Goal: Information Seeking & Learning: Understand process/instructions

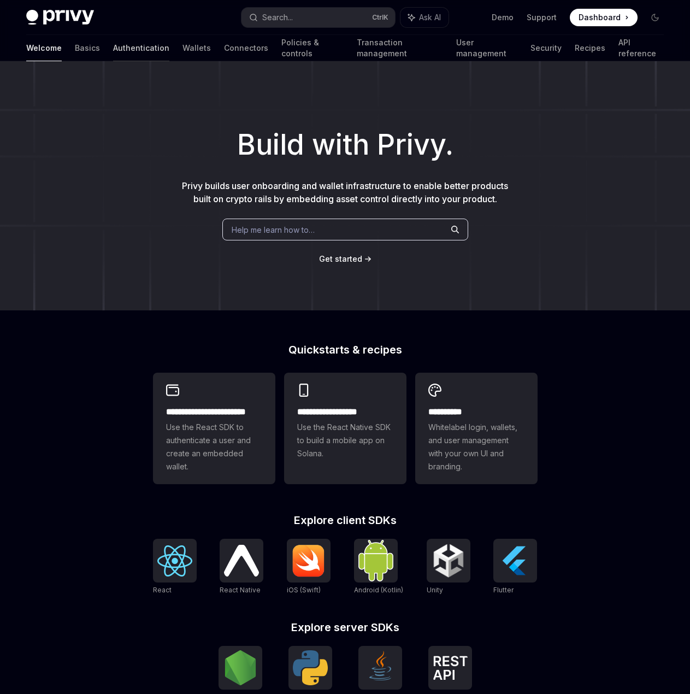
click at [113, 49] on link "Authentication" at bounding box center [141, 48] width 56 height 26
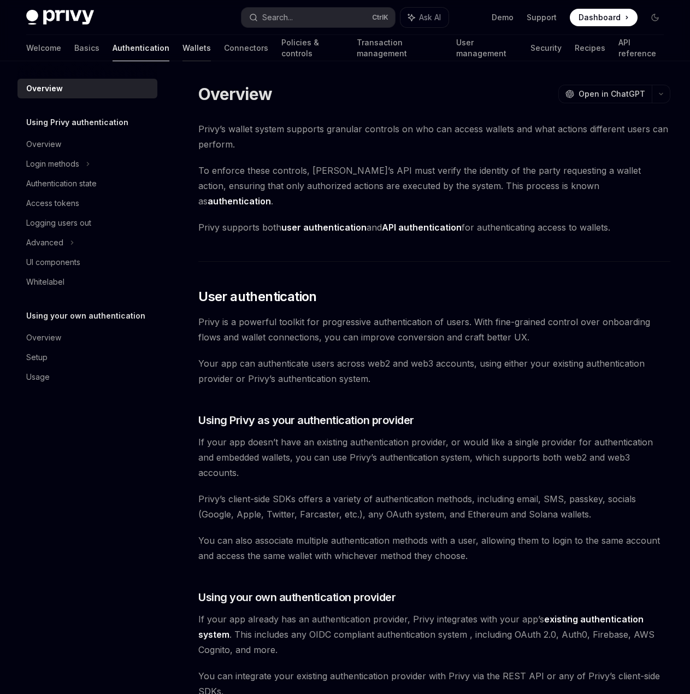
click at [182, 54] on link "Wallets" at bounding box center [196, 48] width 28 height 26
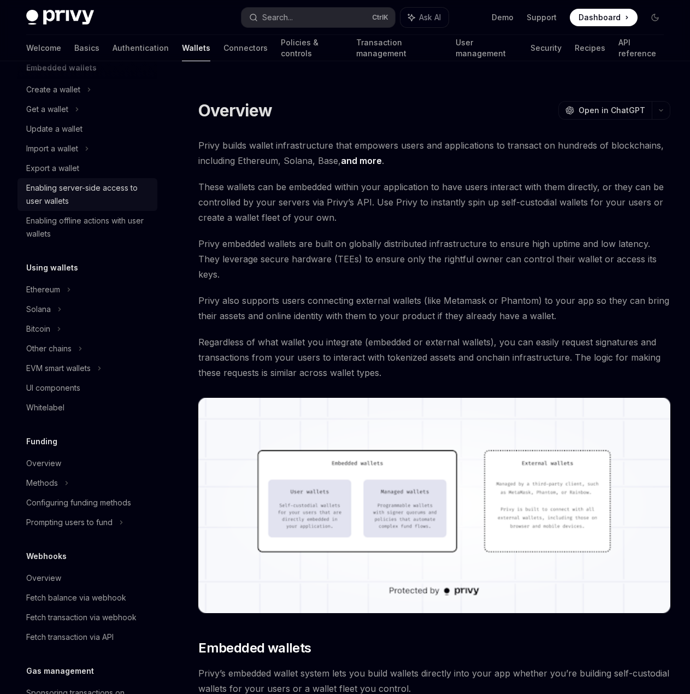
scroll to position [109, 0]
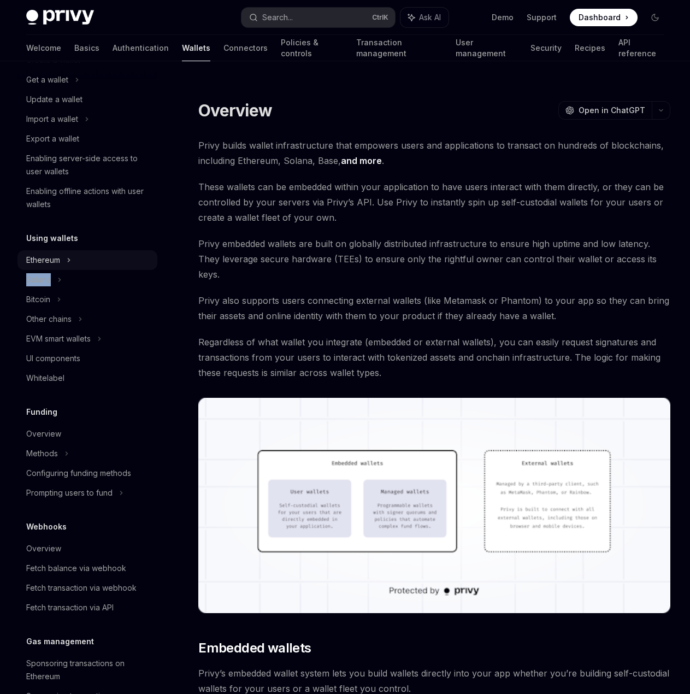
drag, startPoint x: 70, startPoint y: 282, endPoint x: 72, endPoint y: 259, distance: 23.0
click at [89, 214] on ul "Ethereum Solana Bitcoin Other chains EVM smart wallets UI components Whitelabel" at bounding box center [87, 132] width 140 height 164
click at [87, 67] on icon at bounding box center [89, 60] width 4 height 13
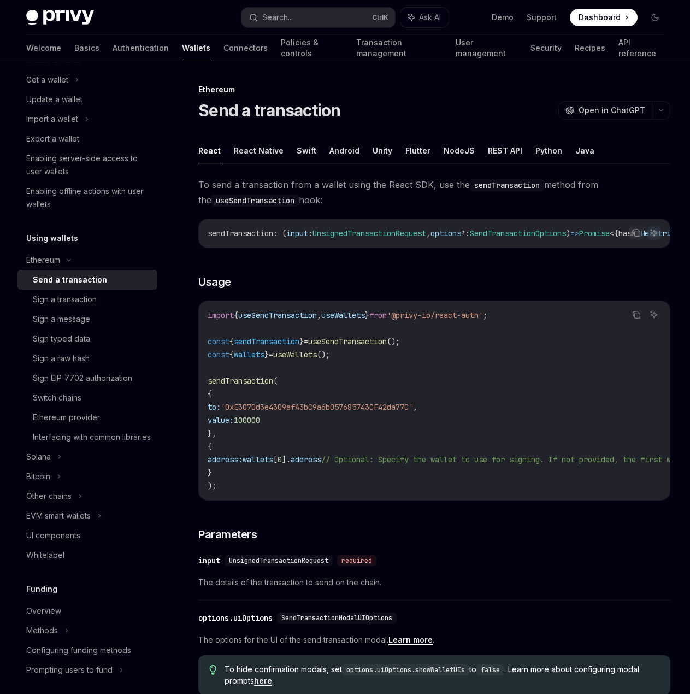
click at [326, 178] on span "To send a transaction from a wallet using the React SDK, use the sendTransactio…" at bounding box center [434, 192] width 472 height 31
click at [56, 278] on div "Send a transaction" at bounding box center [70, 279] width 74 height 13
click at [500, 150] on button "REST API" at bounding box center [505, 151] width 34 height 26
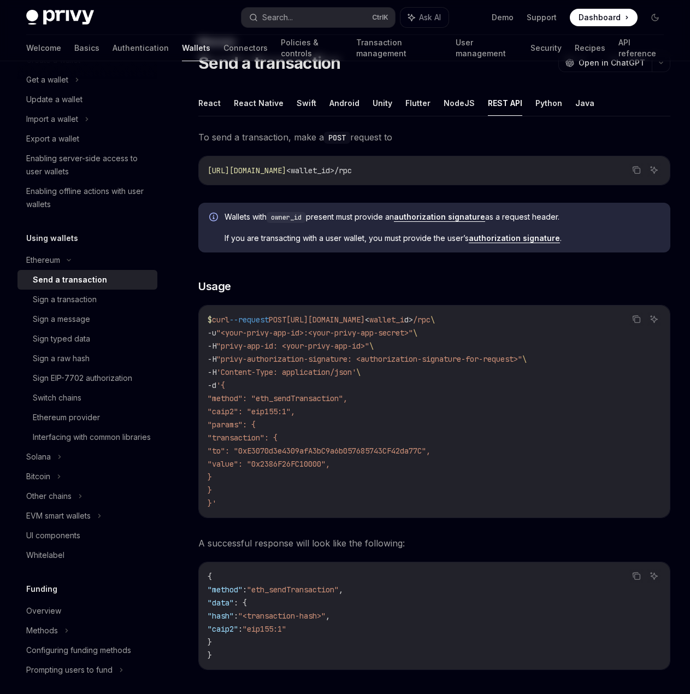
scroll to position [55, 0]
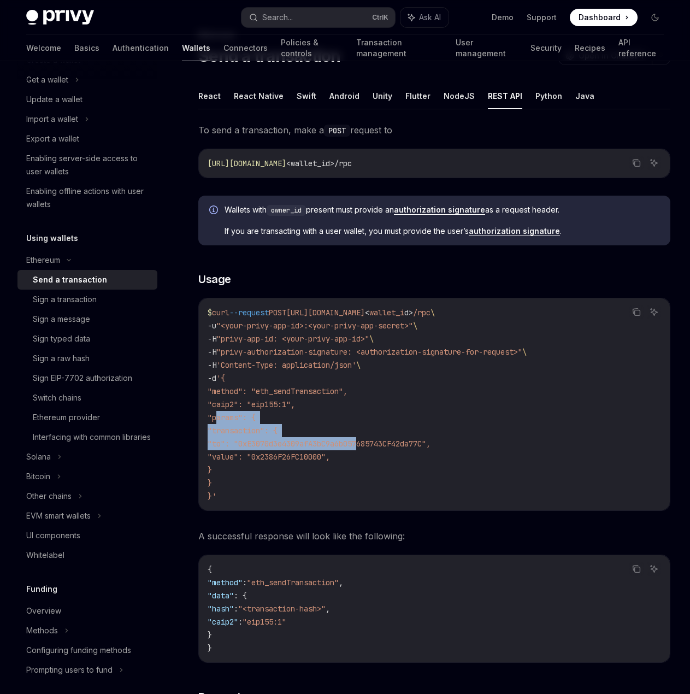
drag, startPoint x: 241, startPoint y: 416, endPoint x: 369, endPoint y: 438, distance: 129.1
click at [367, 438] on code "$ curl --request POST https://api.privy.io/v1/wallets/ < wallet_i d > /rpc \ -u…" at bounding box center [434, 404] width 453 height 197
drag, startPoint x: 383, startPoint y: 437, endPoint x: 355, endPoint y: 431, distance: 29.2
click at [382, 437] on code "$ curl --request POST https://api.privy.io/v1/wallets/ < wallet_i d > /rpc \ -u…" at bounding box center [434, 404] width 453 height 197
drag, startPoint x: 231, startPoint y: 391, endPoint x: 376, endPoint y: 427, distance: 149.1
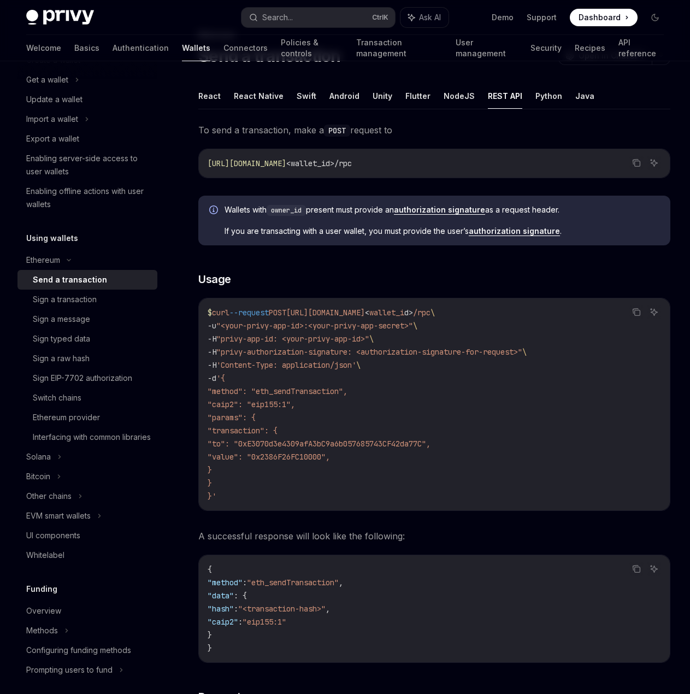
click at [368, 427] on code "$ curl --request POST https://api.privy.io/v1/wallets/ < wallet_i d > /rpc \ -u…" at bounding box center [434, 404] width 453 height 197
click at [376, 427] on code "$ curl --request POST https://api.privy.io/v1/wallets/ < wallet_i d > /rpc \ -u…" at bounding box center [434, 404] width 453 height 197
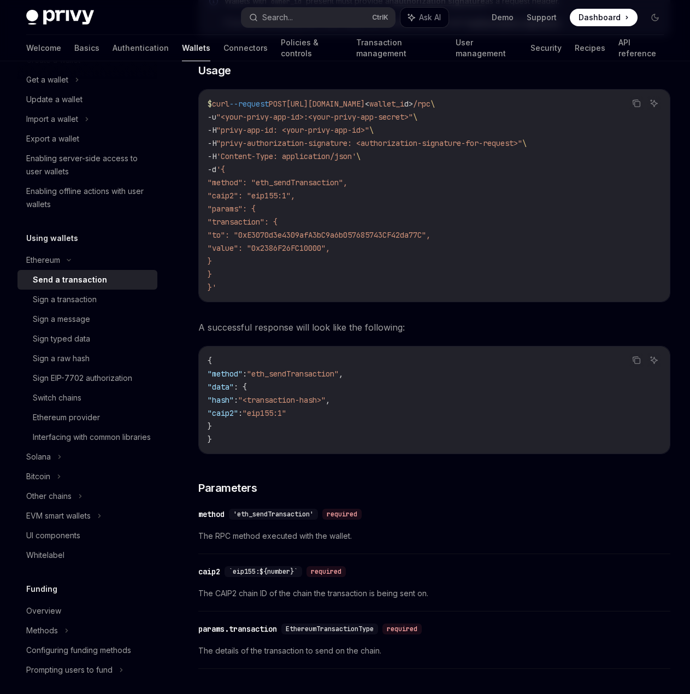
scroll to position [273, 0]
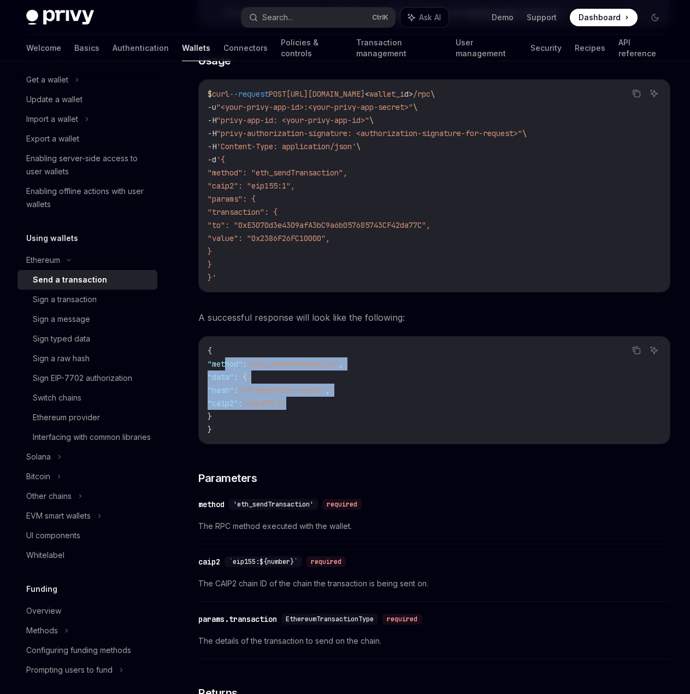
drag, startPoint x: 319, startPoint y: 386, endPoint x: 405, endPoint y: 409, distance: 89.3
click at [400, 408] on code "{ "method" : "eth_sendTransaction" , "data" : { "hash" : "<transaction-hash>" ,…" at bounding box center [434, 390] width 453 height 92
click at [406, 409] on code "{ "method" : "eth_sendTransaction" , "data" : { "hash" : "<transaction-hash>" ,…" at bounding box center [434, 390] width 453 height 92
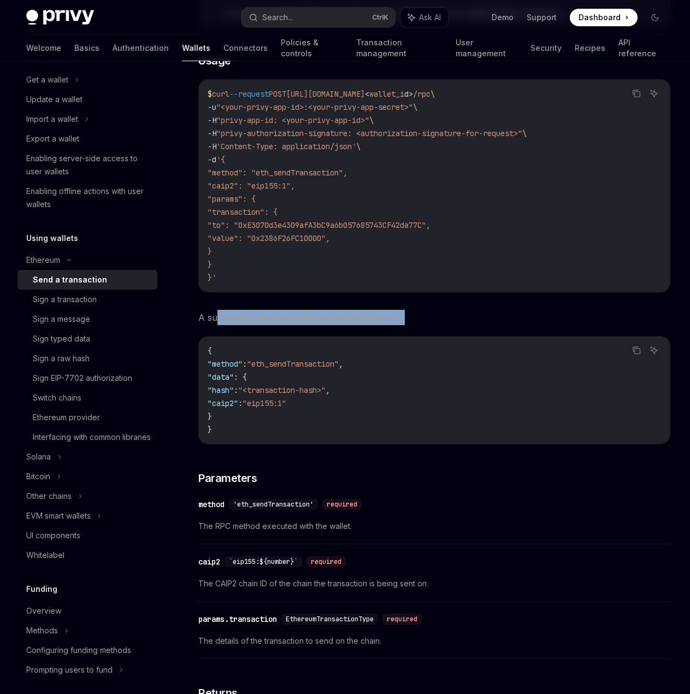
drag, startPoint x: 298, startPoint y: 320, endPoint x: 444, endPoint y: 322, distance: 145.9
click at [430, 323] on span "A successful response will look like the following:" at bounding box center [434, 317] width 472 height 15
click at [453, 321] on span "A successful response will look like the following:" at bounding box center [434, 317] width 472 height 15
drag, startPoint x: 223, startPoint y: 325, endPoint x: 455, endPoint y: 321, distance: 231.1
click at [384, 325] on div "To send a transaction, make a POST request to Copy Ask AI https://api.privy.io/…" at bounding box center [434, 423] width 472 height 1038
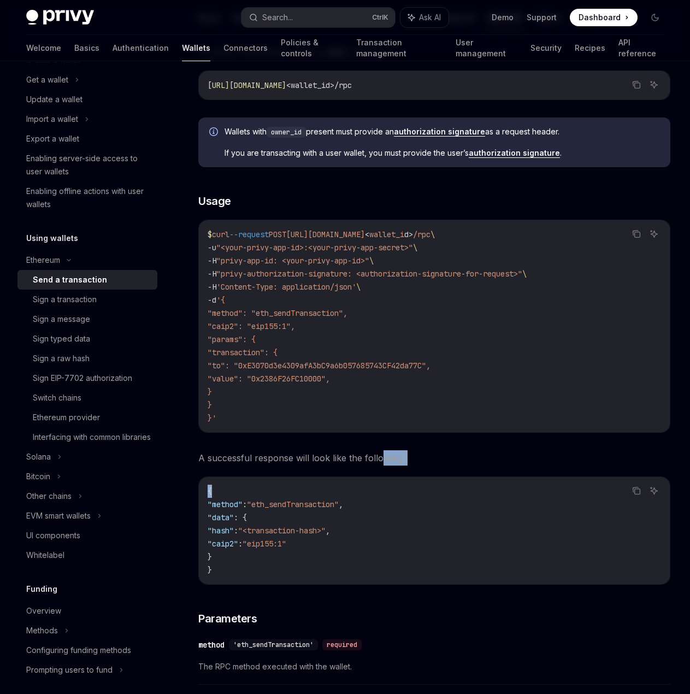
scroll to position [55, 0]
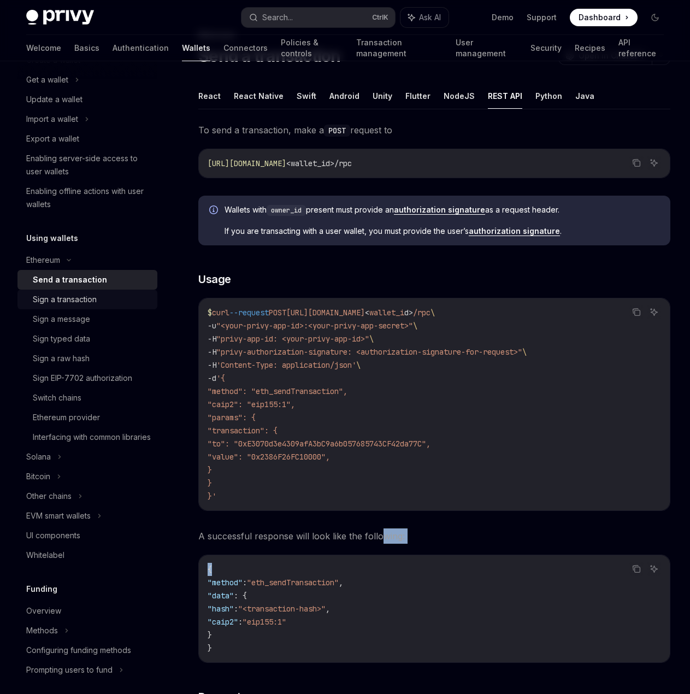
click at [74, 305] on div "Sign a transaction" at bounding box center [65, 299] width 64 height 13
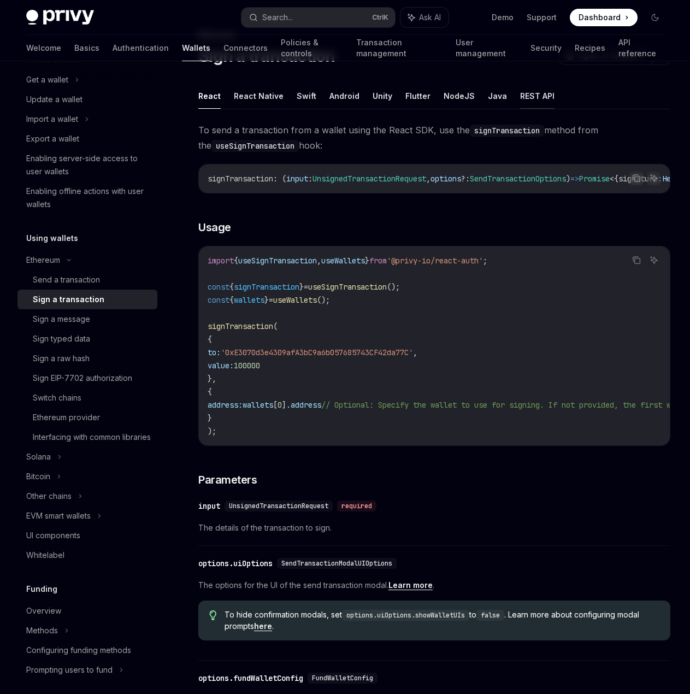
click at [521, 95] on button "REST API" at bounding box center [537, 96] width 34 height 26
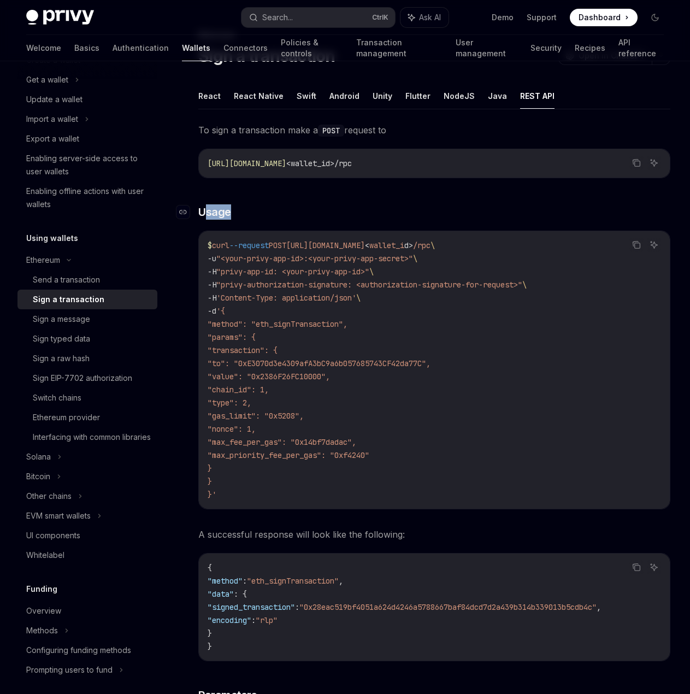
drag, startPoint x: 204, startPoint y: 210, endPoint x: 281, endPoint y: 216, distance: 77.3
click at [259, 217] on h3 "​ Usage" at bounding box center [434, 211] width 472 height 15
click at [308, 215] on h3 "​ Usage" at bounding box center [434, 211] width 472 height 15
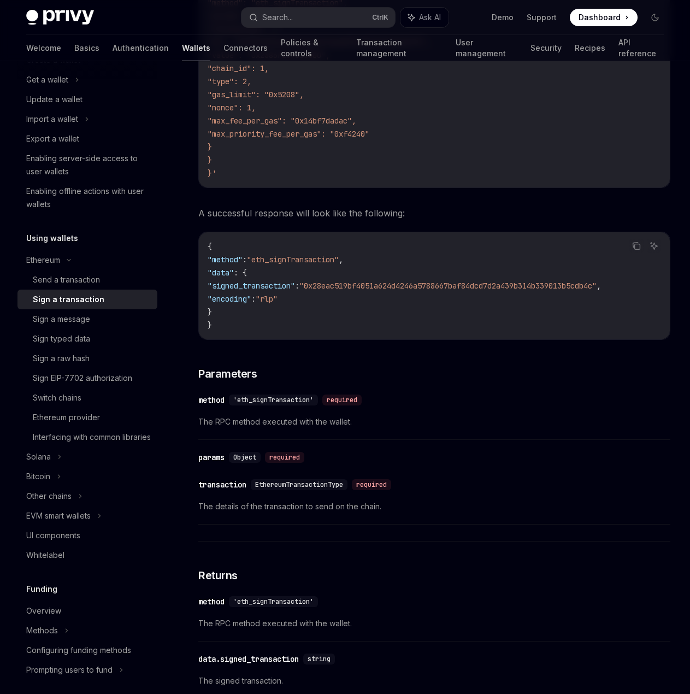
scroll to position [382, 0]
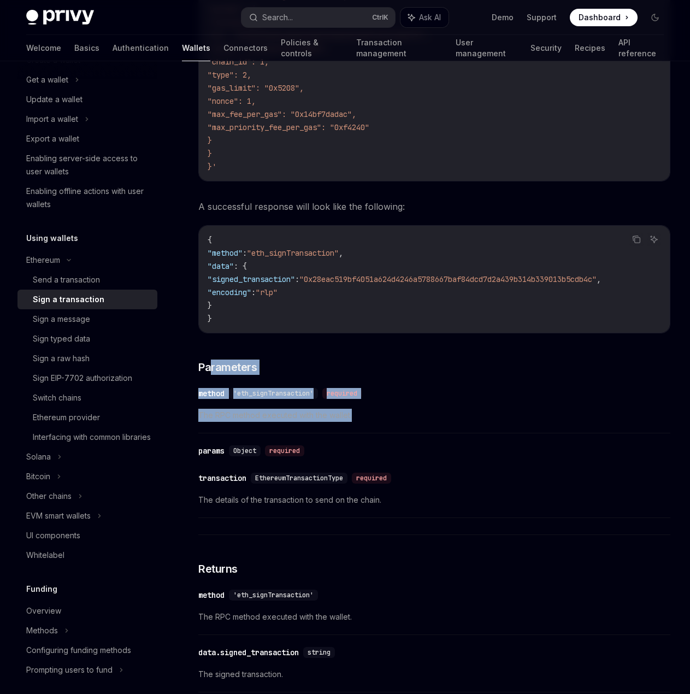
drag, startPoint x: 326, startPoint y: 388, endPoint x: 436, endPoint y: 414, distance: 112.9
click at [431, 414] on div "To sign a transaction make a POST request to Copy Ask AI https://api.privy.io/v…" at bounding box center [434, 275] width 472 height 961
click at [436, 414] on span "The RPC method executed with the wallet." at bounding box center [434, 415] width 472 height 13
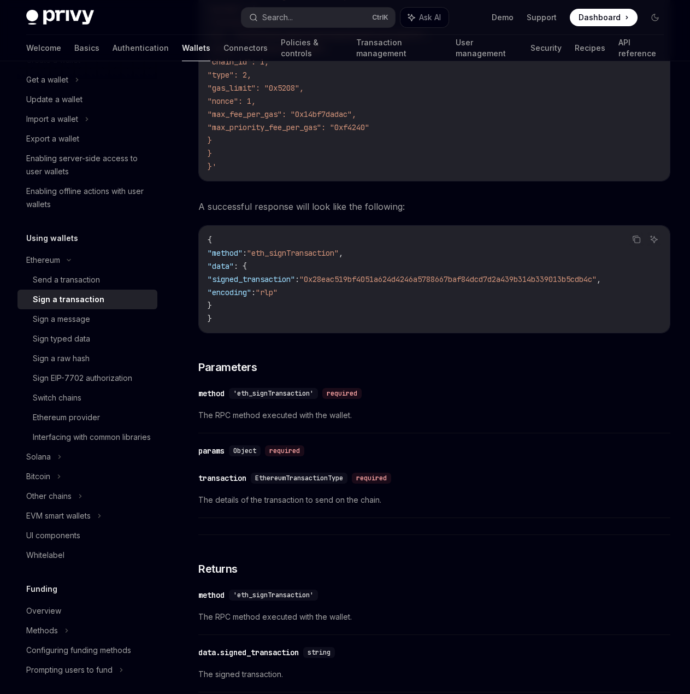
drag, startPoint x: 432, startPoint y: 416, endPoint x: 379, endPoint y: 417, distance: 53.0
click at [431, 416] on span "The RPC method executed with the wallet." at bounding box center [434, 415] width 472 height 13
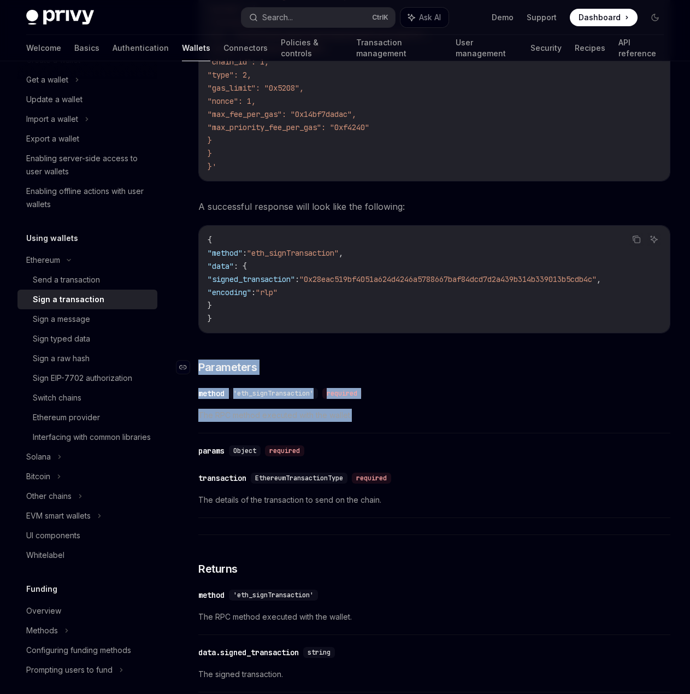
drag, startPoint x: 332, startPoint y: 409, endPoint x: 249, endPoint y: 364, distance: 94.4
click at [185, 352] on div "Ethereum Sign a transaction OpenAI Open in ChatGPT OpenAI Open in ChatGPT React…" at bounding box center [331, 309] width 681 height 1217
click at [302, 369] on h3 "​ Parameters" at bounding box center [434, 367] width 472 height 15
drag, startPoint x: 202, startPoint y: 364, endPoint x: 430, endPoint y: 424, distance: 236.0
click at [431, 425] on div "To sign a transaction make a POST request to Copy Ask AI https://api.privy.io/v…" at bounding box center [434, 275] width 472 height 961
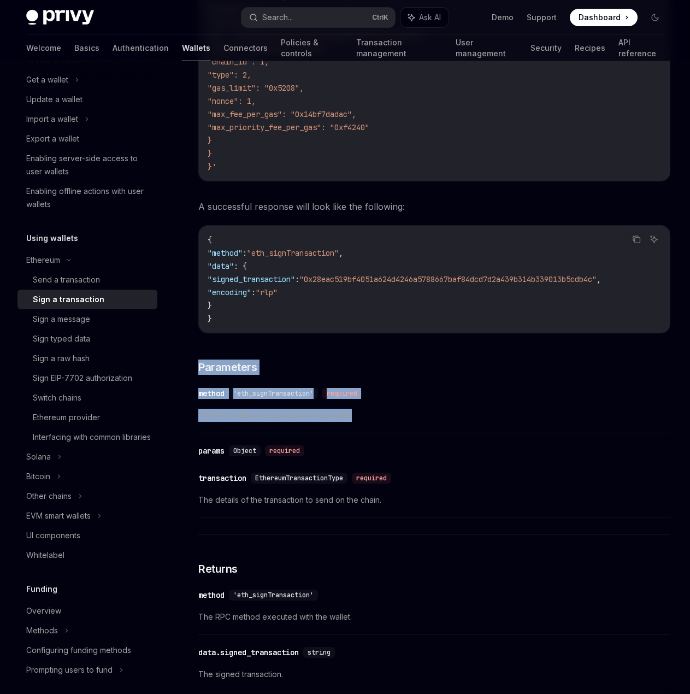
click at [430, 424] on div "​ method 'eth_signTransaction' required The RPC method executed with the wallet." at bounding box center [434, 407] width 472 height 52
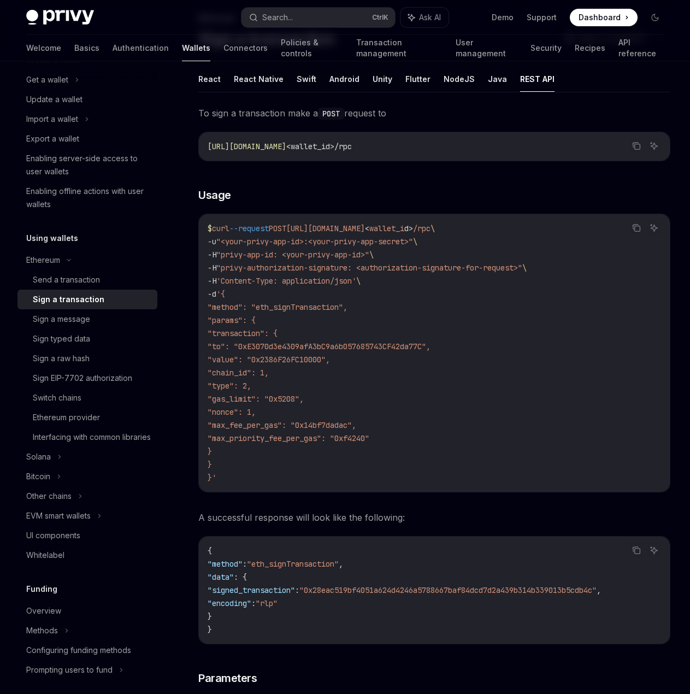
scroll to position [0, 0]
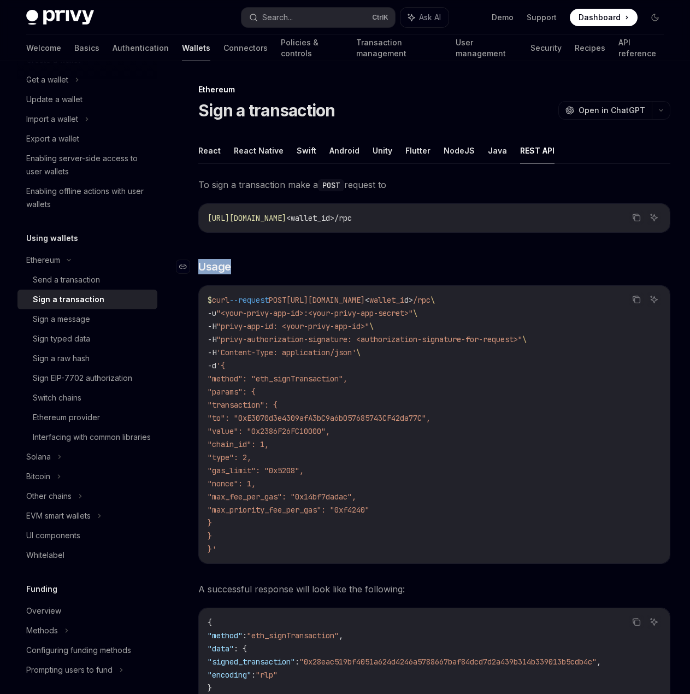
drag, startPoint x: 199, startPoint y: 263, endPoint x: 258, endPoint y: 264, distance: 58.5
click at [255, 264] on h3 "​ Usage" at bounding box center [434, 266] width 472 height 15
click at [259, 265] on h3 "​ Usage" at bounding box center [434, 266] width 472 height 15
drag, startPoint x: 197, startPoint y: 267, endPoint x: 219, endPoint y: 268, distance: 22.4
click at [198, 267] on h3 "​ Usage" at bounding box center [434, 266] width 472 height 15
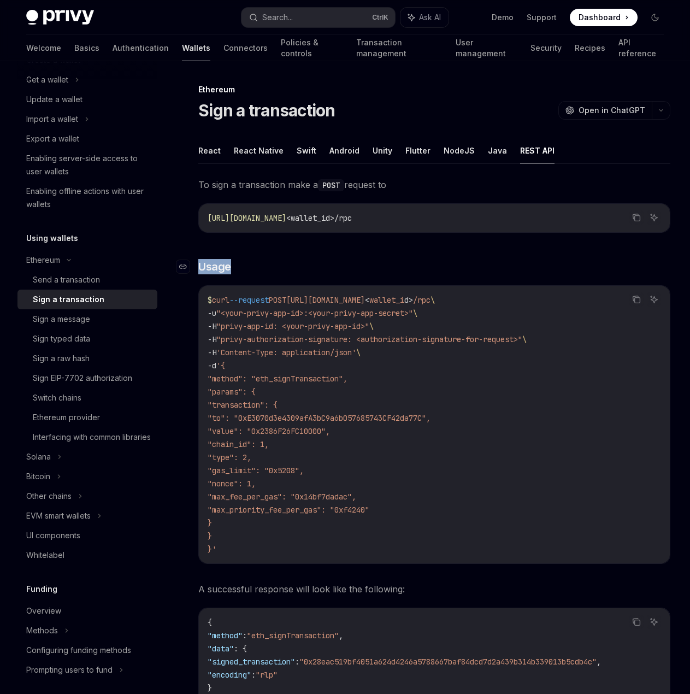
click at [264, 269] on h3 "​ Usage" at bounding box center [434, 266] width 472 height 15
drag, startPoint x: 217, startPoint y: 110, endPoint x: 329, endPoint y: 116, distance: 112.2
click at [327, 116] on h1 "Sign a transaction" at bounding box center [266, 111] width 137 height 20
click at [345, 112] on div "Sign a transaction OpenAI Open in ChatGPT" at bounding box center [434, 111] width 472 height 20
drag, startPoint x: 340, startPoint y: 112, endPoint x: 380, endPoint y: 110, distance: 39.4
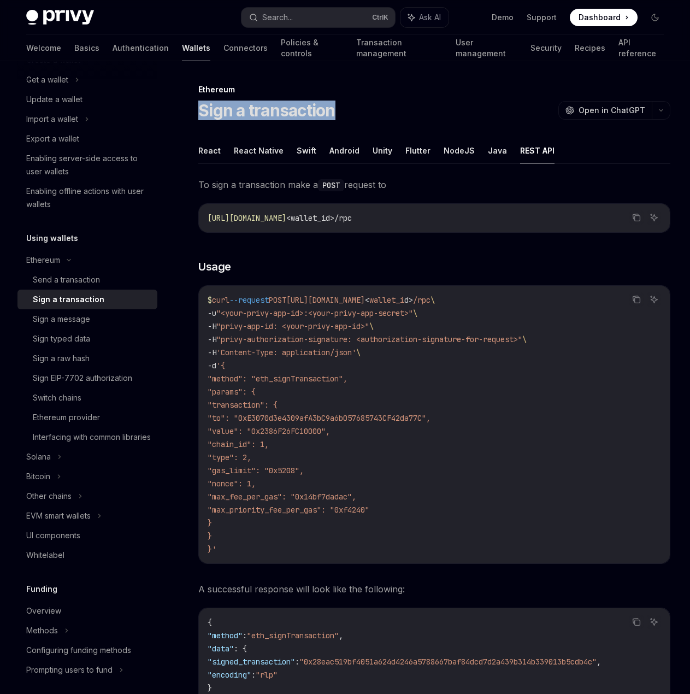
click at [349, 112] on div "Ethereum Sign a transaction OpenAI Open in ChatGPT OpenAI Open in ChatGPT React…" at bounding box center [331, 691] width 681 height 1217
drag, startPoint x: 380, startPoint y: 110, endPoint x: 212, endPoint y: 222, distance: 201.7
click at [379, 112] on div "Sign a transaction OpenAI Open in ChatGPT" at bounding box center [434, 111] width 472 height 20
click at [71, 283] on div "Send a transaction" at bounding box center [66, 279] width 67 height 13
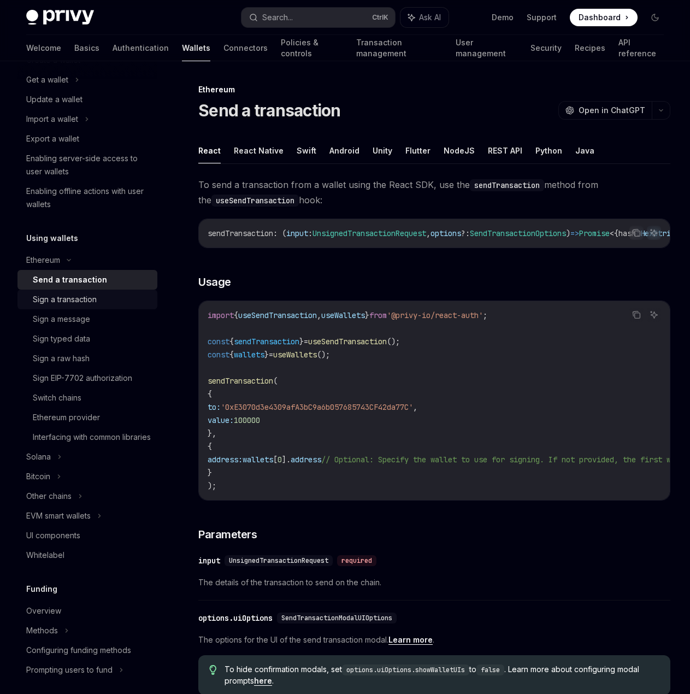
click at [72, 305] on div "Sign a transaction" at bounding box center [65, 299] width 64 height 13
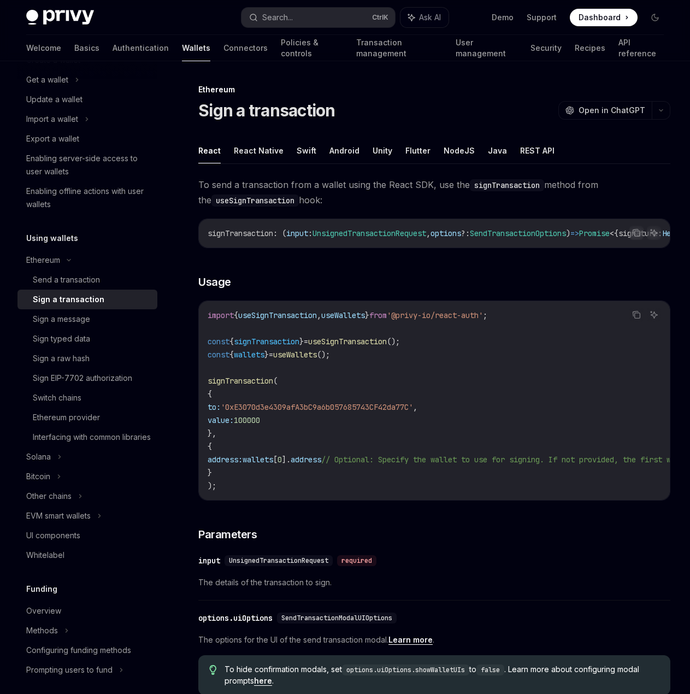
click at [502, 151] on ul "React React Native Swift Android Unity Flutter NodeJS Java REST API" at bounding box center [434, 151] width 472 height 26
click at [520, 151] on button "REST API" at bounding box center [537, 151] width 34 height 26
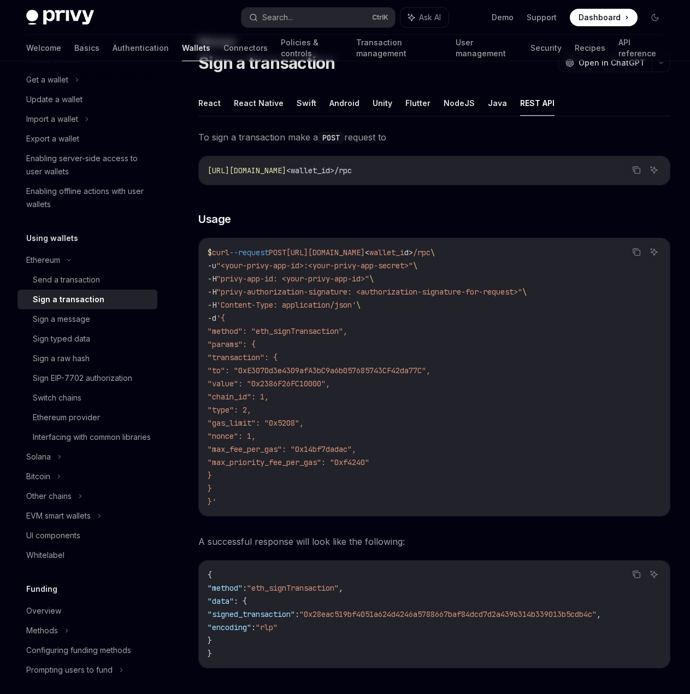
scroll to position [55, 0]
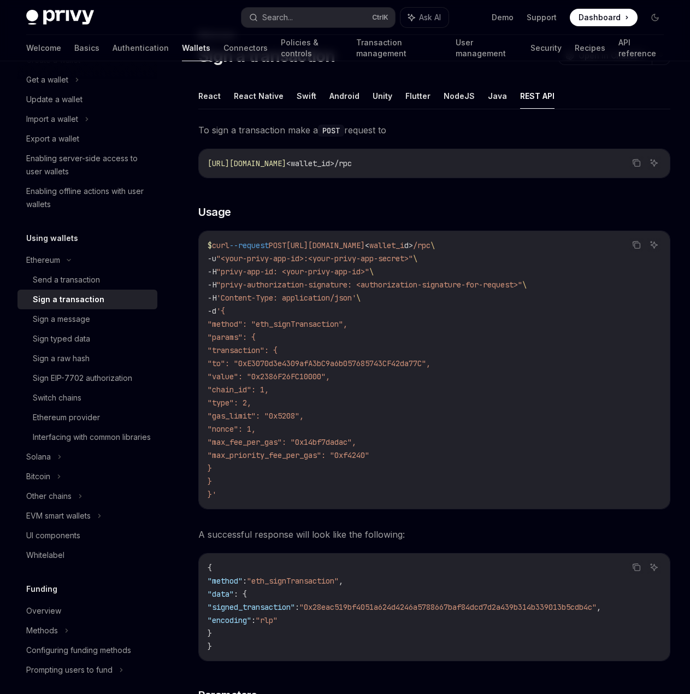
drag, startPoint x: 244, startPoint y: 248, endPoint x: 411, endPoint y: 298, distance: 174.2
click at [405, 298] on code "$ curl --request POST https://api.privy.io/v1/wallets/ < wallet_i d > /rpc \ -u…" at bounding box center [434, 370] width 453 height 262
drag, startPoint x: 411, startPoint y: 298, endPoint x: 331, endPoint y: 272, distance: 84.7
click at [411, 298] on code "$ curl --request POST https://api.privy.io/v1/wallets/ < wallet_i d > /rpc \ -u…" at bounding box center [434, 370] width 453 height 262
click at [414, 321] on code "$ curl --request POST https://api.privy.io/v1/wallets/ < wallet_i d > /rpc \ -u…" at bounding box center [434, 370] width 453 height 262
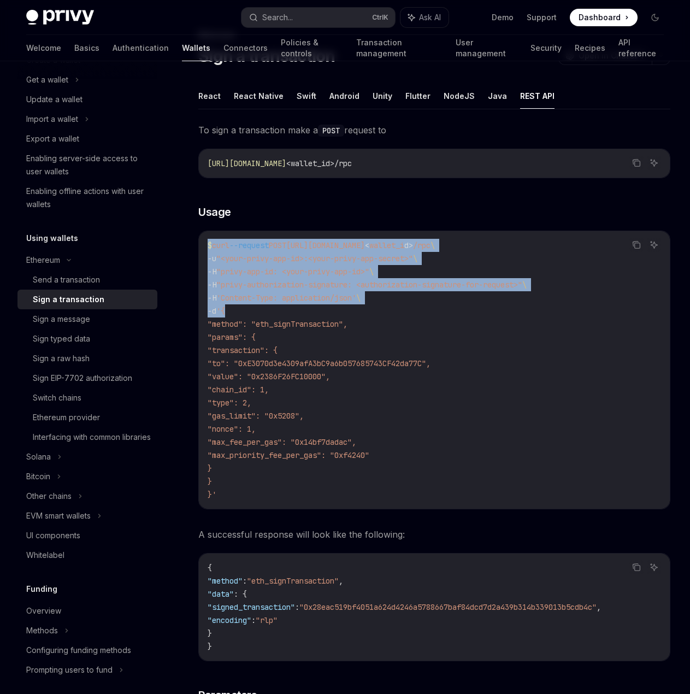
drag, startPoint x: 220, startPoint y: 294, endPoint x: 197, endPoint y: 234, distance: 64.0
click at [194, 232] on div "Ethereum Sign a transaction OpenAI Open in ChatGPT OpenAI Open in ChatGPT React…" at bounding box center [331, 636] width 681 height 1217
click at [250, 246] on span "--request" at bounding box center [248, 245] width 39 height 10
drag, startPoint x: 211, startPoint y: 248, endPoint x: 311, endPoint y: 318, distance: 122.8
click at [311, 318] on div "$ curl --request POST https://api.privy.io/v1/wallets/ < wallet_i d > /rpc \ -u…" at bounding box center [434, 370] width 471 height 278
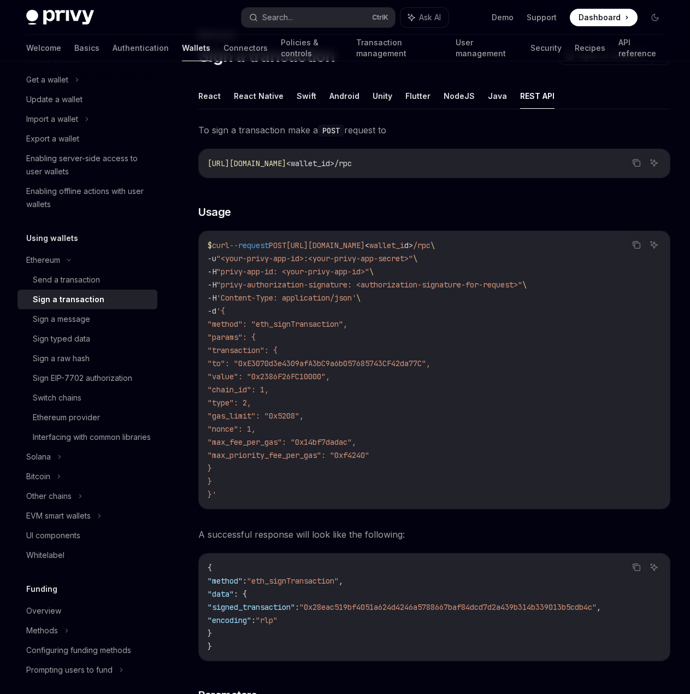
click at [313, 318] on code "$ curl --request POST https://api.privy.io/v1/wallets/ < wallet_i d > /rpc \ -u…" at bounding box center [434, 370] width 453 height 262
drag, startPoint x: 209, startPoint y: 245, endPoint x: 410, endPoint y: 372, distance: 237.7
click at [410, 372] on div "$ curl --request POST https://api.privy.io/v1/wallets/ < wallet_i d > /rpc \ -u…" at bounding box center [434, 370] width 471 height 278
drag, startPoint x: 409, startPoint y: 371, endPoint x: 378, endPoint y: 357, distance: 34.5
click at [409, 370] on code "$ curl --request POST https://api.privy.io/v1/wallets/ < wallet_i d > /rpc \ -u…" at bounding box center [434, 370] width 453 height 262
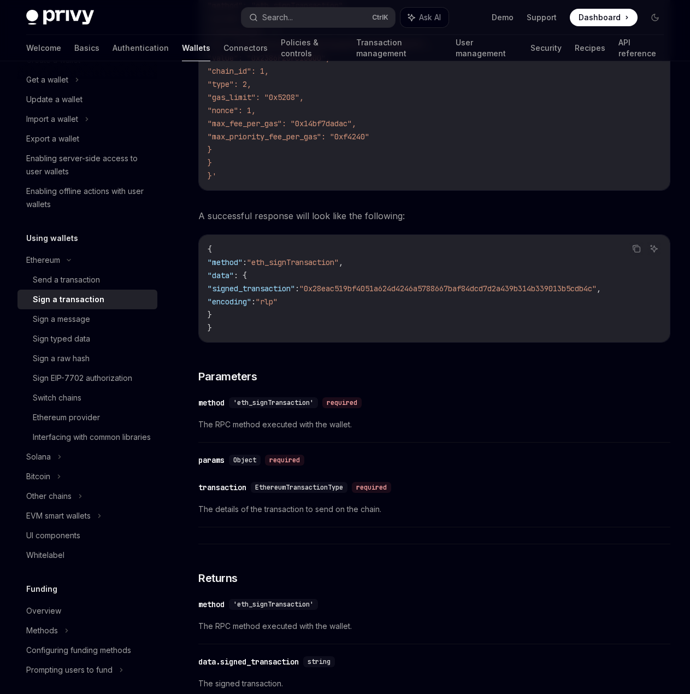
scroll to position [382, 0]
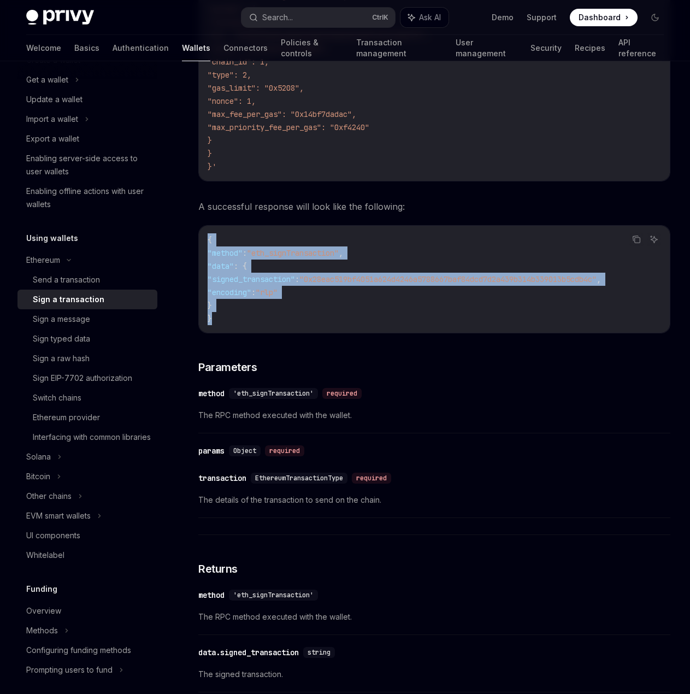
drag, startPoint x: 215, startPoint y: 246, endPoint x: 300, endPoint y: 320, distance: 113.1
click at [298, 320] on div "{ "method" : "eth_signTransaction" , "data" : { "signed_transaction" : "0x28eac…" at bounding box center [434, 279] width 471 height 107
click at [300, 320] on code "{ "method" : "eth_signTransaction" , "data" : { "signed_transaction" : "0x28eac…" at bounding box center [434, 279] width 453 height 92
drag, startPoint x: 209, startPoint y: 233, endPoint x: 287, endPoint y: 320, distance: 116.9
click at [286, 320] on div "{ "method" : "eth_signTransaction" , "data" : { "signed_transaction" : "0x28eac…" at bounding box center [434, 279] width 471 height 107
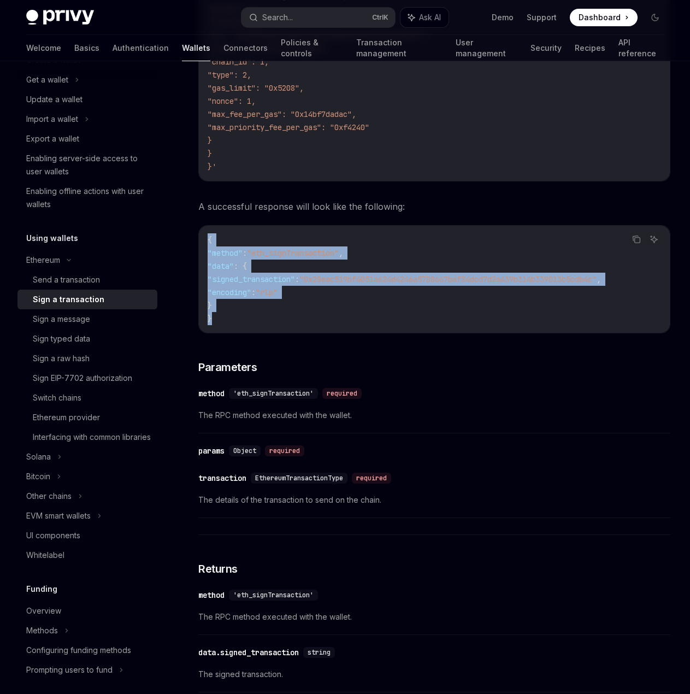
click at [289, 320] on code "{ "method" : "eth_signTransaction" , "data" : { "signed_transaction" : "0x28eac…" at bounding box center [434, 279] width 453 height 92
drag, startPoint x: 235, startPoint y: 263, endPoint x: 288, endPoint y: 325, distance: 81.0
click at [287, 324] on code "{ "method" : "eth_signTransaction" , "data" : { "signed_transaction" : "0x28eac…" at bounding box center [434, 279] width 453 height 92
drag, startPoint x: 290, startPoint y: 324, endPoint x: 231, endPoint y: 261, distance: 86.6
click at [290, 323] on code "{ "method" : "eth_signTransaction" , "data" : { "signed_transaction" : "0x28eac…" at bounding box center [434, 279] width 453 height 92
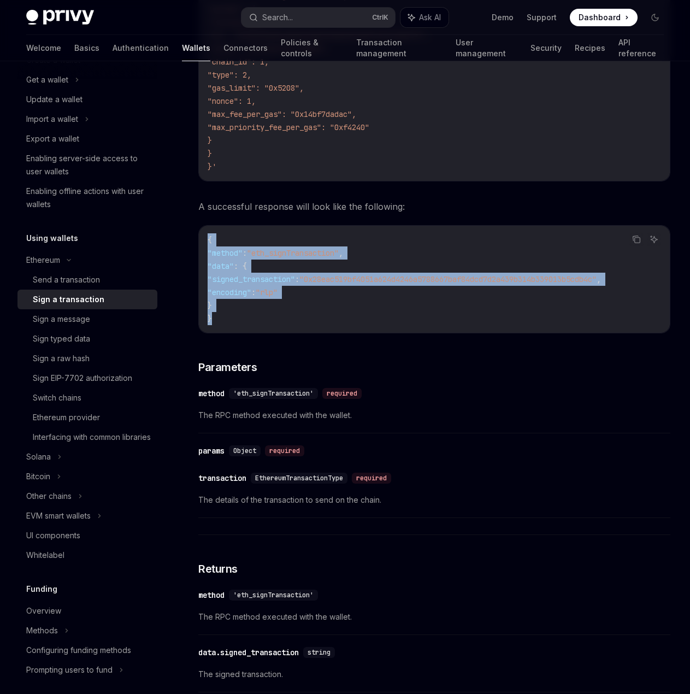
drag, startPoint x: 209, startPoint y: 239, endPoint x: 288, endPoint y: 321, distance: 114.0
click at [287, 321] on div "{ "method" : "eth_signTransaction" , "data" : { "signed_transaction" : "0x28eac…" at bounding box center [434, 279] width 471 height 107
click at [288, 321] on code "{ "method" : "eth_signTransaction" , "data" : { "signed_transaction" : "0x28eac…" at bounding box center [434, 279] width 453 height 92
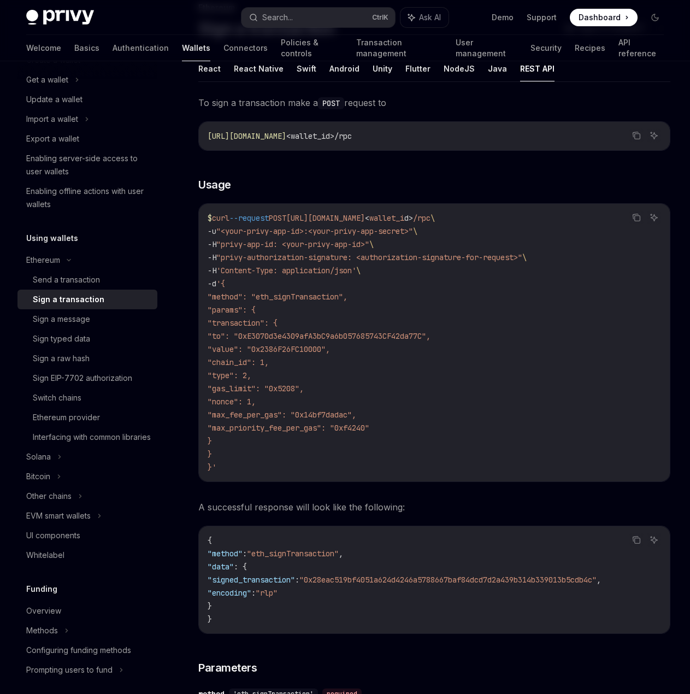
scroll to position [109, 0]
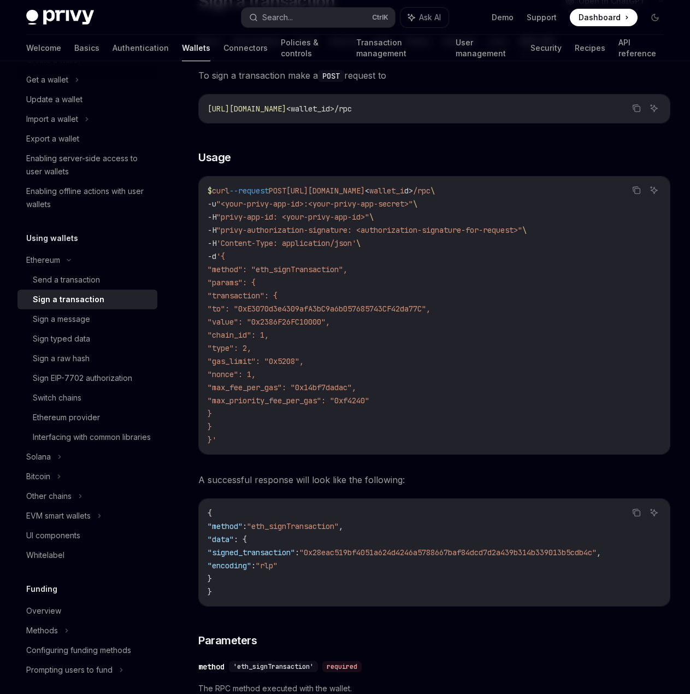
drag, startPoint x: 257, startPoint y: 311, endPoint x: 460, endPoint y: 382, distance: 215.3
click at [452, 382] on code "$ curl --request POST https://api.privy.io/v1/wallets/ < wallet_i d > /rpc \ -u…" at bounding box center [434, 315] width 453 height 262
click at [461, 382] on code "$ curl --request POST https://api.privy.io/v1/wallets/ < wallet_i d > /rpc \ -u…" at bounding box center [434, 315] width 453 height 262
drag, startPoint x: 267, startPoint y: 307, endPoint x: 487, endPoint y: 415, distance: 245.8
click at [487, 415] on code "$ curl --request POST https://api.privy.io/v1/wallets/ < wallet_i d > /rpc \ -u…" at bounding box center [434, 315] width 453 height 262
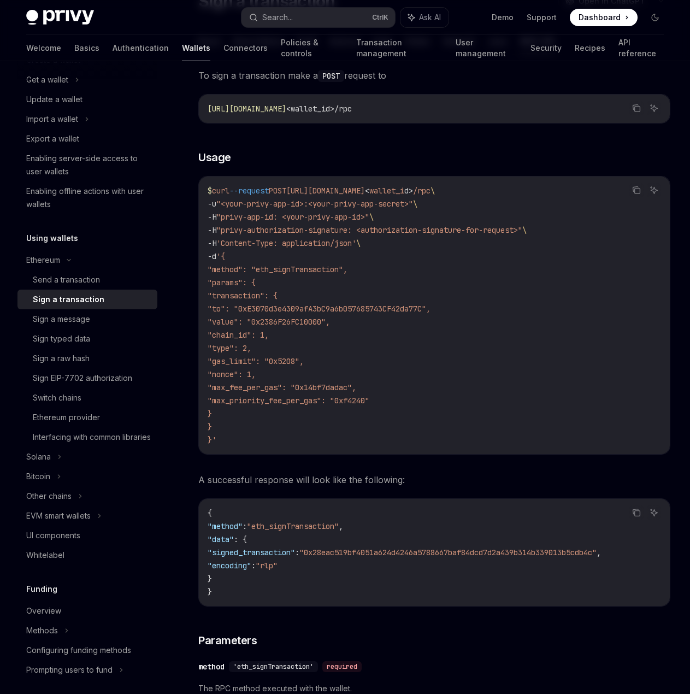
drag
click at [486, 414] on code "$ curl --request POST https://api.privy.io/v1/wallets/ < wallet_i d > /rpc \ -u…" at bounding box center [434, 315] width 453 height 262
click at [223, 291] on code "$ curl --request POST https://api.privy.io/v1/wallets/ < wallet_i d > /rpc \ -u…" at bounding box center [434, 315] width 453 height 262
click at [217, 280] on span ""params": {" at bounding box center [232, 283] width 48 height 10
click at [89, 280] on div "Send a transaction" at bounding box center [66, 279] width 67 height 13
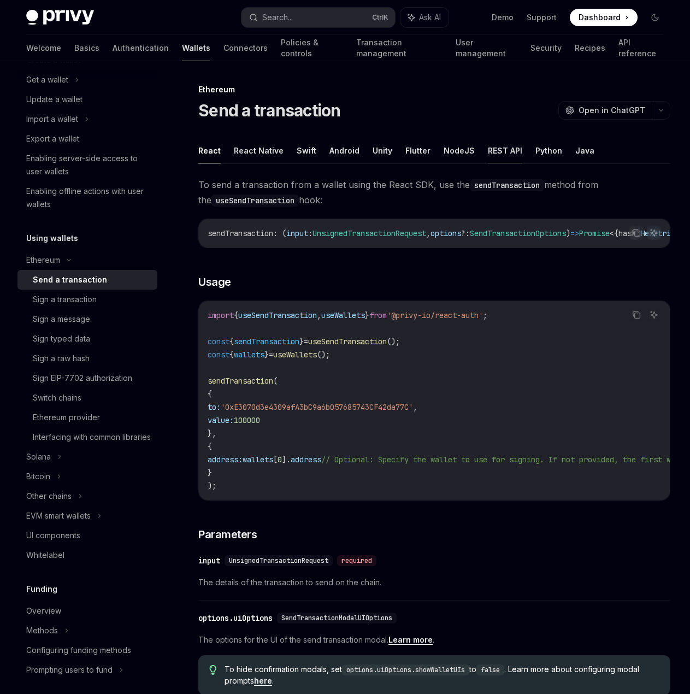
click at [496, 155] on button "REST API" at bounding box center [505, 151] width 34 height 26
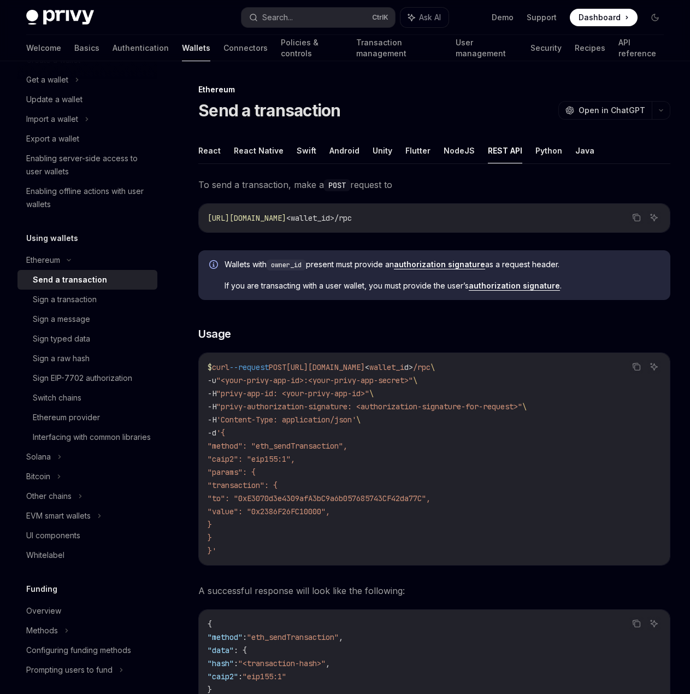
click at [463, 186] on span "To send a transaction, make a POST request to" at bounding box center [434, 184] width 472 height 15
click at [481, 184] on span "To send a transaction, make a POST request to" at bounding box center [434, 184] width 472 height 15
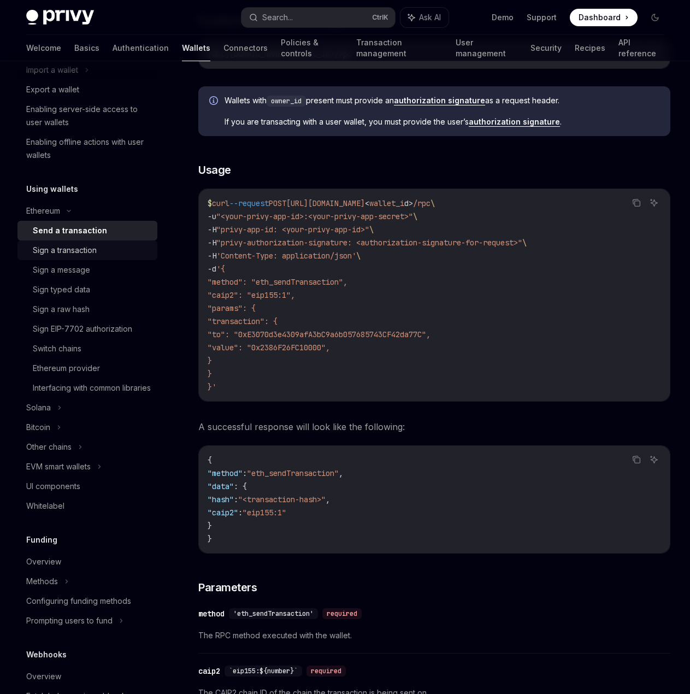
scroll to position [164, 0]
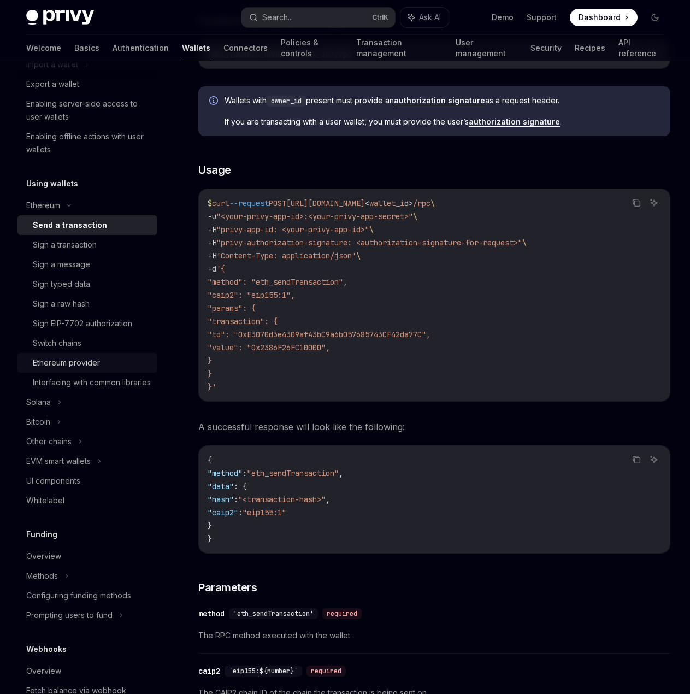
click at [50, 369] on div "Ethereum provider" at bounding box center [66, 362] width 67 height 13
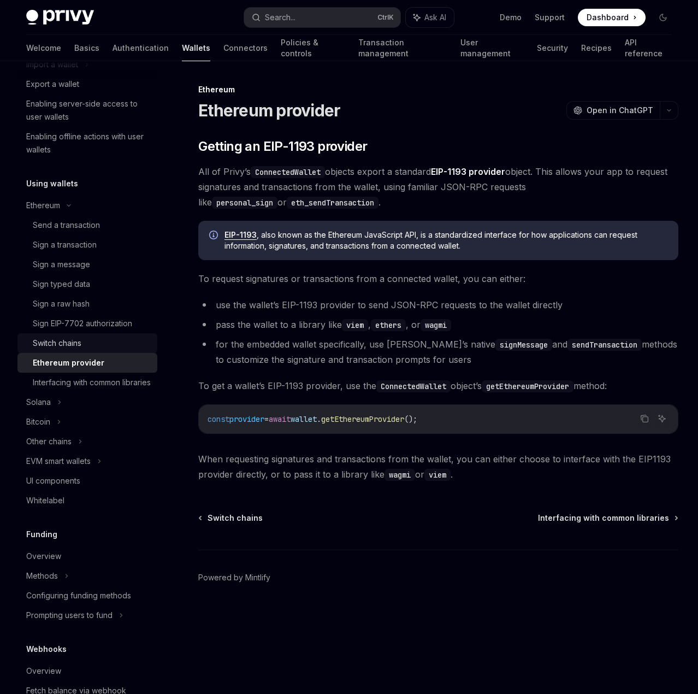
click at [53, 344] on div "Switch chains" at bounding box center [57, 343] width 49 height 13
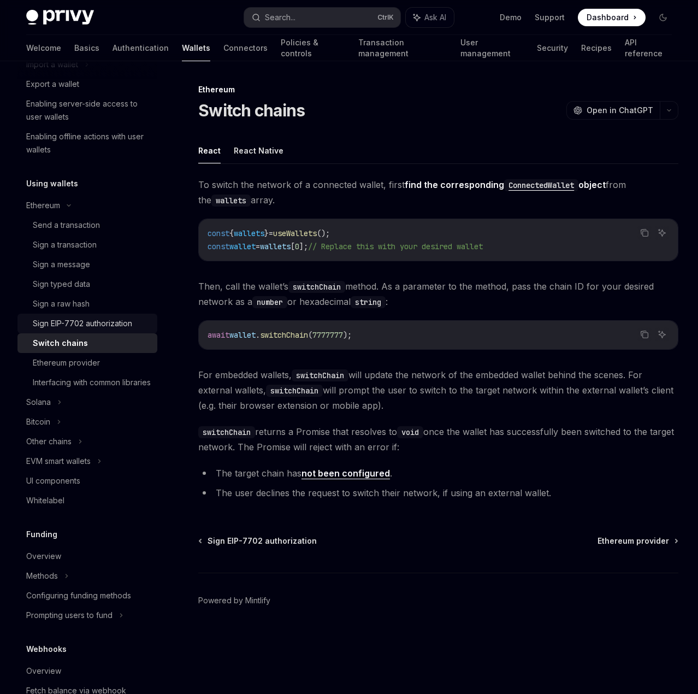
click at [88, 327] on div "Sign EIP-7702 authorization" at bounding box center [82, 323] width 99 height 13
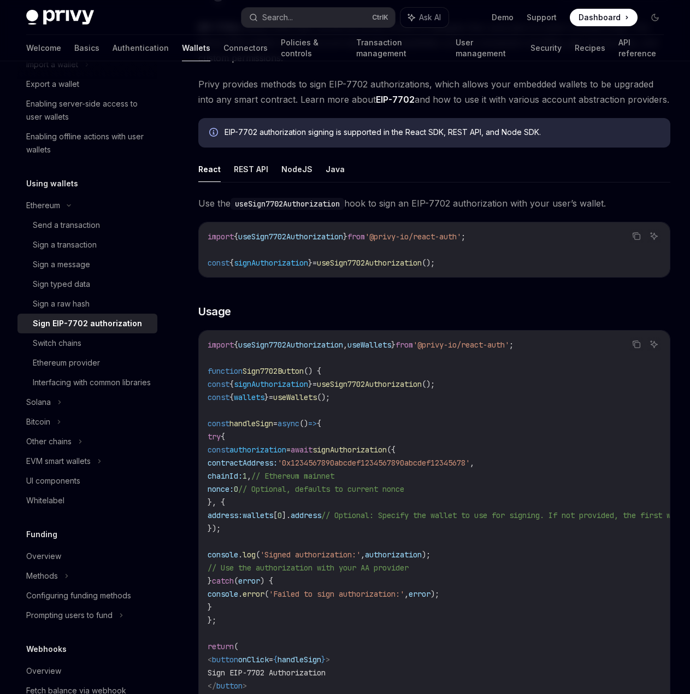
scroll to position [109, 0]
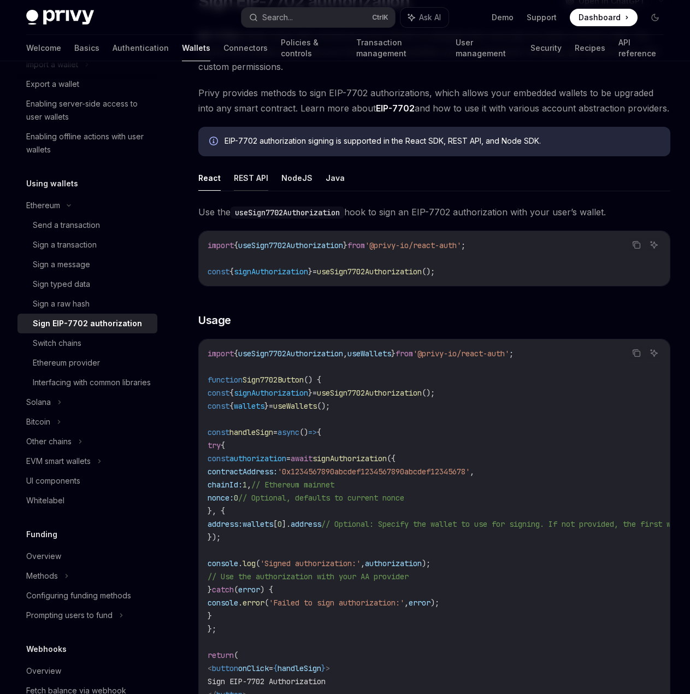
click at [258, 180] on button "REST API" at bounding box center [251, 178] width 34 height 26
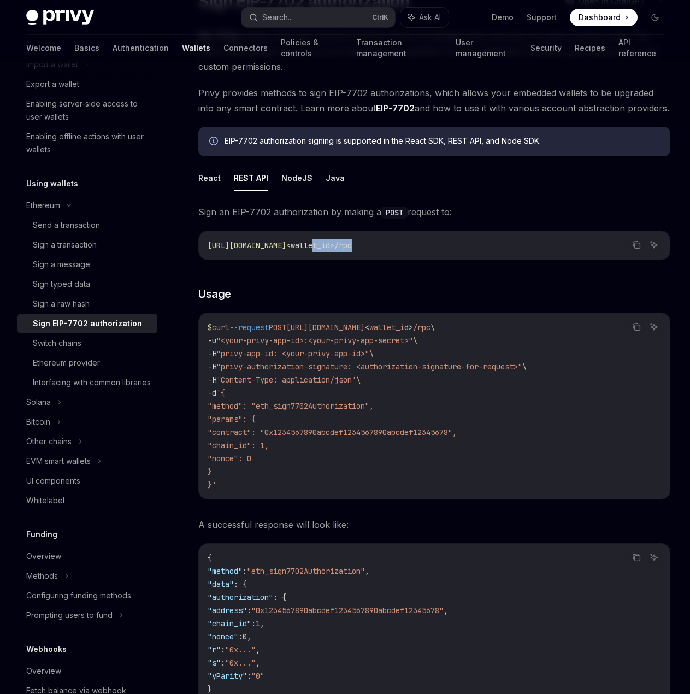
drag, startPoint x: 409, startPoint y: 237, endPoint x: 455, endPoint y: 240, distance: 46.6
click at [455, 240] on div "https://api.privy.io/v1/wallets/ <wallet_id>/rpc" at bounding box center [434, 245] width 471 height 28
click at [496, 241] on code "https://api.privy.io/v1/wallets/ <wallet_id>/rpc" at bounding box center [434, 245] width 453 height 13
drag, startPoint x: 368, startPoint y: 214, endPoint x: 488, endPoint y: 220, distance: 119.8
click at [415, 217] on span "Sign an EIP-7702 authorization by making a POST request to:" at bounding box center [434, 211] width 472 height 15
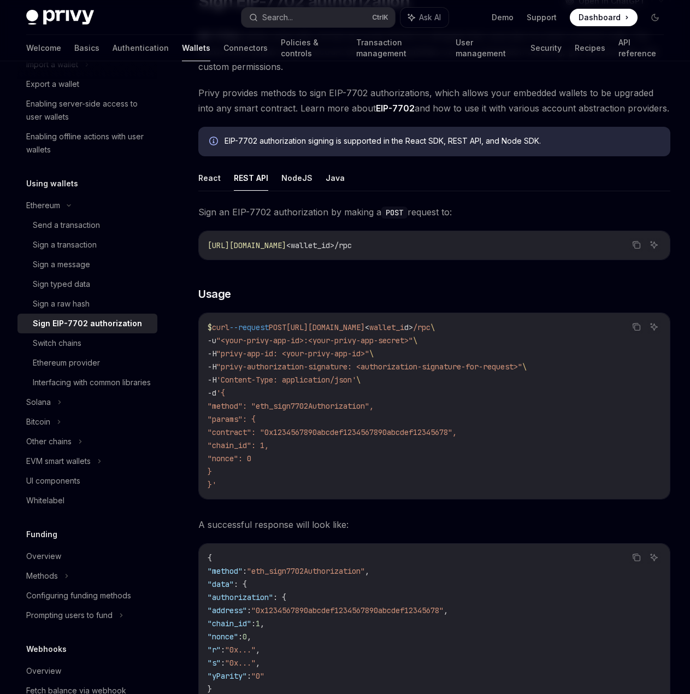
drag, startPoint x: 490, startPoint y: 220, endPoint x: 481, endPoint y: 220, distance: 9.3
drag, startPoint x: 224, startPoint y: 213, endPoint x: 515, endPoint y: 213, distance: 290.7
click at [468, 215] on span "Sign an EIP-7702 authorization by making a POST request to:" at bounding box center [434, 211] width 472 height 15
click at [532, 211] on span "Sign an EIP-7702 authorization by making a POST request to:" at bounding box center [434, 211] width 472 height 15
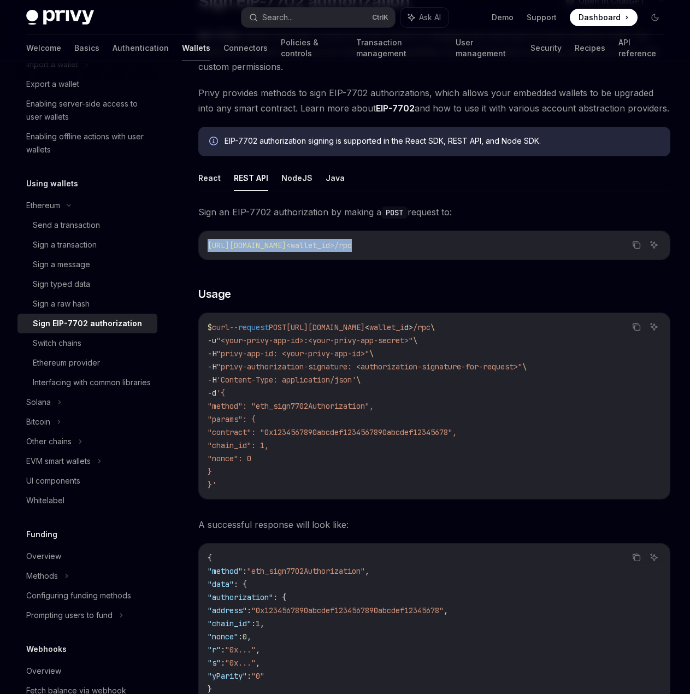
click at [461, 219] on div "Ethereum Sign EIP-7702 authorization OpenAI Open in ChatGPT OpenAI Open in Chat…" at bounding box center [331, 689] width 681 height 1430
click at [537, 212] on span "Sign an EIP-7702 authorization by making a POST request to:" at bounding box center [434, 211] width 472 height 15
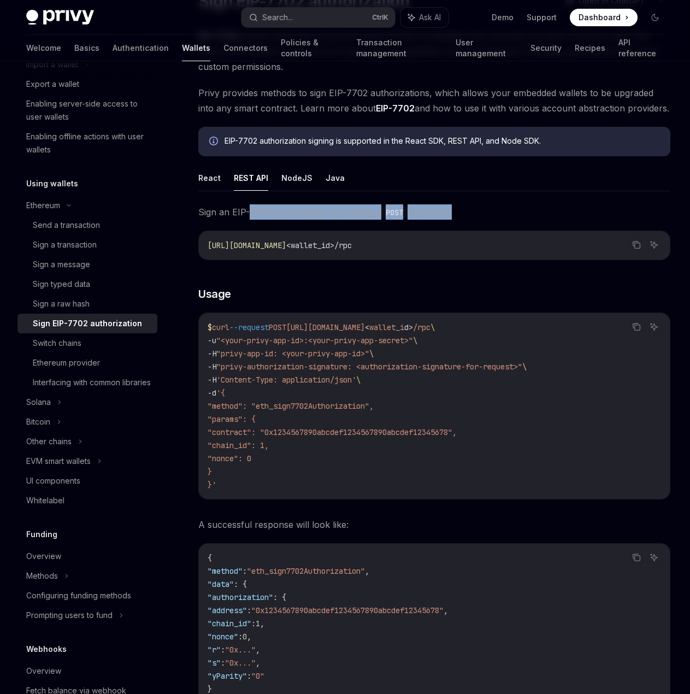
click at [457, 207] on span "Sign an EIP-7702 authorization by making a POST request to:" at bounding box center [434, 211] width 472 height 15
click at [492, 204] on div "React REST API NodeJS Java Sign an EIP-7702 authorization by making a POST requ…" at bounding box center [434, 703] width 472 height 1077
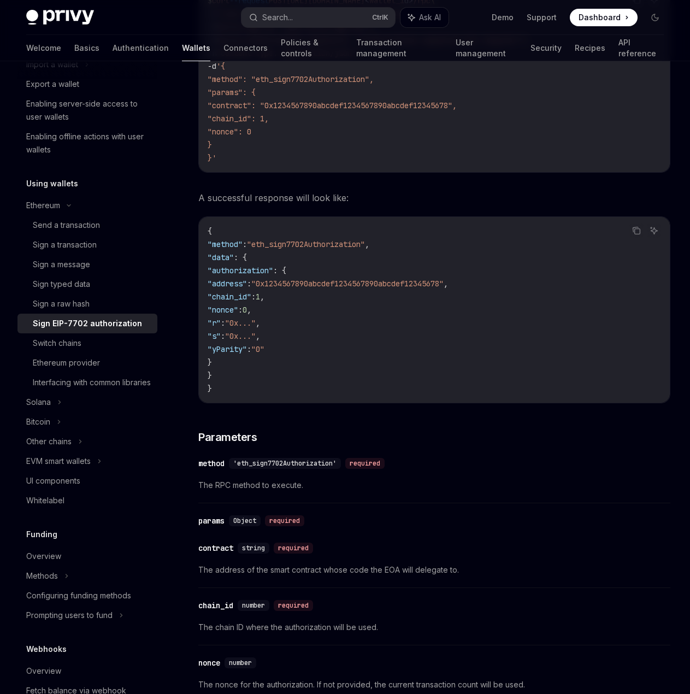
scroll to position [437, 0]
click at [74, 298] on div "Sign a raw hash" at bounding box center [61, 303] width 57 height 13
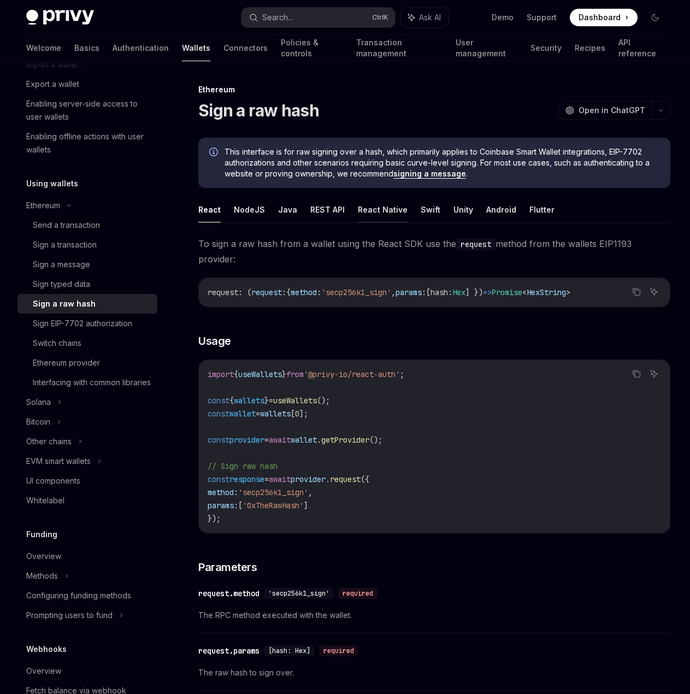
click at [376, 208] on button "React Native" at bounding box center [383, 210] width 50 height 26
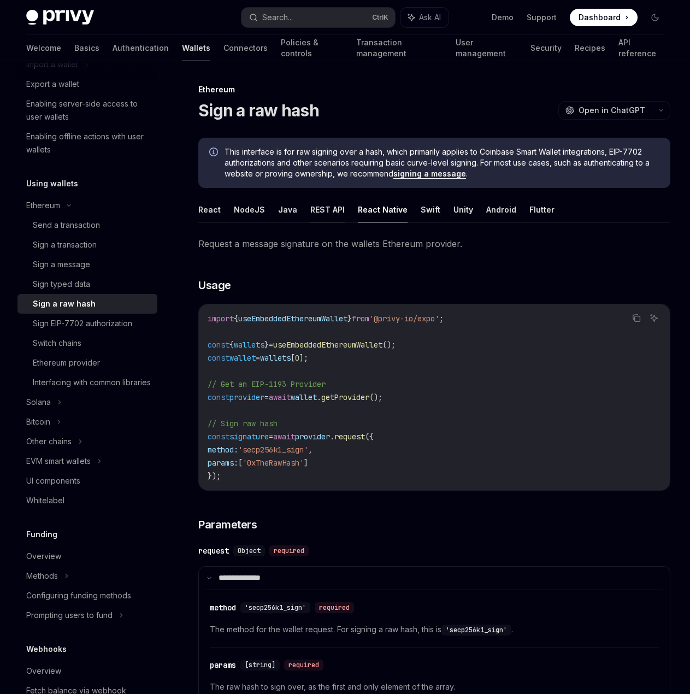
click at [314, 208] on button "REST API" at bounding box center [327, 210] width 34 height 26
type textarea "*"
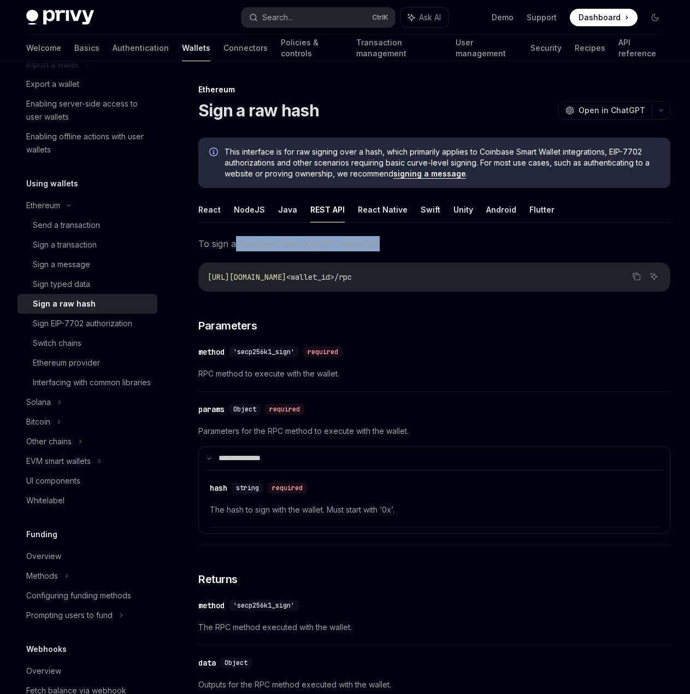
click at [404, 244] on span "To sign a message make a POST request to" at bounding box center [434, 243] width 472 height 15
click at [445, 241] on span "To sign a message make a POST request to" at bounding box center [434, 243] width 472 height 15
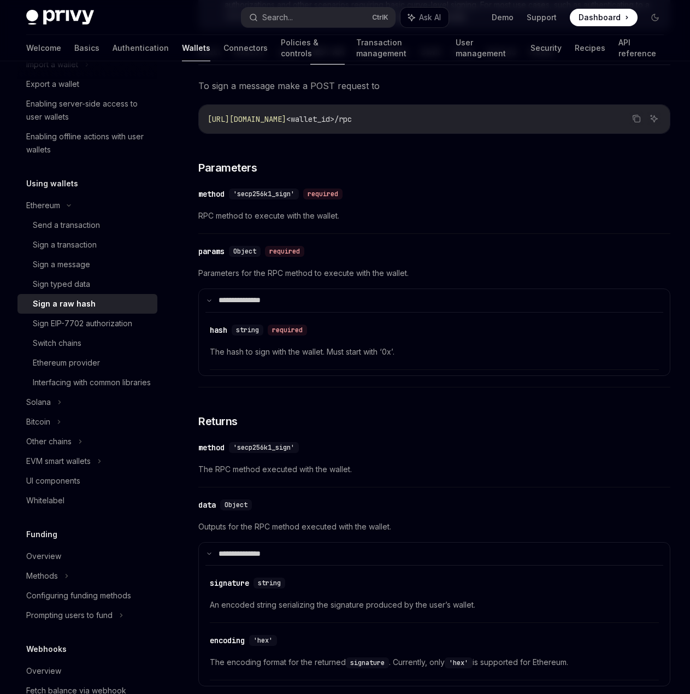
scroll to position [164, 0]
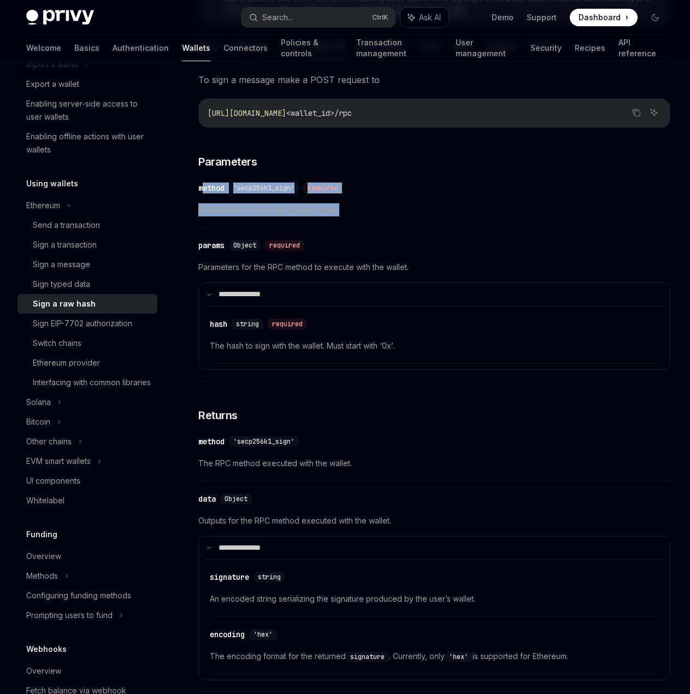
click at [357, 215] on div "​ method 'secp256k1_sign' required RPC method to execute with the wallet." at bounding box center [434, 202] width 472 height 52
click at [357, 215] on span "RPC method to execute with the wallet." at bounding box center [434, 209] width 472 height 13
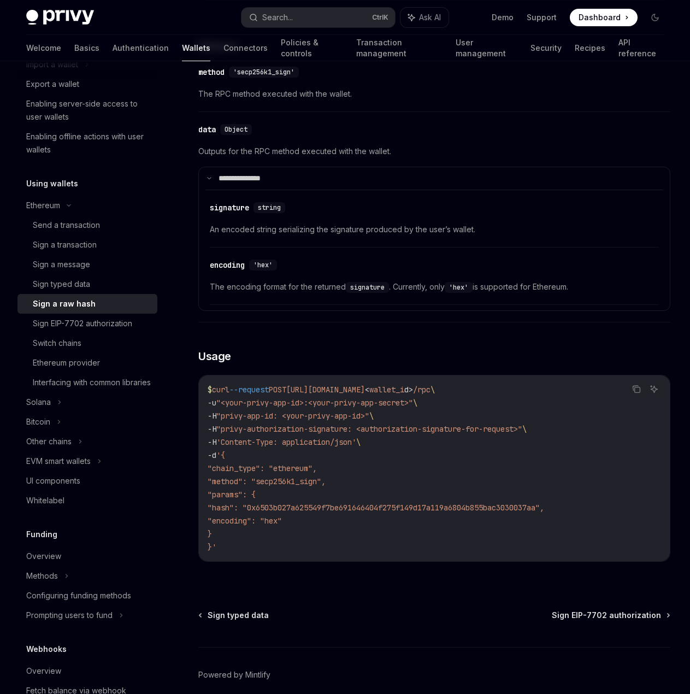
scroll to position [581, 0]
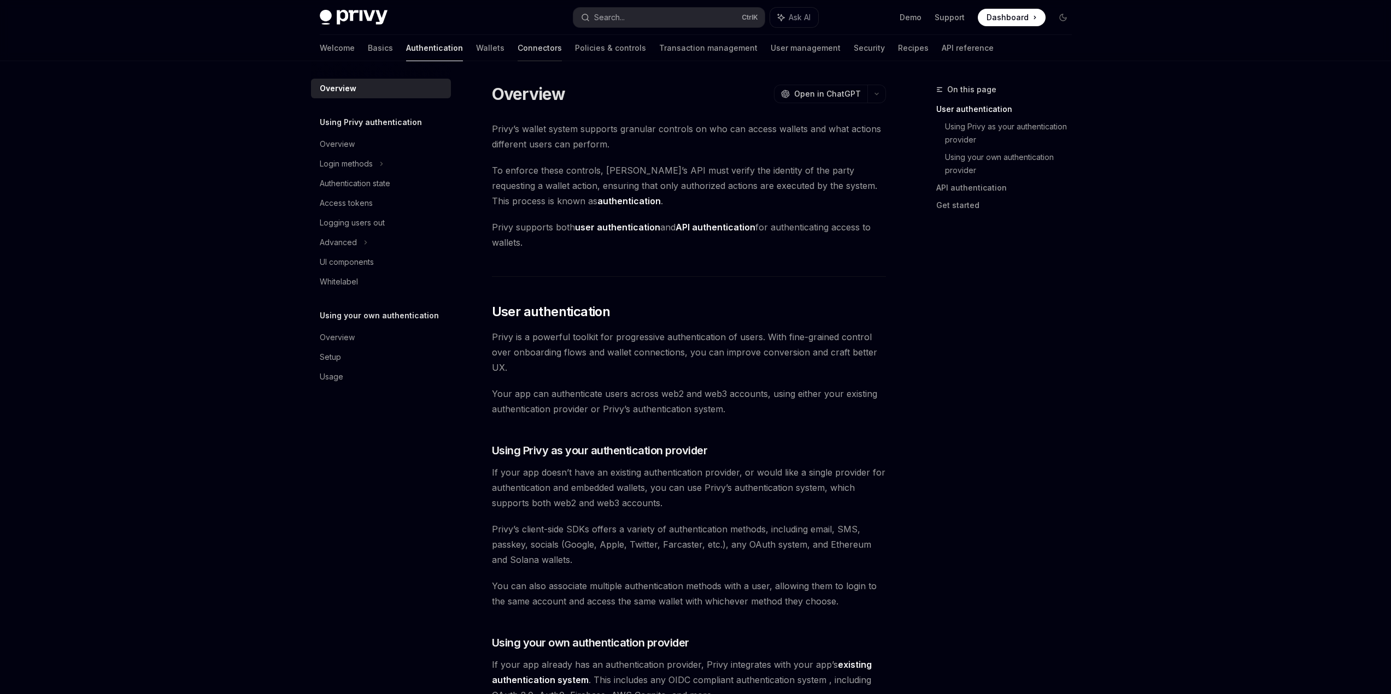
click at [517, 49] on link "Connectors" at bounding box center [539, 48] width 44 height 26
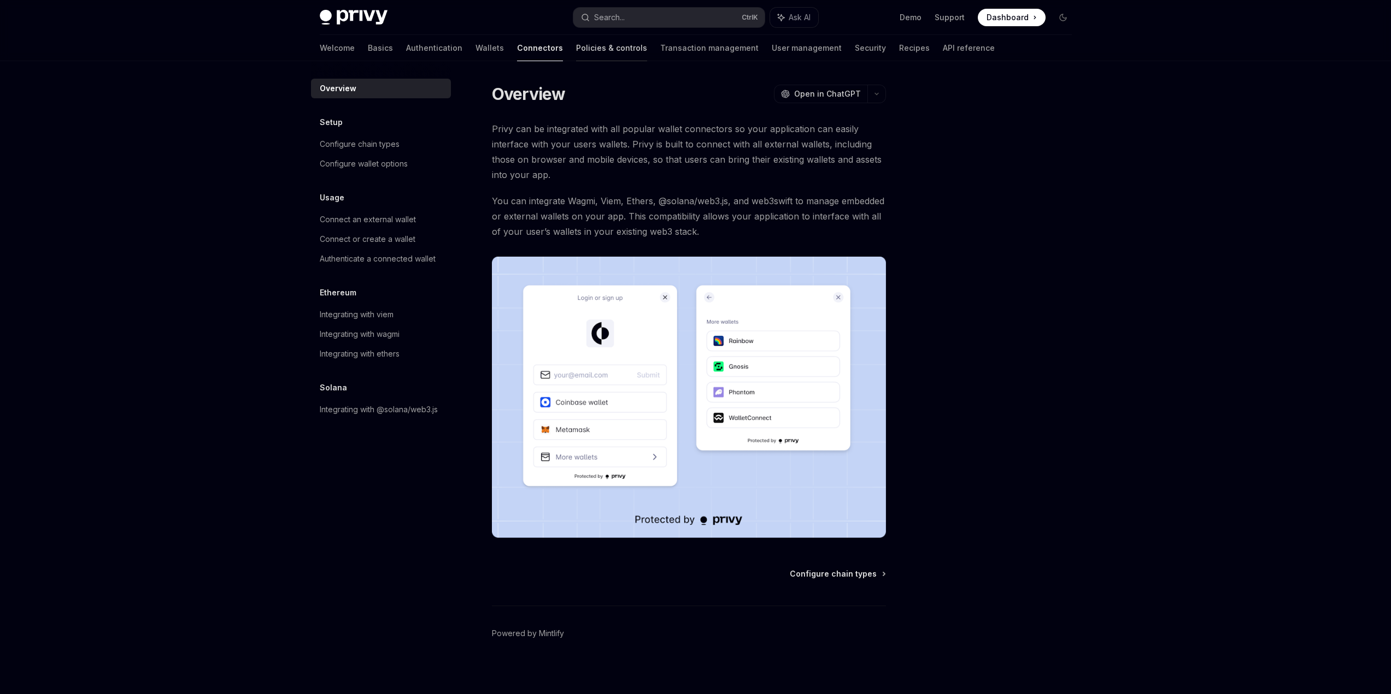
click at [576, 54] on link "Policies & controls" at bounding box center [611, 48] width 71 height 26
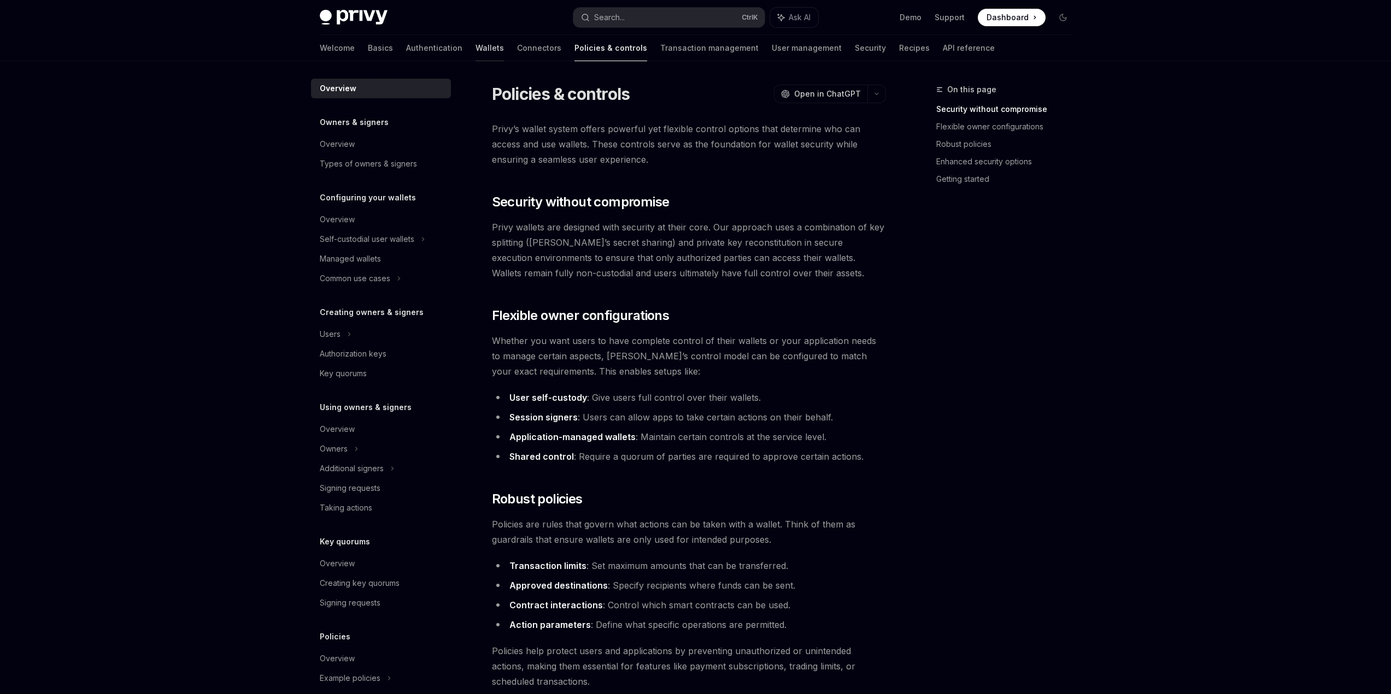
click at [475, 45] on link "Wallets" at bounding box center [489, 48] width 28 height 26
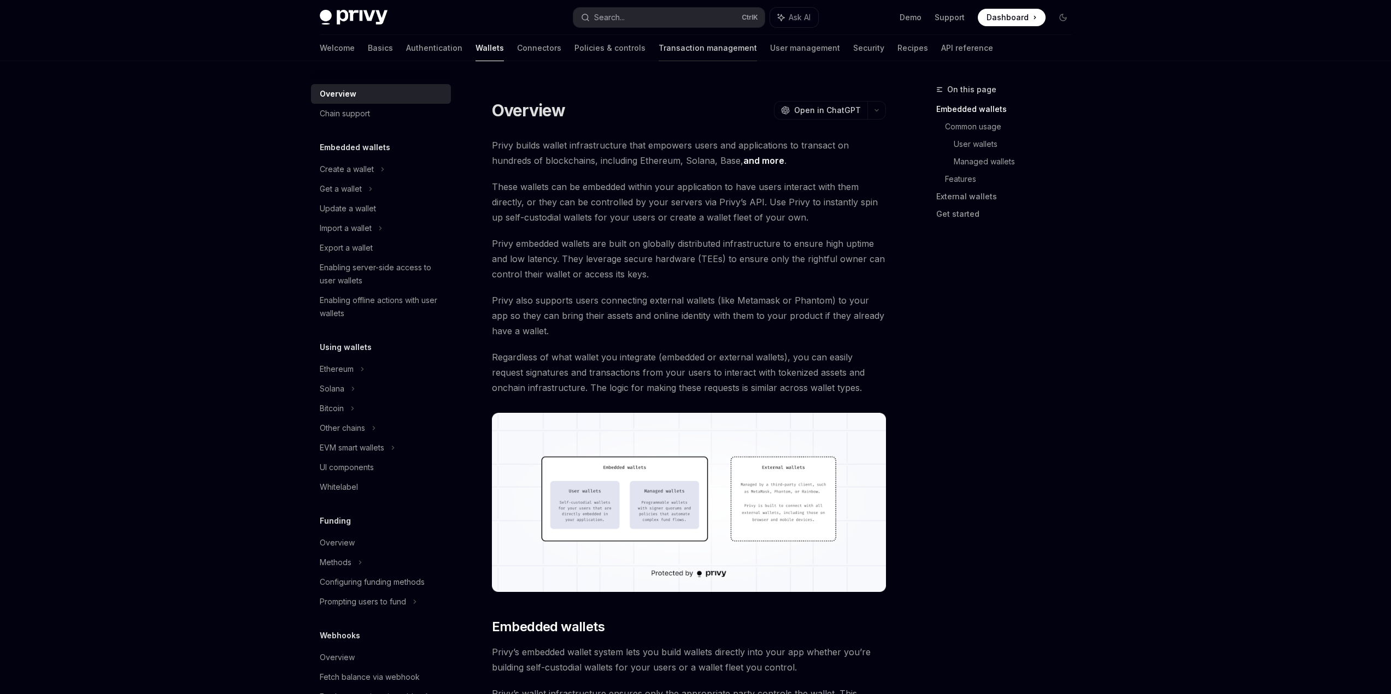
click at [684, 56] on link "Transaction management" at bounding box center [707, 48] width 98 height 26
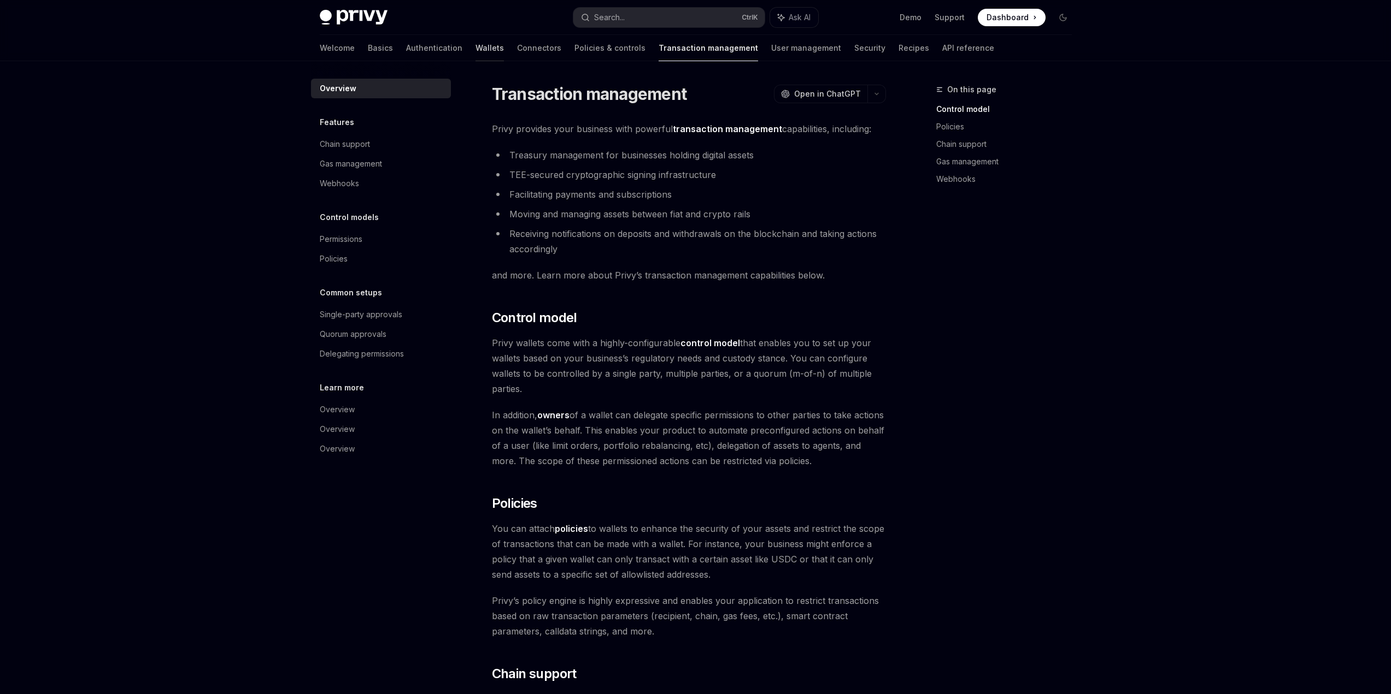
click at [475, 50] on link "Wallets" at bounding box center [489, 48] width 28 height 26
type textarea "*"
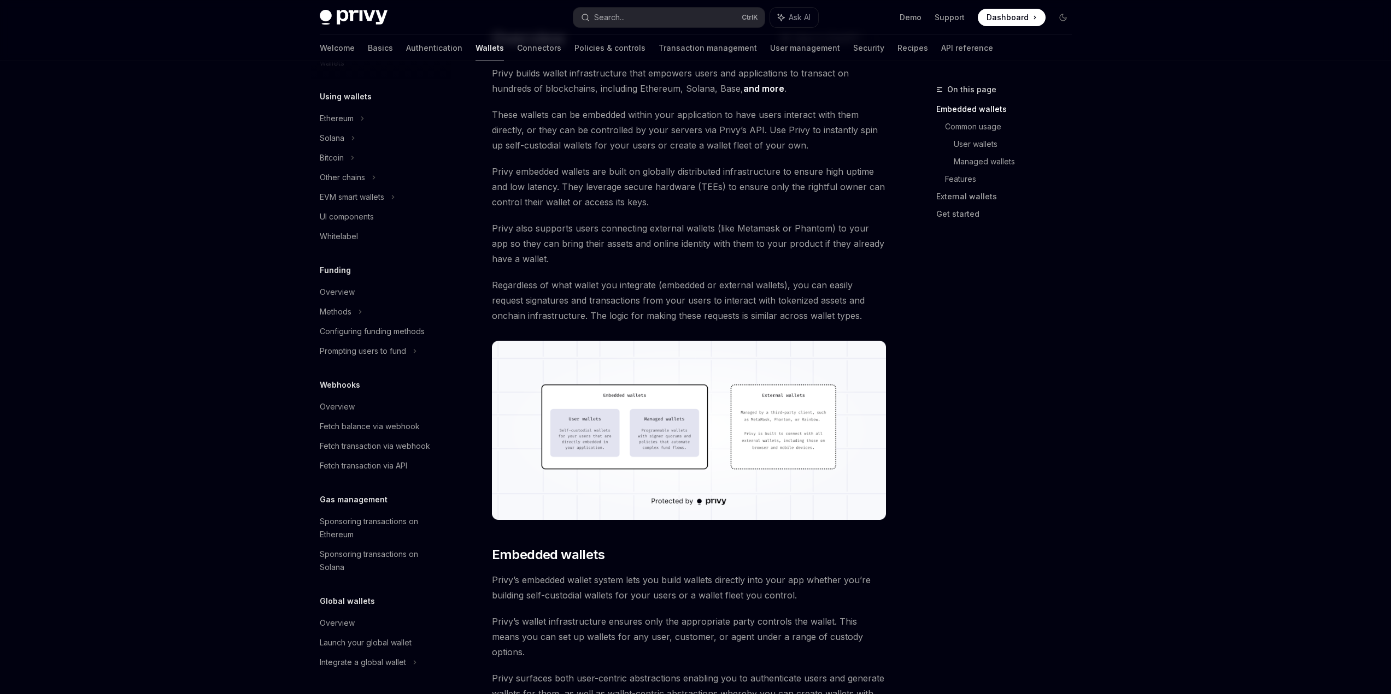
scroll to position [109, 0]
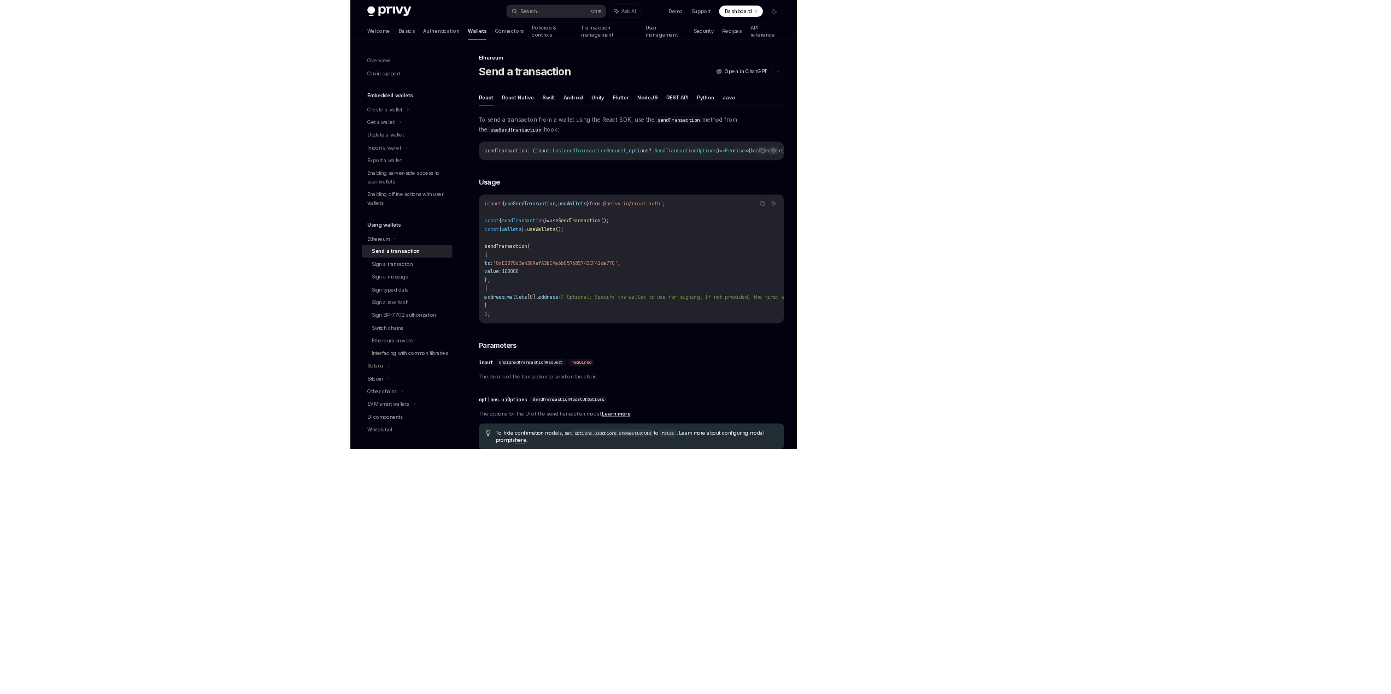
scroll to position [204, 0]
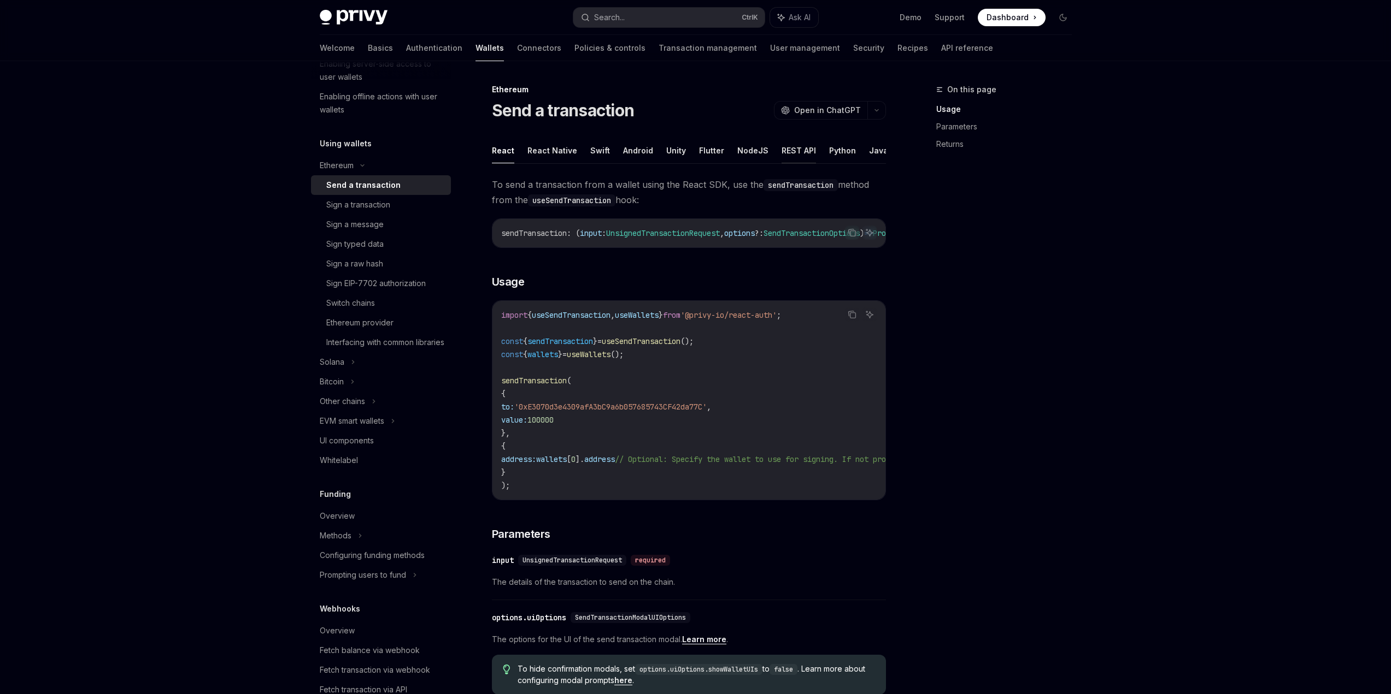
click at [690, 152] on button "REST API" at bounding box center [798, 151] width 34 height 26
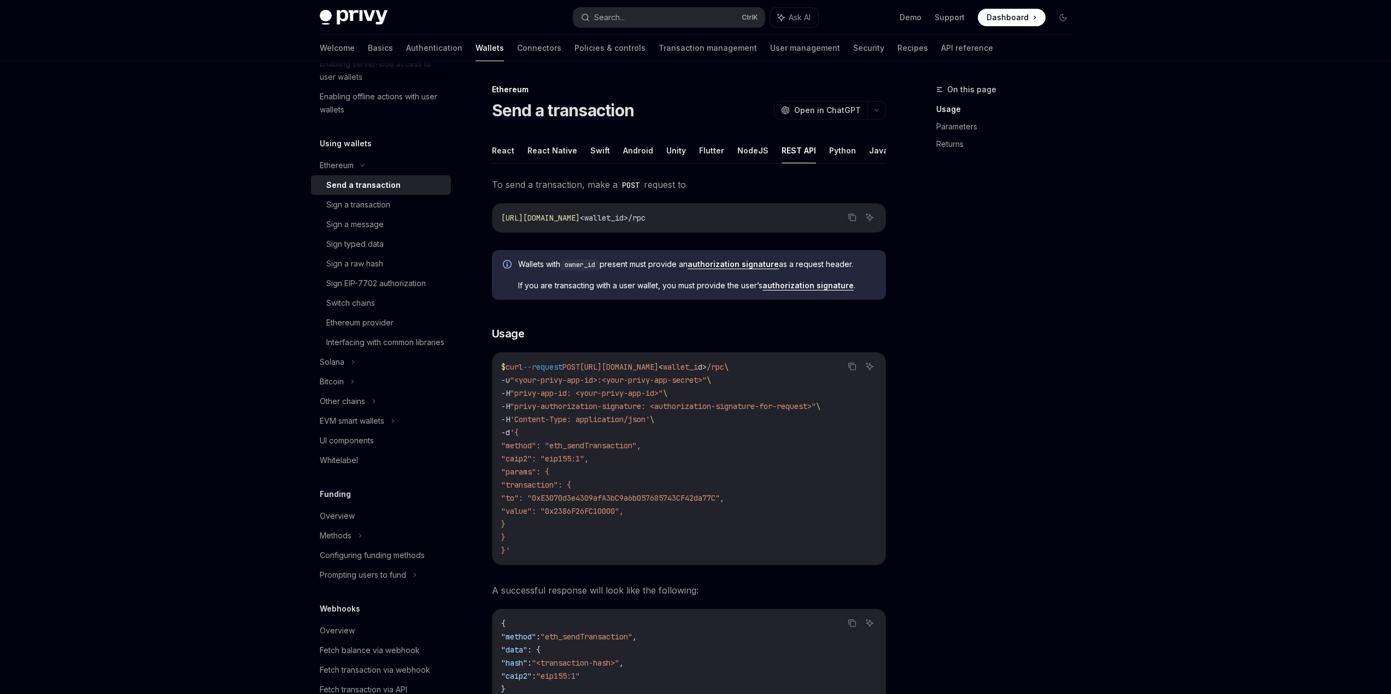
type textarea "*"
click at [626, 22] on button "Search... Ctrl K" at bounding box center [668, 18] width 191 height 20
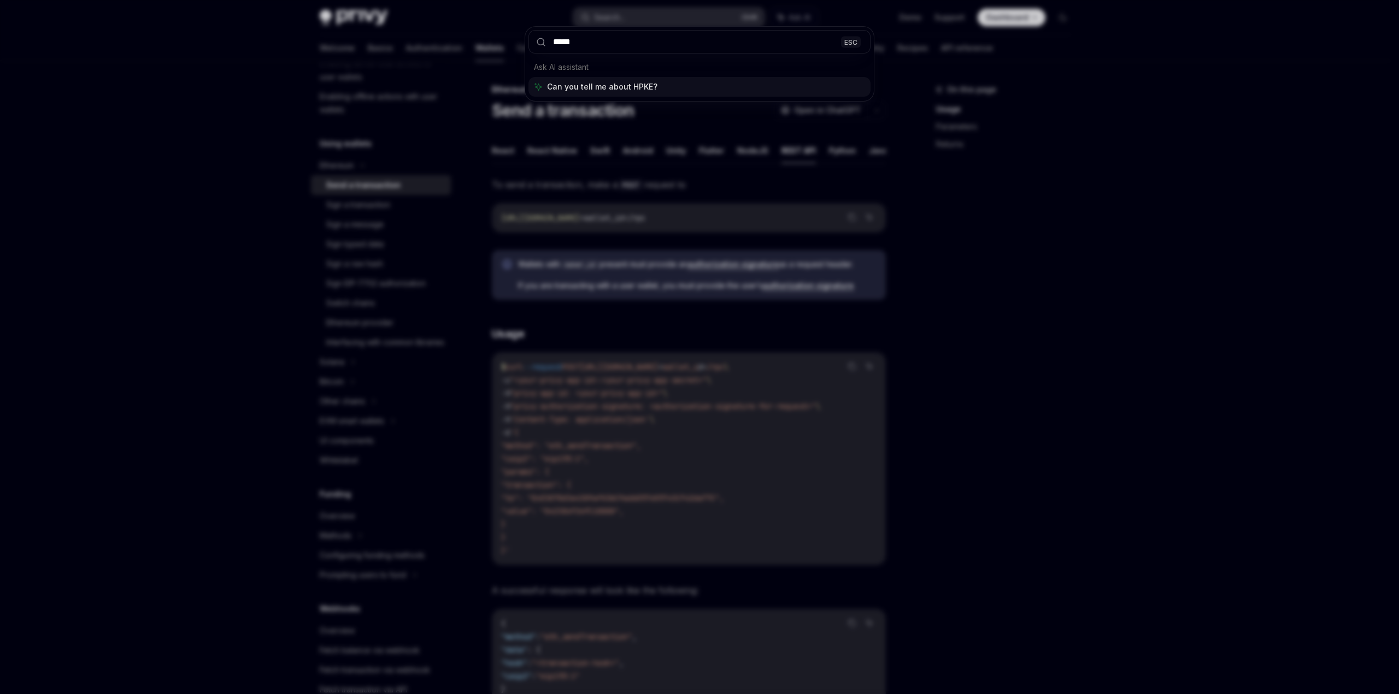
type input "****"
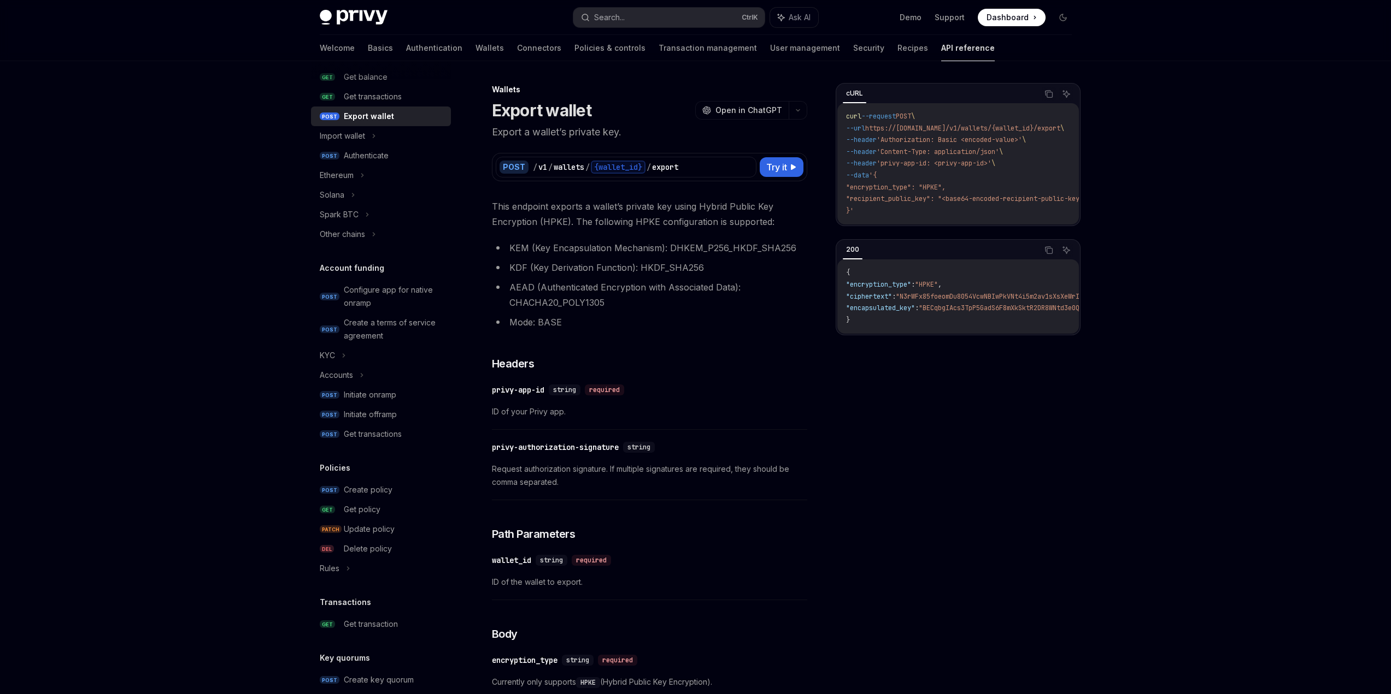
scroll to position [61, 0]
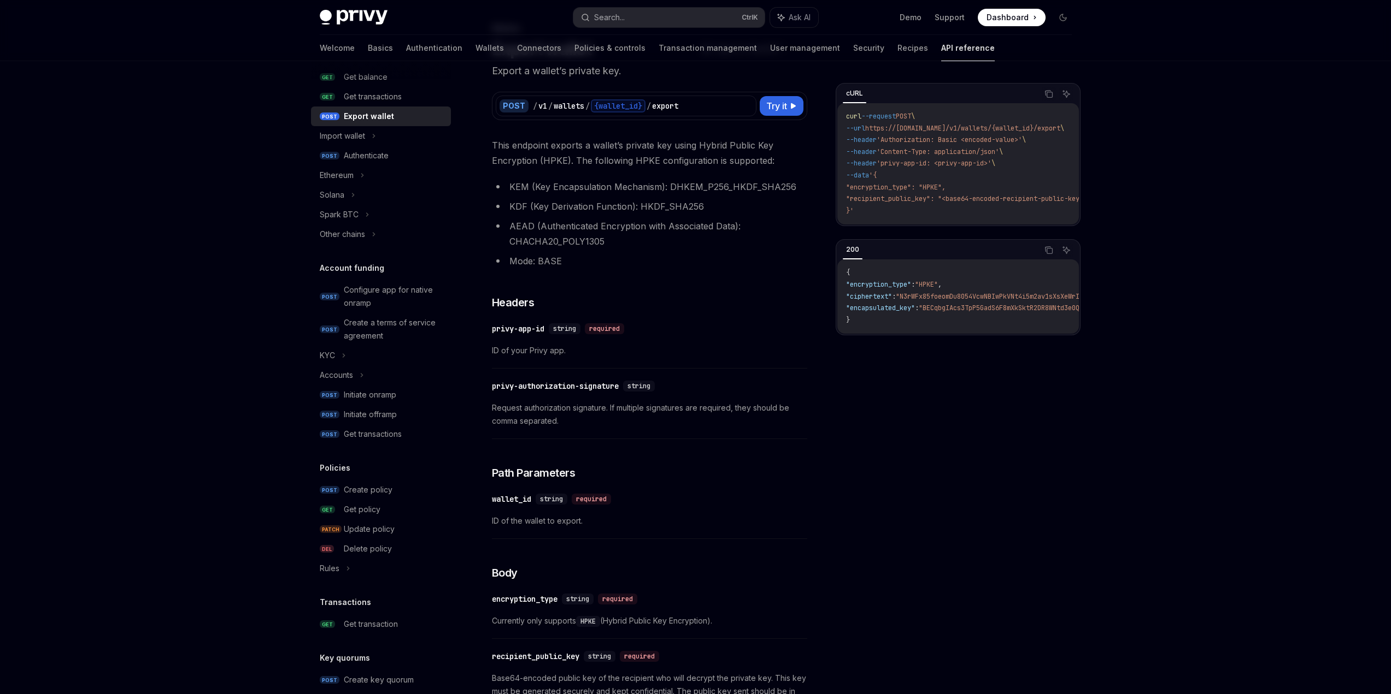
drag, startPoint x: 586, startPoint y: 166, endPoint x: 519, endPoint y: 163, distance: 67.2
click at [528, 159] on span "This endpoint exports a wallet’s private key using Hybrid Public Key Encryption…" at bounding box center [649, 153] width 315 height 31
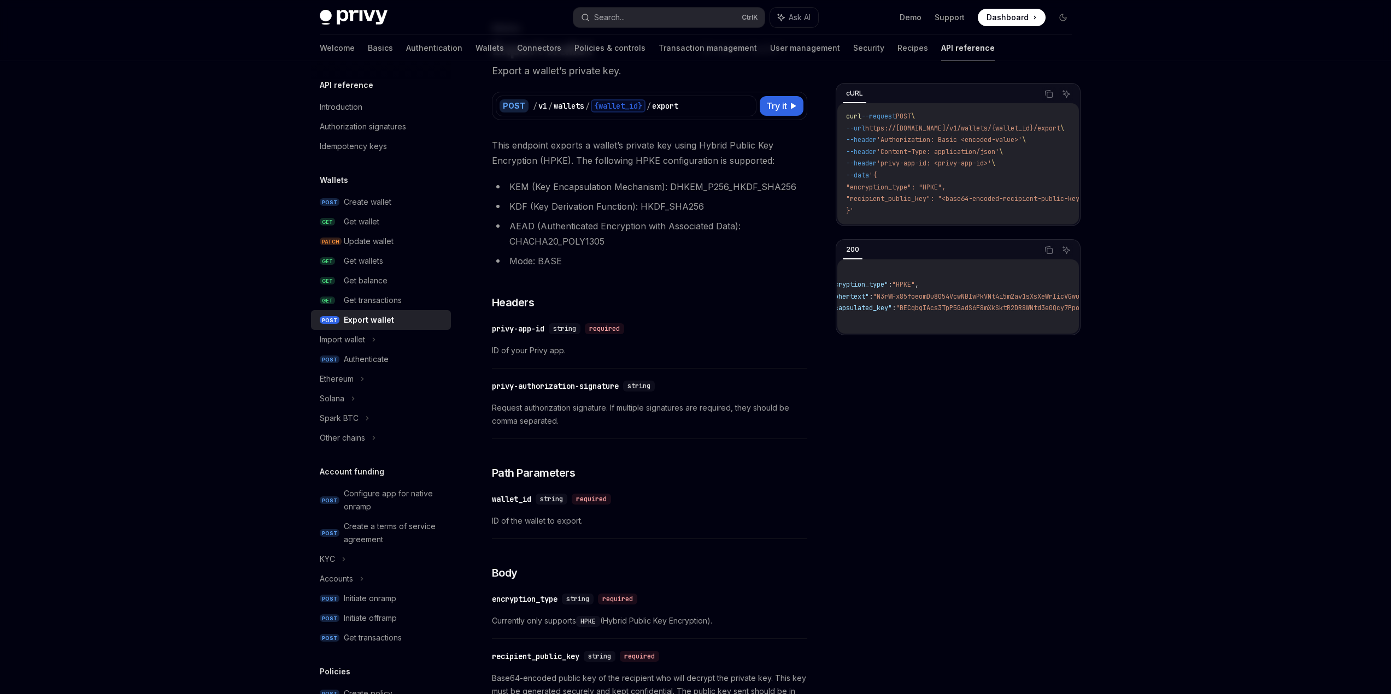
scroll to position [0, 0]
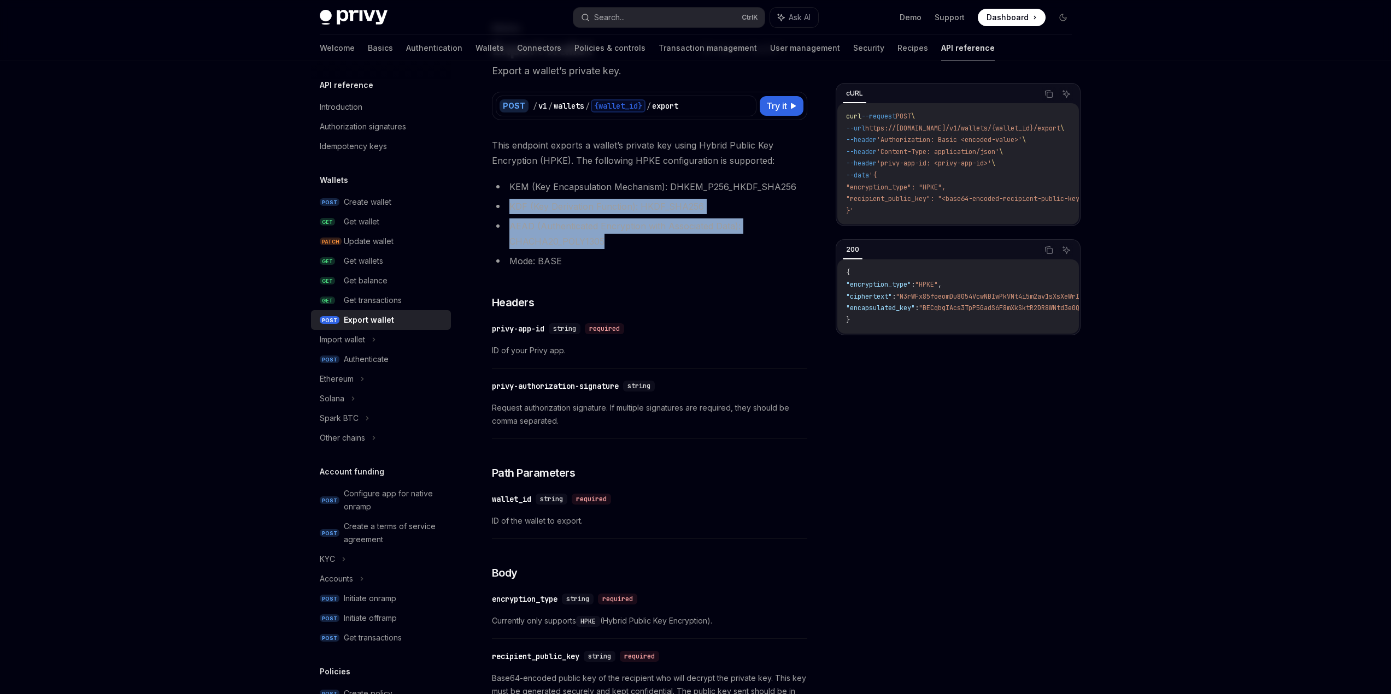
drag, startPoint x: 502, startPoint y: 203, endPoint x: 616, endPoint y: 246, distance: 121.9
click at [609, 245] on ul "KEM (Key Encapsulation Mechanism): DHKEM_P256_HKDF_SHA256 KDF (Key Derivation F…" at bounding box center [649, 224] width 315 height 90
click at [616, 246] on li "AEAD (Authenticated Encryption with Associated Data): CHACHA20_POLY1305" at bounding box center [649, 234] width 315 height 31
drag, startPoint x: 516, startPoint y: 202, endPoint x: 629, endPoint y: 251, distance: 123.3
click at [609, 247] on ul "KEM (Key Encapsulation Mechanism): DHKEM_P256_HKDF_SHA256 KDF (Key Derivation F…" at bounding box center [649, 224] width 315 height 90
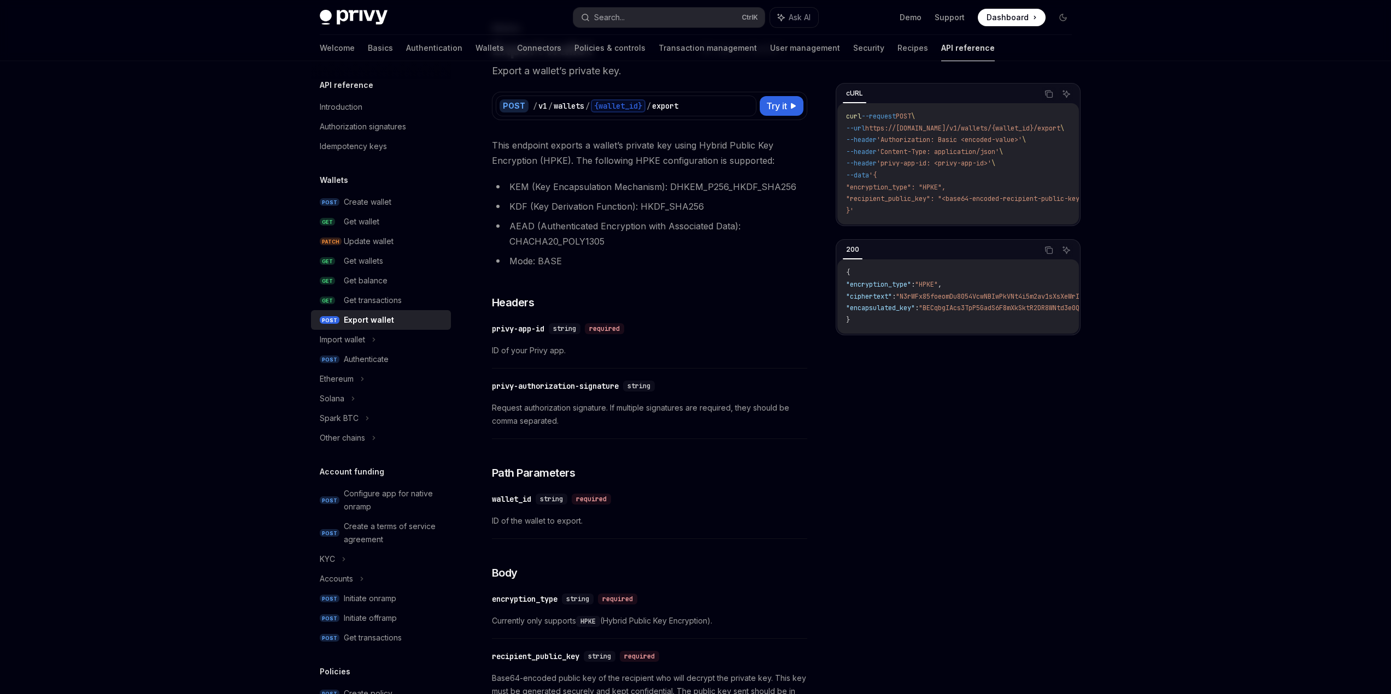
click at [630, 251] on ul "KEM (Key Encapsulation Mechanism): DHKEM_P256_HKDF_SHA256 KDF (Key Derivation F…" at bounding box center [649, 224] width 315 height 90
drag, startPoint x: 500, startPoint y: 149, endPoint x: 703, endPoint y: 159, distance: 202.9
click at [690, 159] on span "This endpoint exports a wallet’s private key using Hybrid Public Key Encryption…" at bounding box center [649, 153] width 315 height 31
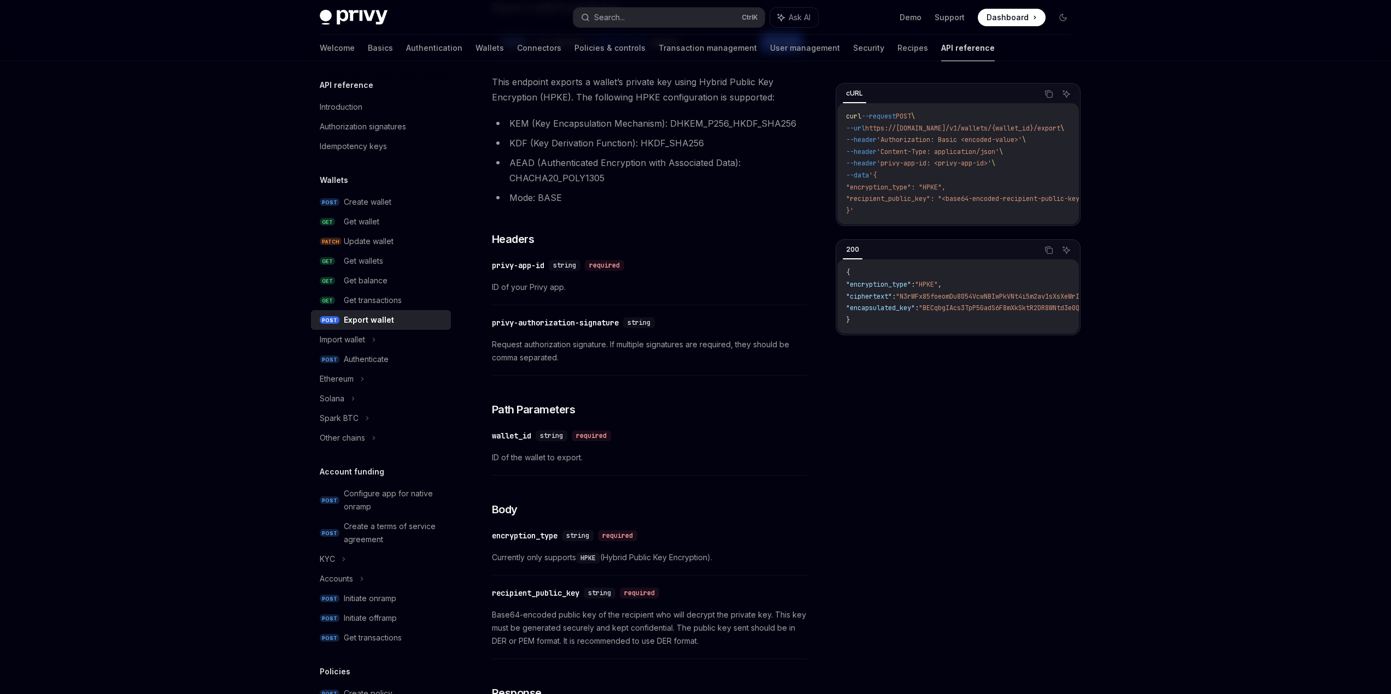
scroll to position [170, 0]
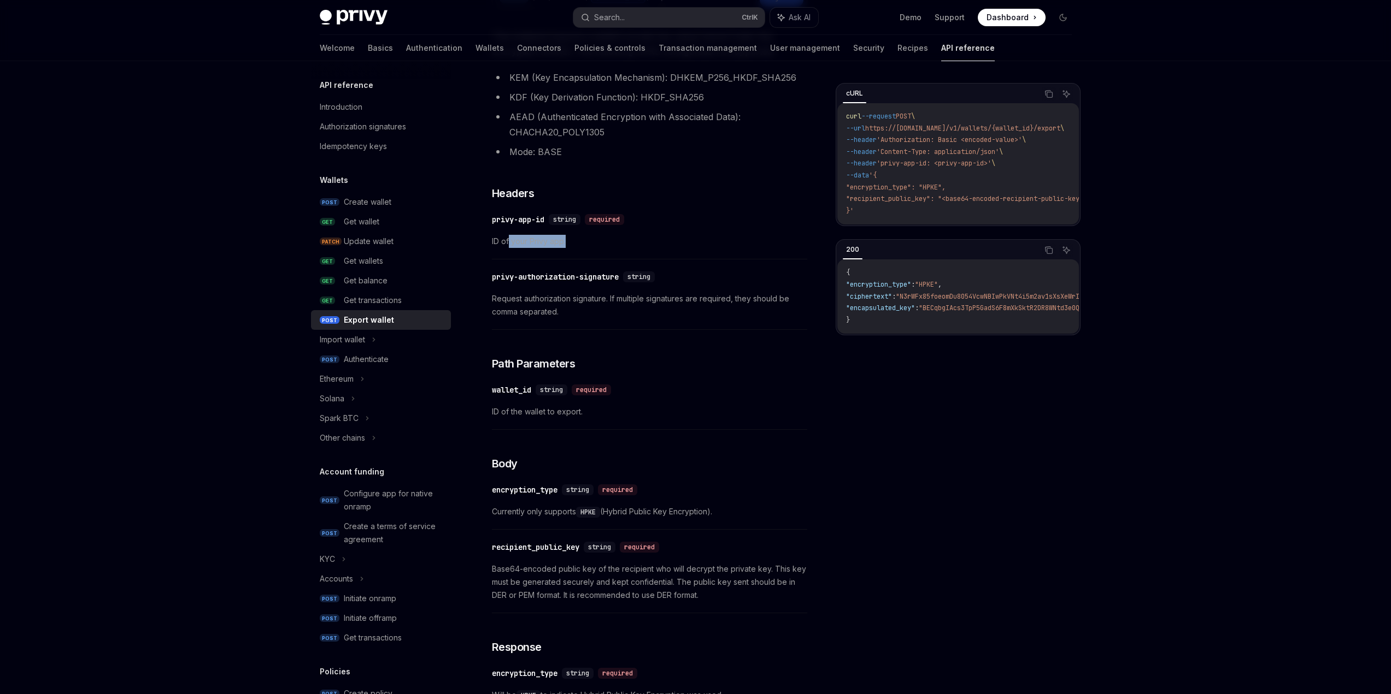
drag, startPoint x: 512, startPoint y: 247, endPoint x: 607, endPoint y: 240, distance: 95.3
click at [596, 241] on div "​ privy-app-id string required ID of your Privy app." at bounding box center [649, 234] width 315 height 52
click at [629, 239] on span "ID of your Privy app." at bounding box center [649, 241] width 315 height 13
drag, startPoint x: 540, startPoint y: 239, endPoint x: 646, endPoint y: 242, distance: 105.5
click at [593, 241] on div "Wallets Export wallet OpenAI Open in ChatGPT Export a wallet’s private key. Ope…" at bounding box center [547, 458] width 525 height 1091
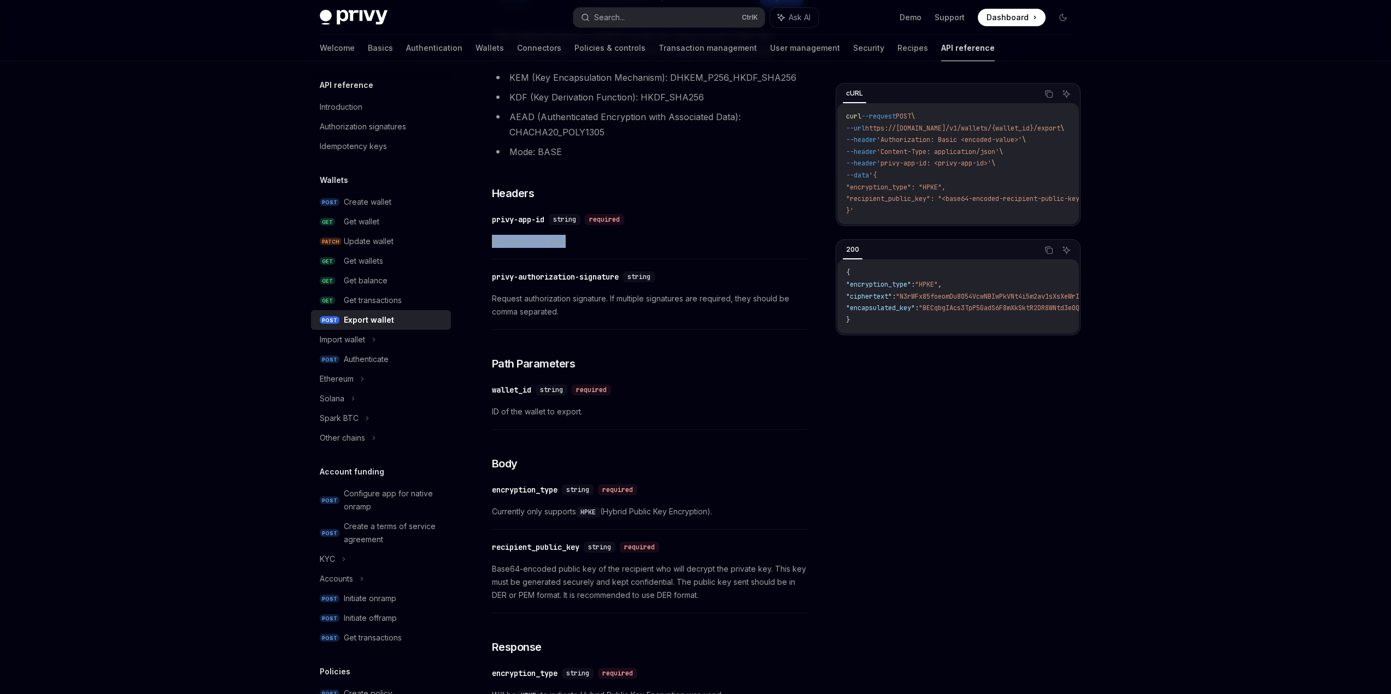
click at [645, 242] on span "ID of your Privy app." at bounding box center [649, 241] width 315 height 13
drag, startPoint x: 587, startPoint y: 220, endPoint x: 694, endPoint y: 221, distance: 107.1
click at [690, 221] on div "​ privy-app-id string required" at bounding box center [644, 219] width 304 height 13
click at [690, 220] on div "​ privy-app-id string required" at bounding box center [644, 219] width 304 height 13
drag, startPoint x: 642, startPoint y: 244, endPoint x: 611, endPoint y: 239, distance: 31.5
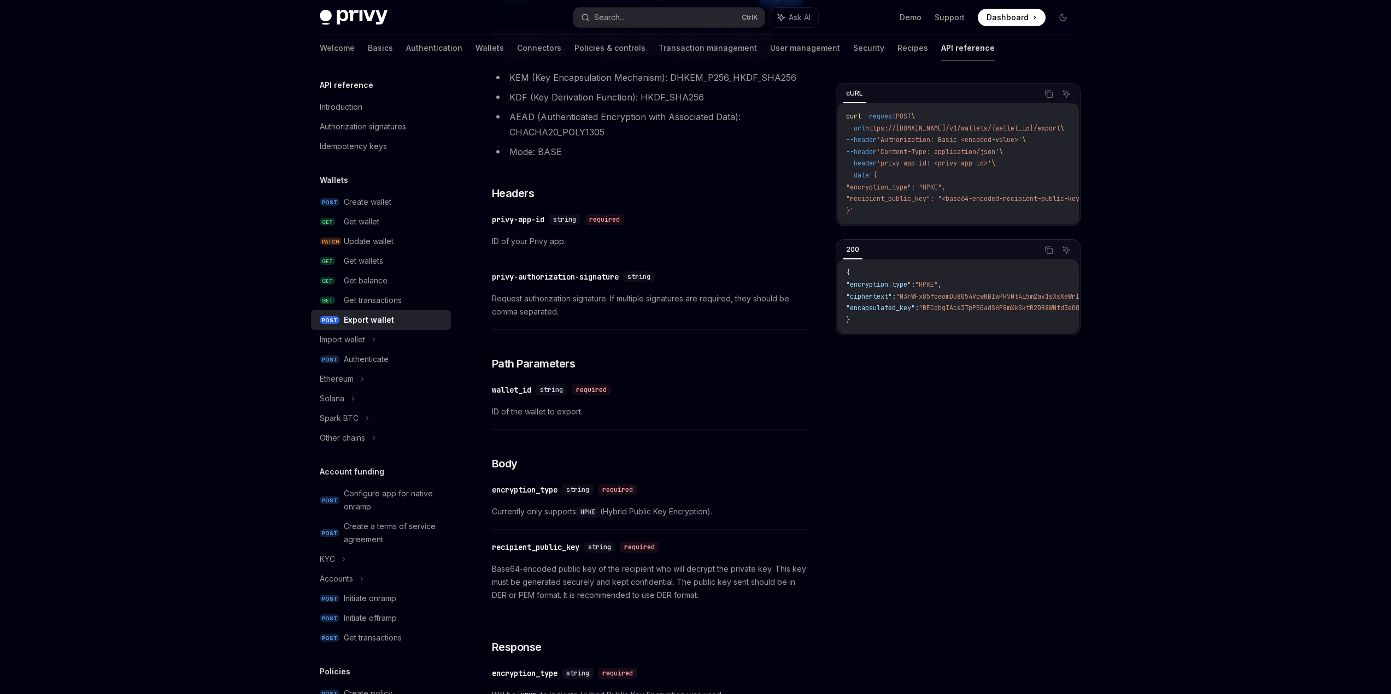
click at [640, 243] on span "ID of your Privy app." at bounding box center [649, 241] width 315 height 13
drag, startPoint x: 566, startPoint y: 239, endPoint x: 647, endPoint y: 242, distance: 80.9
click at [591, 239] on div "Wallets Export wallet OpenAI Open in ChatGPT Export a wallet’s private key. Ope…" at bounding box center [547, 458] width 525 height 1091
click at [646, 242] on span "ID of your Privy app." at bounding box center [649, 241] width 315 height 13
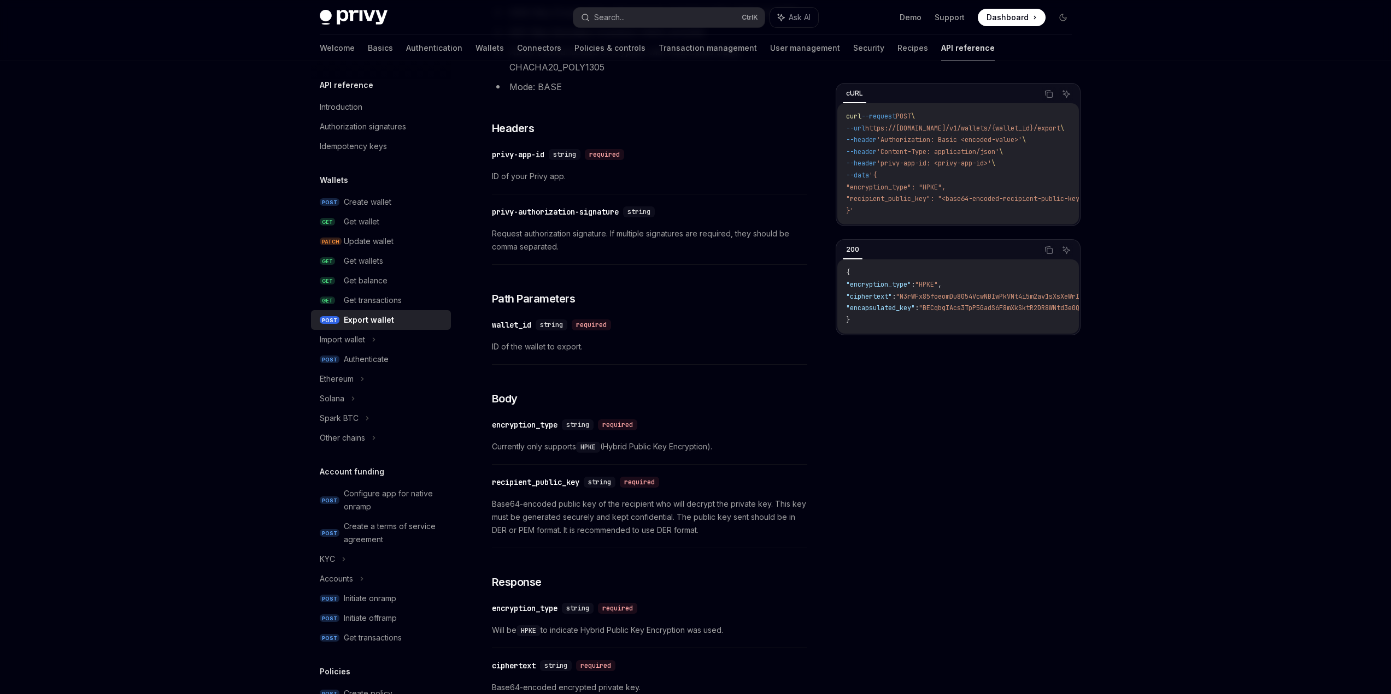
scroll to position [280, 0]
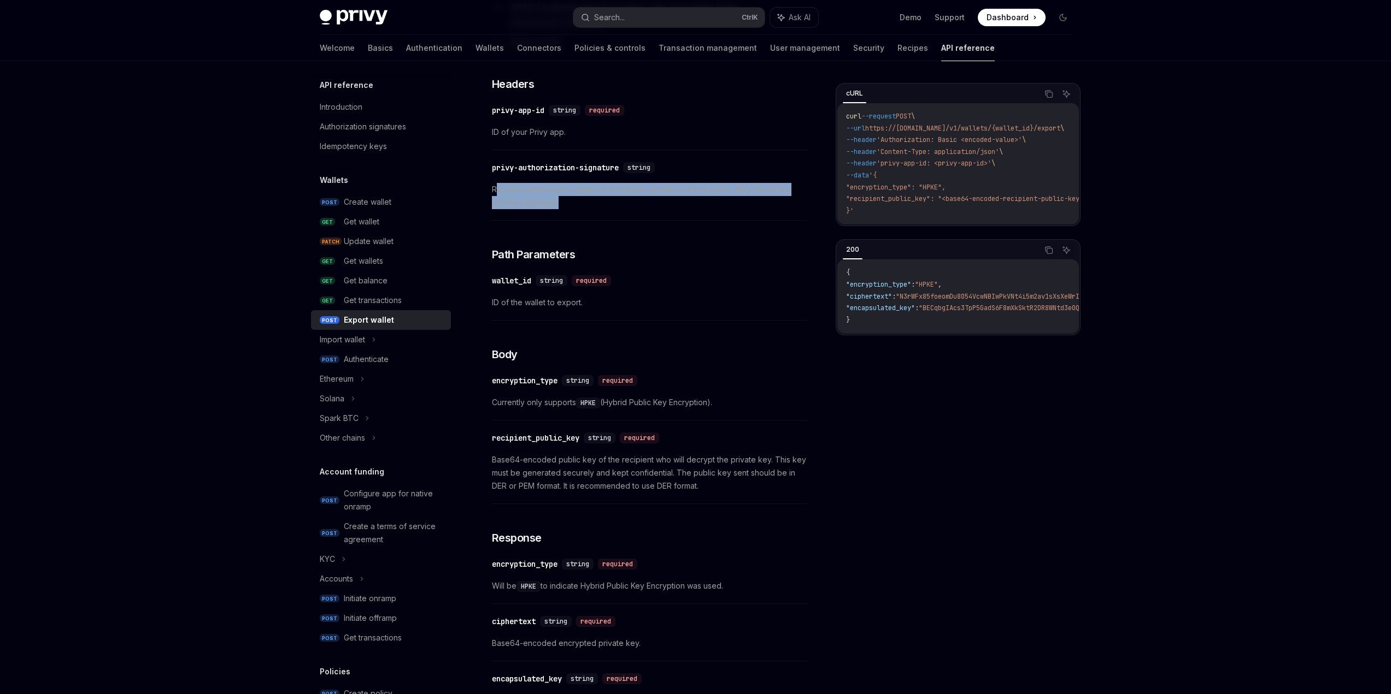
drag, startPoint x: 564, startPoint y: 208, endPoint x: 623, endPoint y: 211, distance: 59.1
click at [604, 210] on div "​ privy-authorization-signature string Request authorization signature. If mult…" at bounding box center [649, 188] width 315 height 65
click at [622, 211] on div "​ privy-authorization-signature string Request authorization signature. If mult…" at bounding box center [649, 188] width 315 height 65
drag, startPoint x: 498, startPoint y: 203, endPoint x: 600, endPoint y: 212, distance: 102.5
click at [574, 209] on div "Wallets Export wallet OpenAI Open in ChatGPT Export a wallet’s private key. Ope…" at bounding box center [547, 348] width 525 height 1091
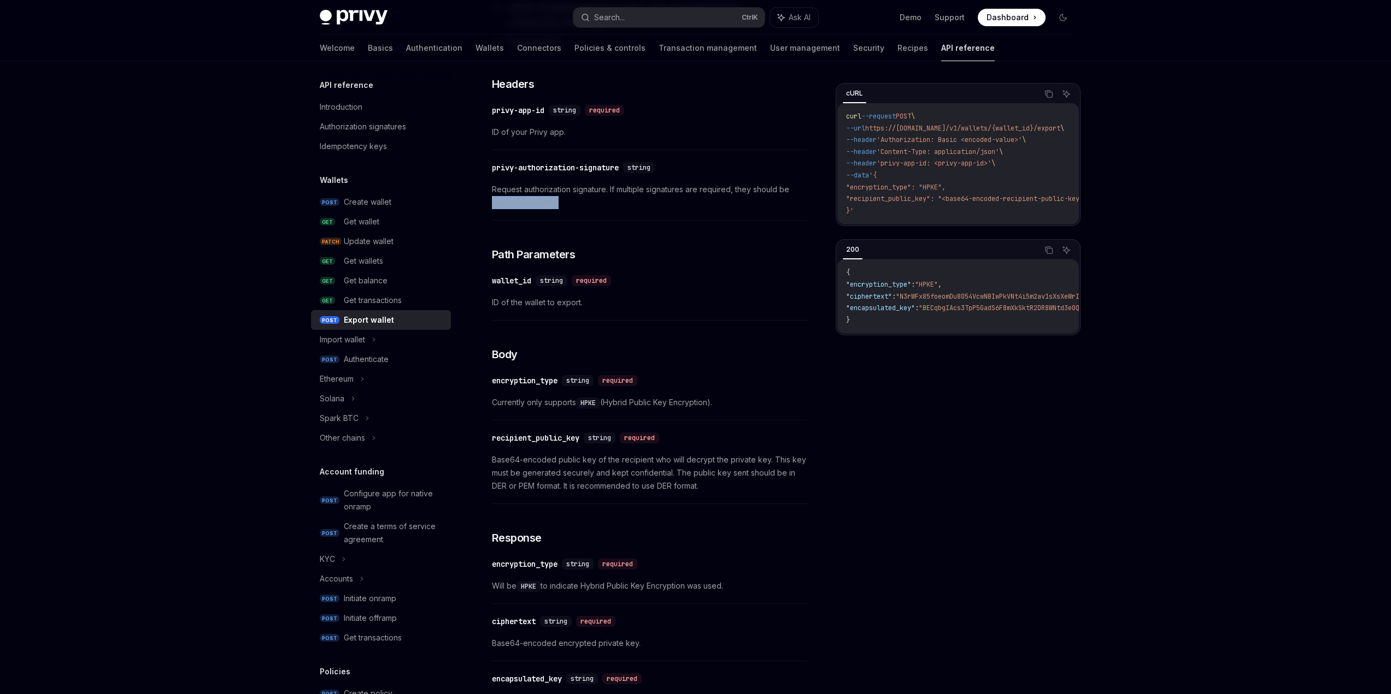
click at [601, 212] on div "​ privy-authorization-signature string Request authorization signature. If mult…" at bounding box center [649, 188] width 315 height 65
drag, startPoint x: 532, startPoint y: 304, endPoint x: 617, endPoint y: 301, distance: 84.8
click at [566, 304] on span "ID of the wallet to export." at bounding box center [649, 302] width 315 height 13
click at [616, 299] on span "ID of the wallet to export." at bounding box center [649, 302] width 315 height 13
click at [631, 309] on div "​ wallet_id string required ID of the wallet to export." at bounding box center [649, 295] width 315 height 52
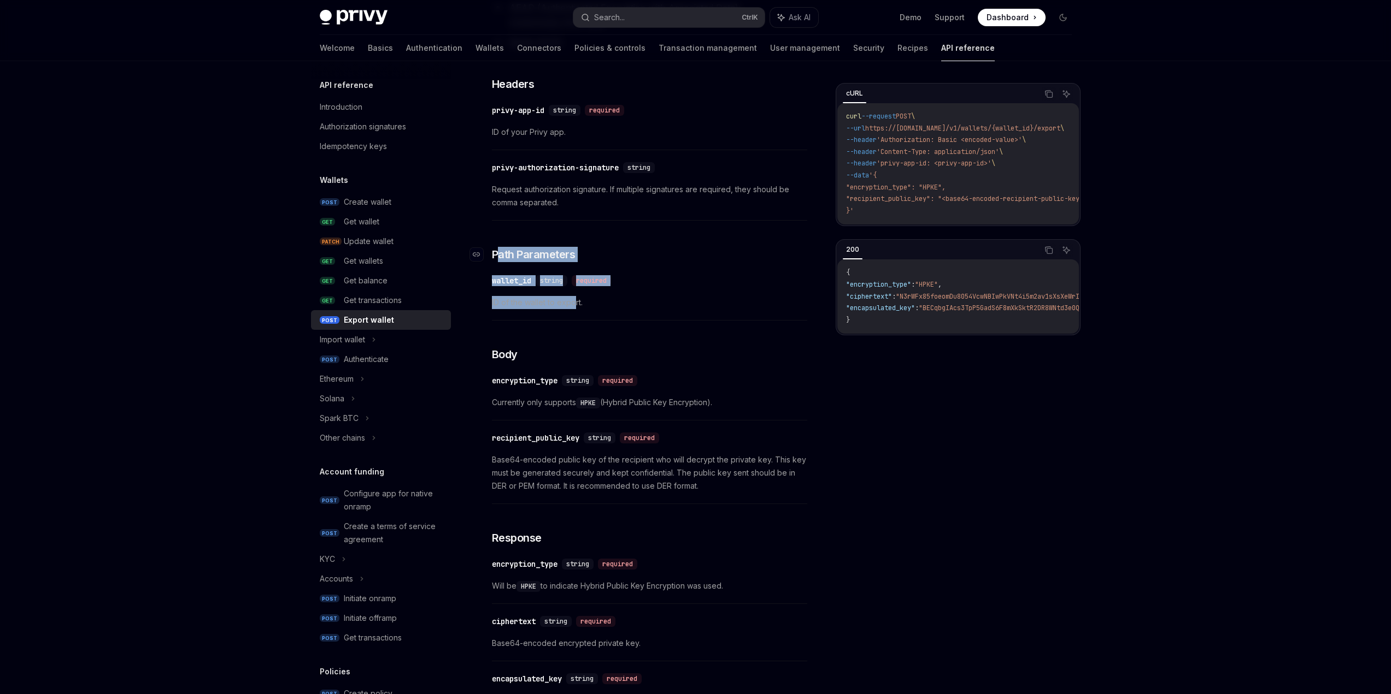
drag, startPoint x: 564, startPoint y: 300, endPoint x: 548, endPoint y: 256, distance: 46.7
click at [503, 250] on div "This endpoint exports a wallet’s private key using Hybrid Public Key Encryption…" at bounding box center [649, 325] width 315 height 813
click at [690, 251] on h3 "​ Path Parameters" at bounding box center [649, 254] width 315 height 15
drag, startPoint x: 599, startPoint y: 299, endPoint x: 488, endPoint y: 233, distance: 128.8
click at [482, 232] on div "Wallets Export wallet OpenAI Open in ChatGPT Export a wallet’s private key. Ope…" at bounding box center [547, 348] width 525 height 1091
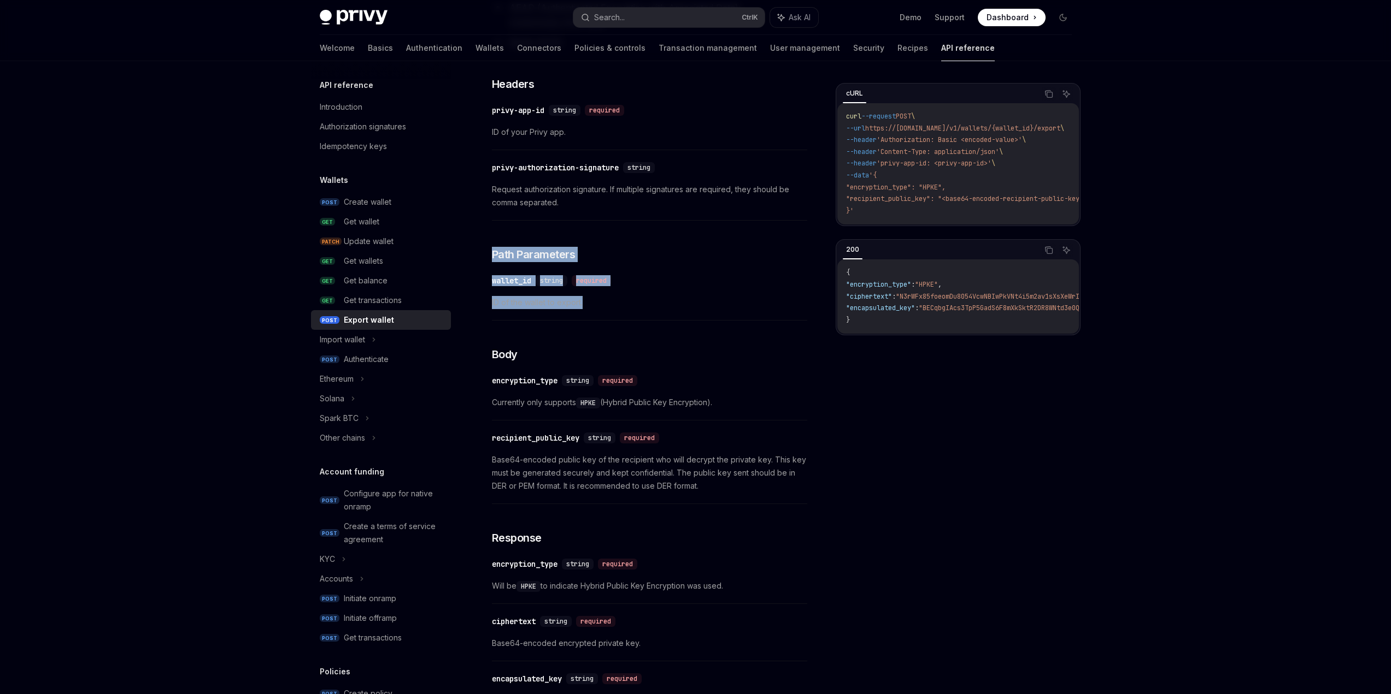
click at [690, 242] on div "This endpoint exports a wallet’s private key using Hybrid Public Key Encryption…" at bounding box center [649, 325] width 315 height 813
drag, startPoint x: 619, startPoint y: 400, endPoint x: 767, endPoint y: 390, distance: 147.8
click at [690, 309] on div "​ encryption_type string required Currently only supports HPKE (Hybrid Public K…" at bounding box center [649, 395] width 315 height 52
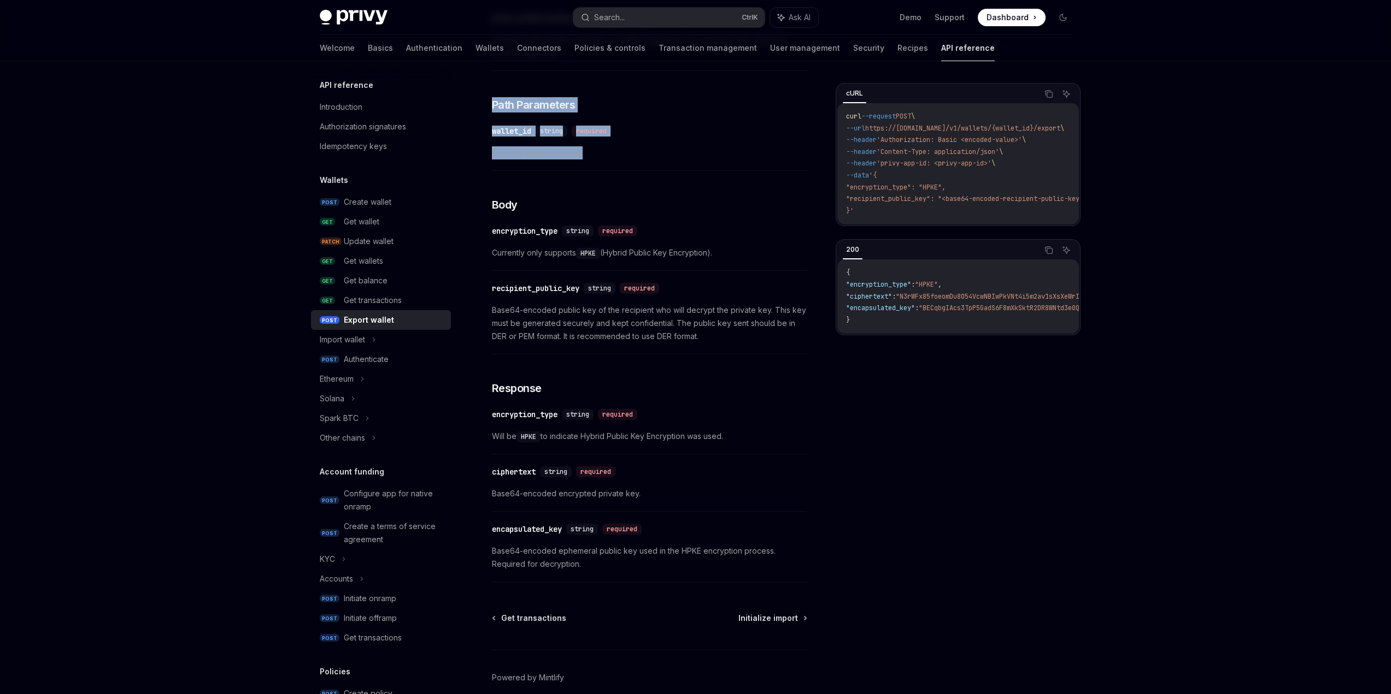
scroll to position [444, 0]
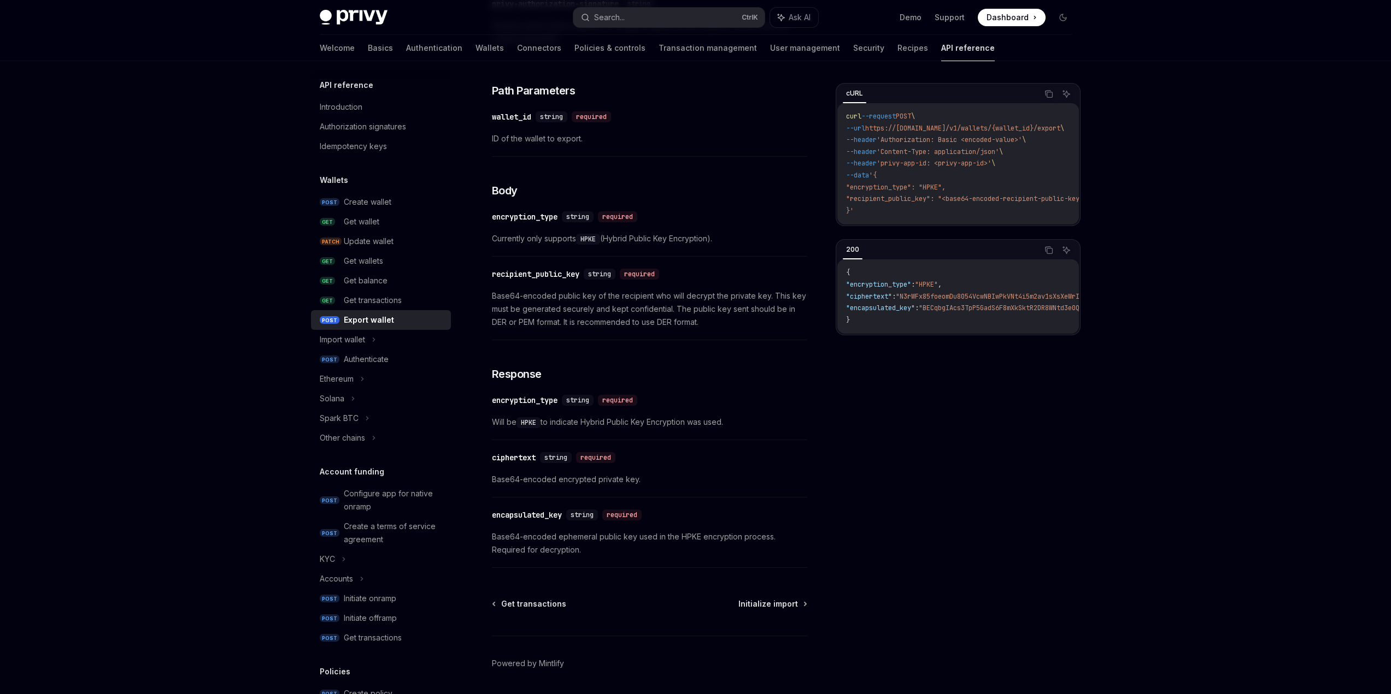
click at [690, 309] on span "Base64-encoded public key of the recipient who will decrypt the private key. Th…" at bounding box center [649, 309] width 315 height 39
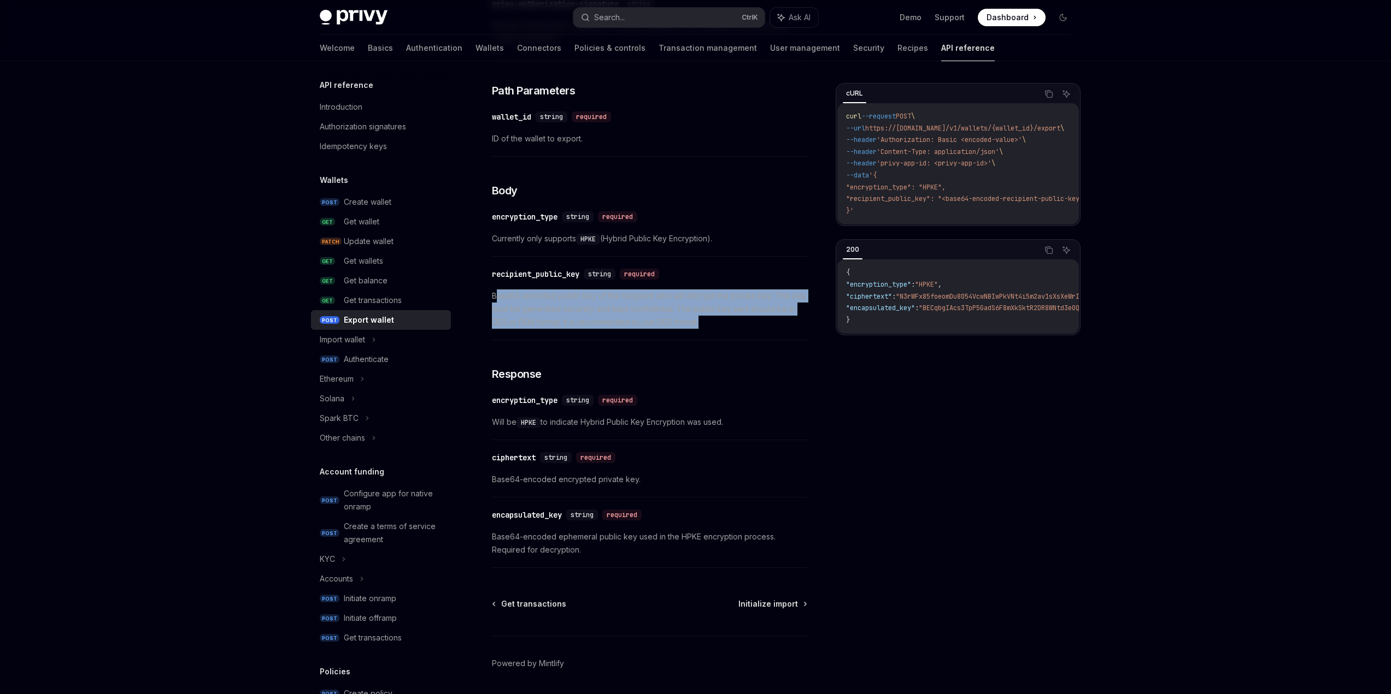
drag, startPoint x: 704, startPoint y: 331, endPoint x: 498, endPoint y: 298, distance: 209.0
click at [498, 298] on div "​ recipient_public_key string required Base64-encoded public key of the recipie…" at bounding box center [649, 301] width 315 height 78
click at [550, 305] on span "Base64-encoded public key of the recipient who will decrypt the private key. Th…" at bounding box center [649, 309] width 315 height 39
drag, startPoint x: 482, startPoint y: 292, endPoint x: 731, endPoint y: 329, distance: 251.4
click at [690, 309] on div "Wallets Export wallet OpenAI Open in ChatGPT Export a wallet’s private key. Ope…" at bounding box center [547, 184] width 525 height 1091
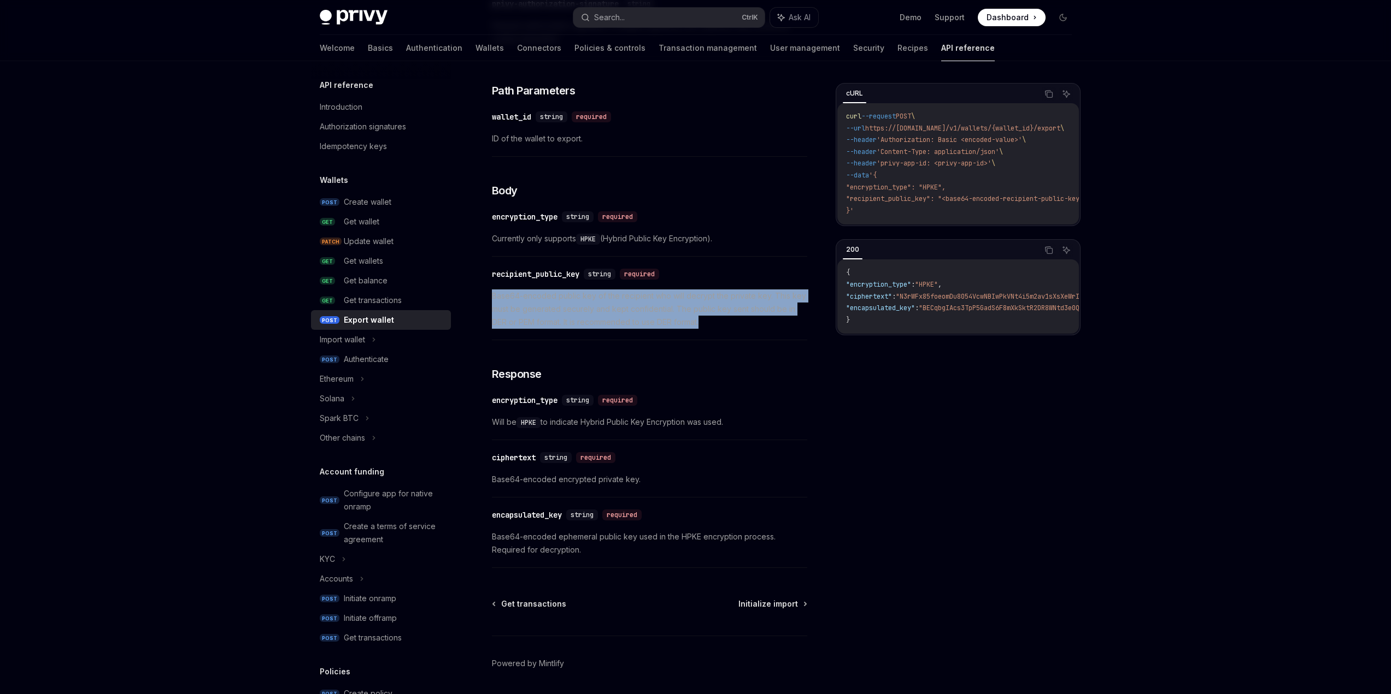
click at [690, 309] on div "​ recipient_public_key string required Base64-encoded public key of the recipie…" at bounding box center [649, 301] width 315 height 78
drag, startPoint x: 482, startPoint y: 296, endPoint x: 724, endPoint y: 327, distance: 244.0
click at [690, 309] on div "Wallets Export wallet OpenAI Open in ChatGPT Export a wallet’s private key. Ope…" at bounding box center [547, 184] width 525 height 1091
click at [690, 309] on span "Base64-encoded public key of the recipient who will decrypt the private key. Th…" at bounding box center [649, 309] width 315 height 39
drag, startPoint x: 482, startPoint y: 233, endPoint x: 764, endPoint y: 239, distance: 282.0
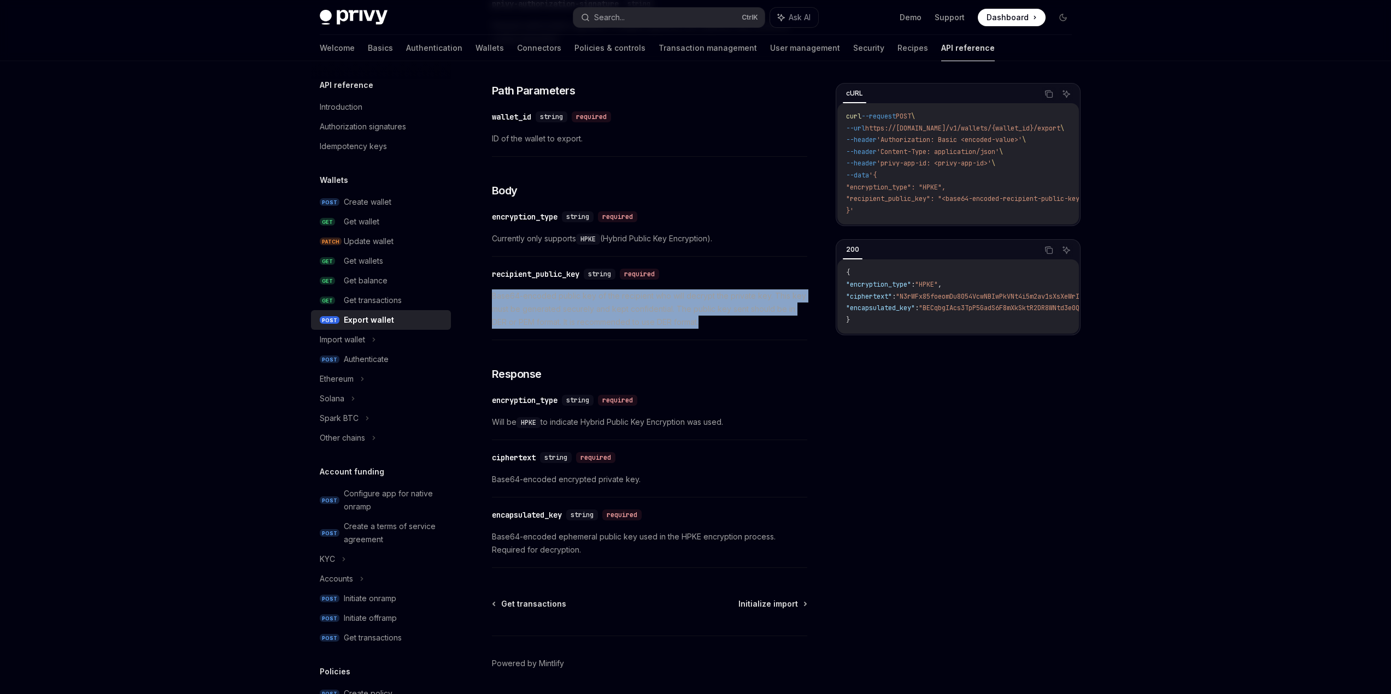
click at [690, 239] on div "Wallets Export wallet OpenAI Open in ChatGPT Export a wallet’s private key. Ope…" at bounding box center [547, 184] width 525 height 1091
click at [690, 239] on span "Currently only supports HPKE (Hybrid Public Key Encryption)." at bounding box center [649, 238] width 315 height 13
drag, startPoint x: 616, startPoint y: 229, endPoint x: 755, endPoint y: 238, distance: 139.1
click at [690, 240] on div "​ encryption_type string required Currently only supports HPKE (Hybrid Public K…" at bounding box center [649, 231] width 315 height 52
click at [616, 238] on span "Currently only supports HPKE (Hybrid Public Key Encryption)." at bounding box center [649, 238] width 315 height 13
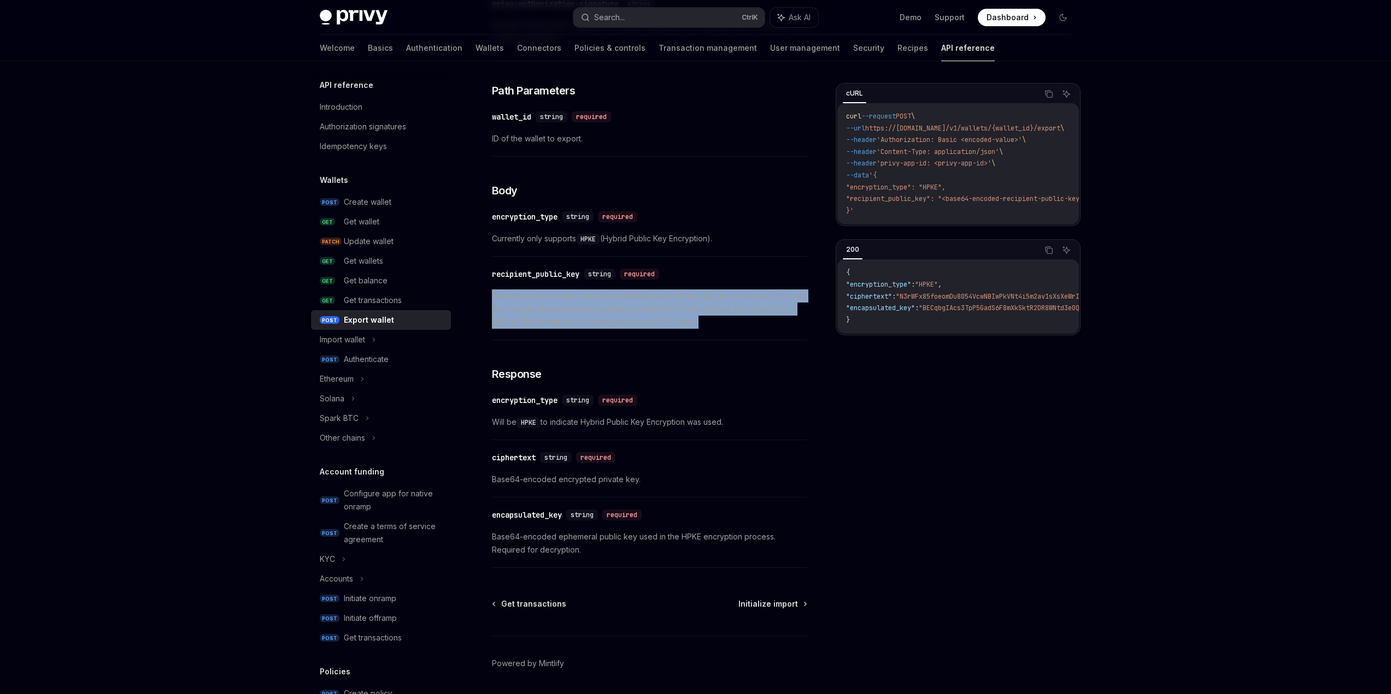
drag, startPoint x: 625, startPoint y: 239, endPoint x: 760, endPoint y: 244, distance: 135.6
click at [690, 244] on span "Currently only supports HPKE (Hybrid Public Key Encryption)." at bounding box center [649, 238] width 315 height 13
drag, startPoint x: 760, startPoint y: 244, endPoint x: 550, endPoint y: 246, distance: 209.8
click at [690, 244] on span "Currently only supports HPKE (Hybrid Public Key Encryption)." at bounding box center [649, 238] width 315 height 13
drag, startPoint x: 540, startPoint y: 239, endPoint x: 733, endPoint y: 246, distance: 193.5
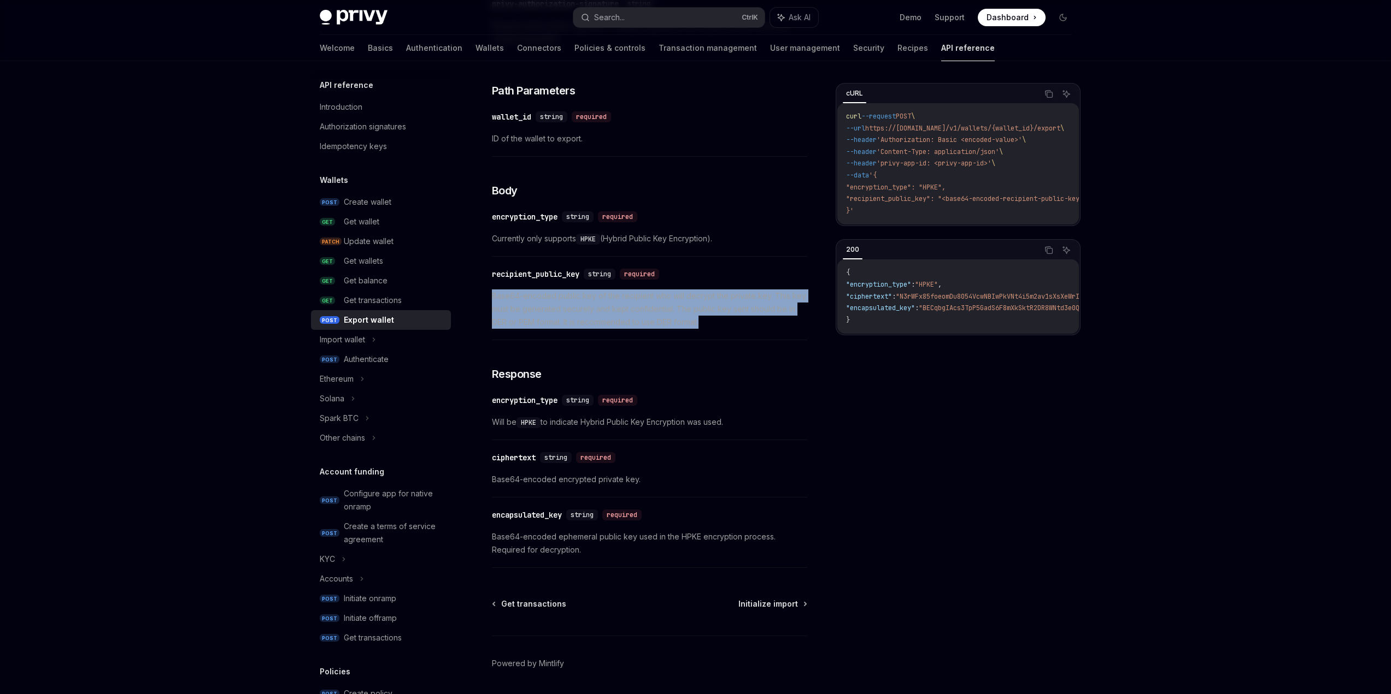
click at [690, 246] on div "​ encryption_type string required Currently only supports HPKE (Hybrid Public K…" at bounding box center [649, 231] width 315 height 52
click at [690, 241] on span "Currently only supports HPKE (Hybrid Public Key Encryption)." at bounding box center [649, 238] width 315 height 13
click at [690, 236] on span "Currently only supports HPKE (Hybrid Public Key Encryption)." at bounding box center [649, 238] width 315 height 13
drag, startPoint x: 492, startPoint y: 233, endPoint x: 754, endPoint y: 227, distance: 262.3
click at [690, 228] on div "​ encryption_type string required Currently only supports HPKE (Hybrid Public K…" at bounding box center [649, 231] width 315 height 52
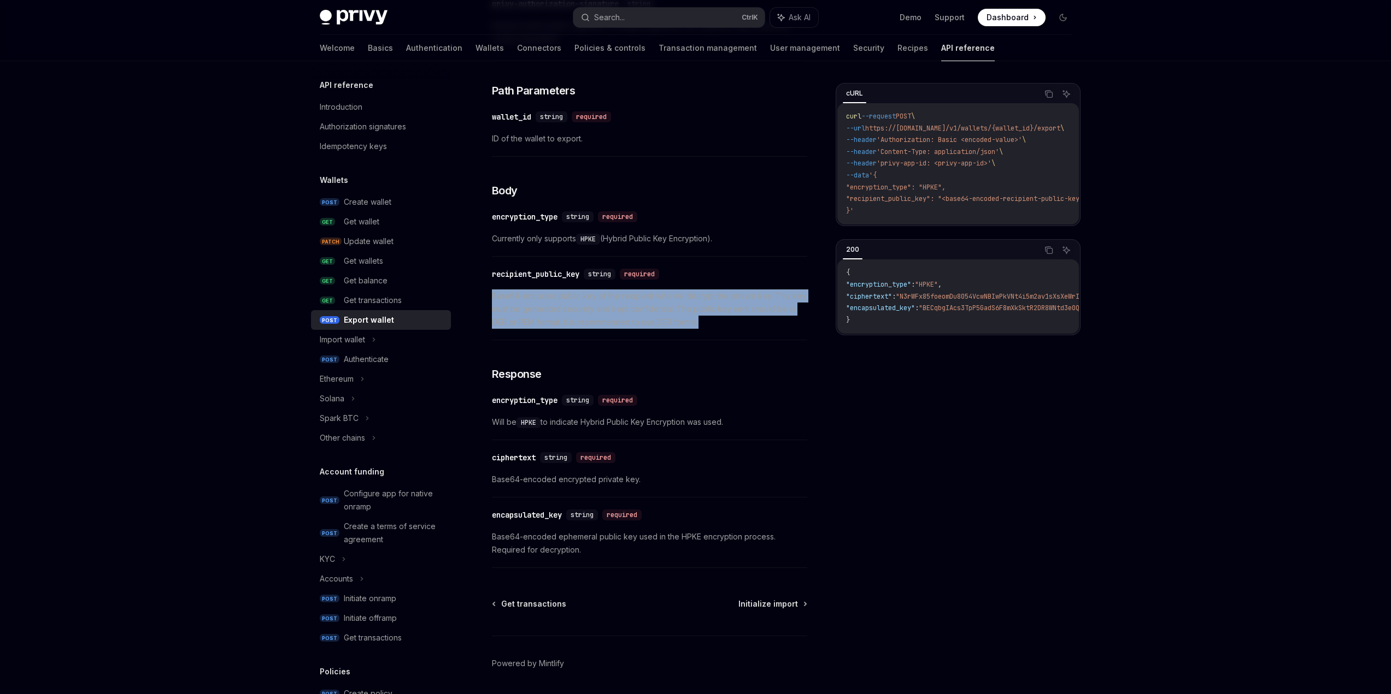
click at [690, 227] on div "​ encryption_type string required Currently only supports HPKE (Hybrid Public K…" at bounding box center [649, 231] width 315 height 52
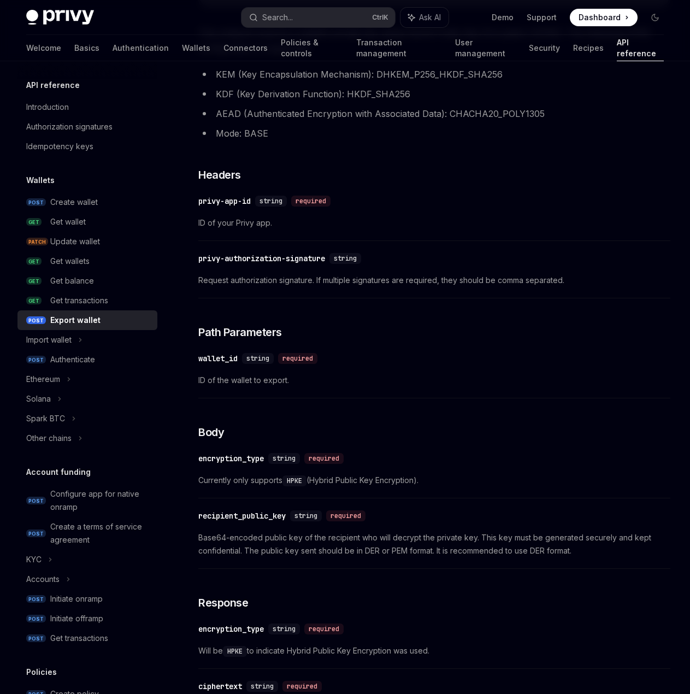
type textarea "*"
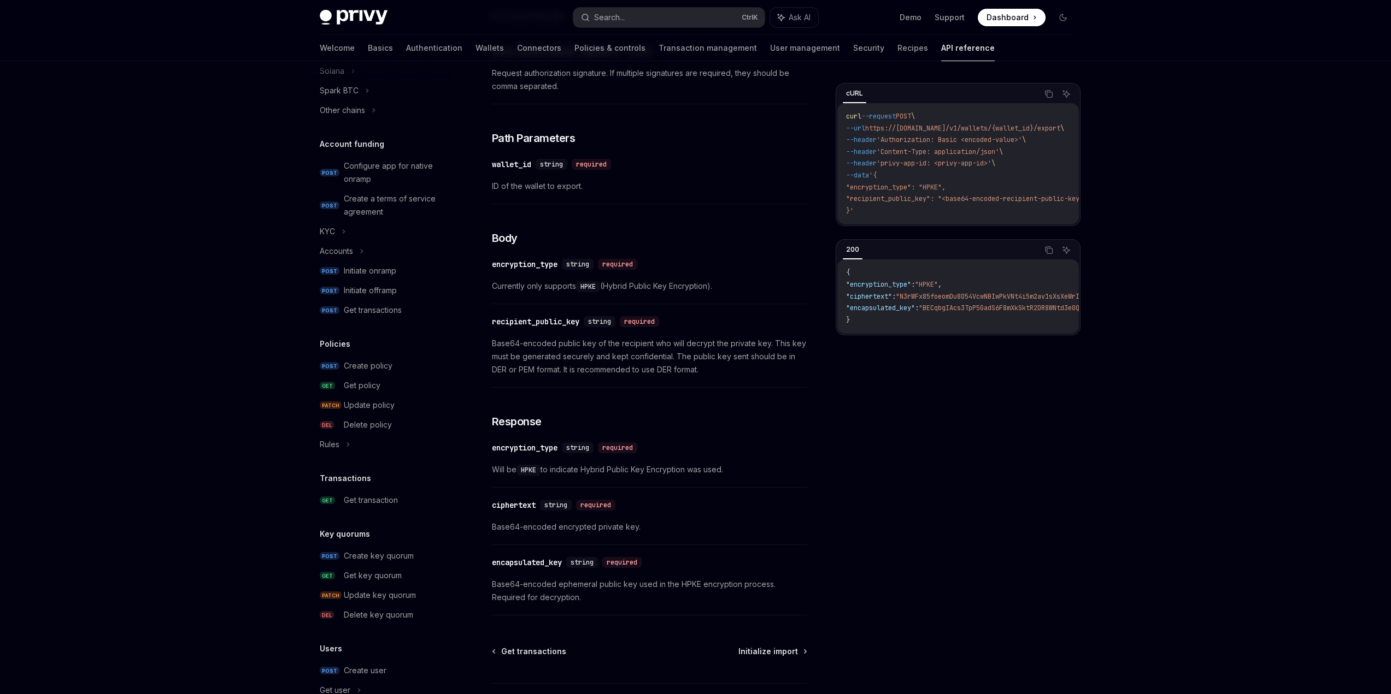
scroll to position [389, 0]
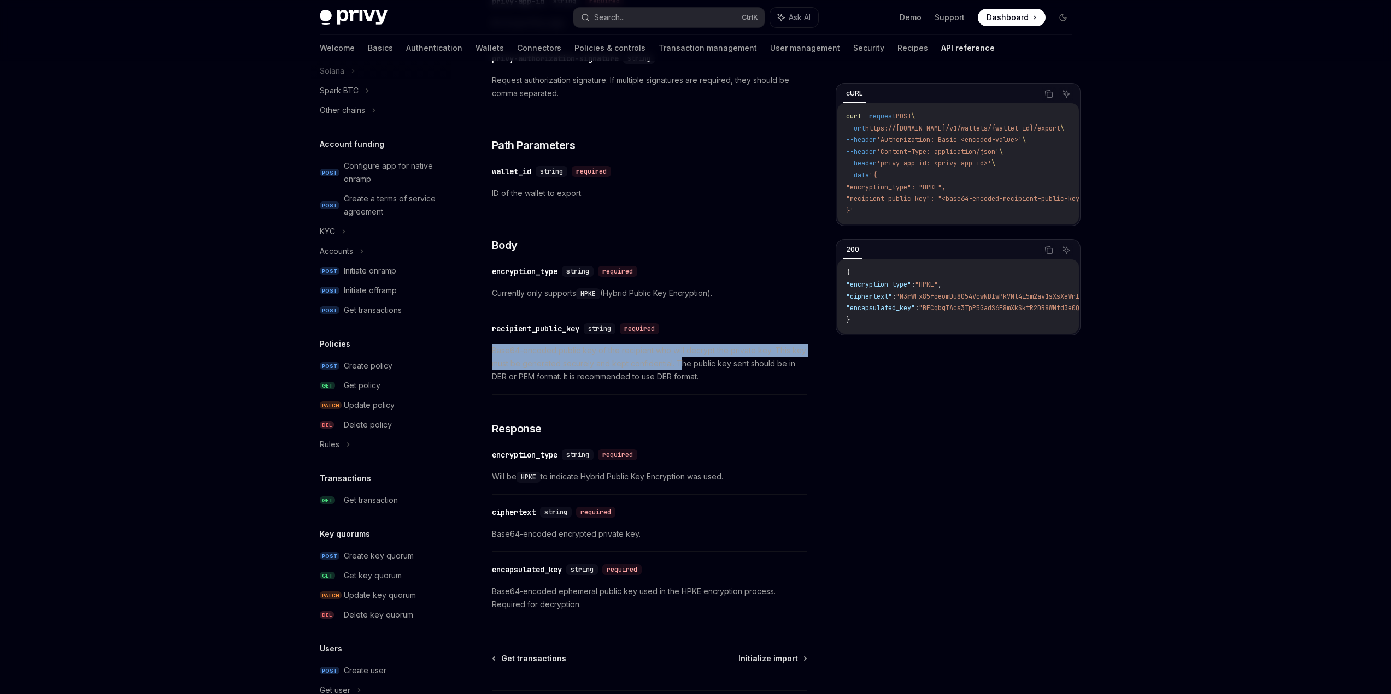
drag, startPoint x: 592, startPoint y: 361, endPoint x: 686, endPoint y: 368, distance: 94.8
click at [680, 309] on div "Wallets Export wallet OpenAI Open in ChatGPT Export a wallet’s private key. Ope…" at bounding box center [547, 239] width 525 height 1091
click at [686, 309] on span "Base64-encoded public key of the recipient who will decrypt the private key. Th…" at bounding box center [649, 363] width 315 height 39
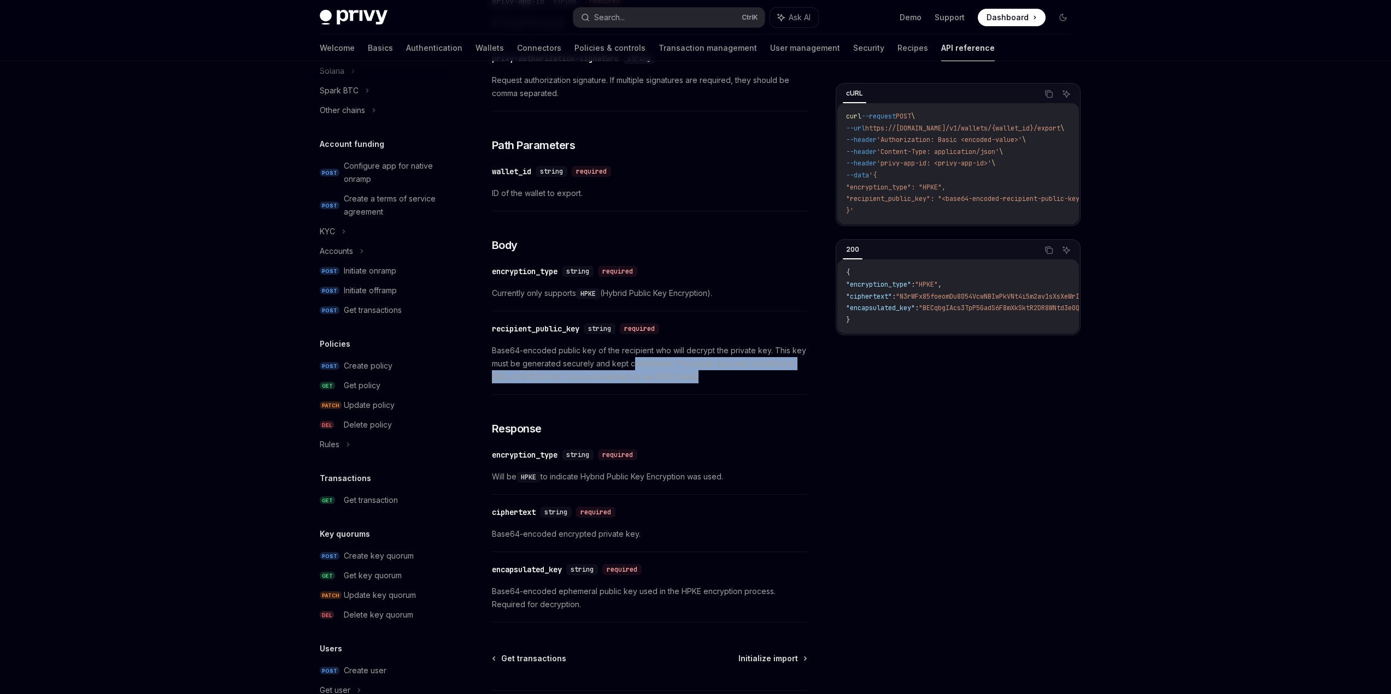
drag, startPoint x: 665, startPoint y: 368, endPoint x: 735, endPoint y: 384, distance: 71.7
click at [690, 309] on span "Base64-encoded public key of the recipient who will decrypt the private key. Th…" at bounding box center [649, 363] width 315 height 39
click at [690, 309] on div "​ recipient_public_key string required Base64-encoded public key of the recipie…" at bounding box center [649, 356] width 315 height 78
drag, startPoint x: 637, startPoint y: 370, endPoint x: 747, endPoint y: 379, distance: 110.7
click at [690, 309] on span "Base64-encoded public key of the recipient who will decrypt the private key. Th…" at bounding box center [649, 363] width 315 height 39
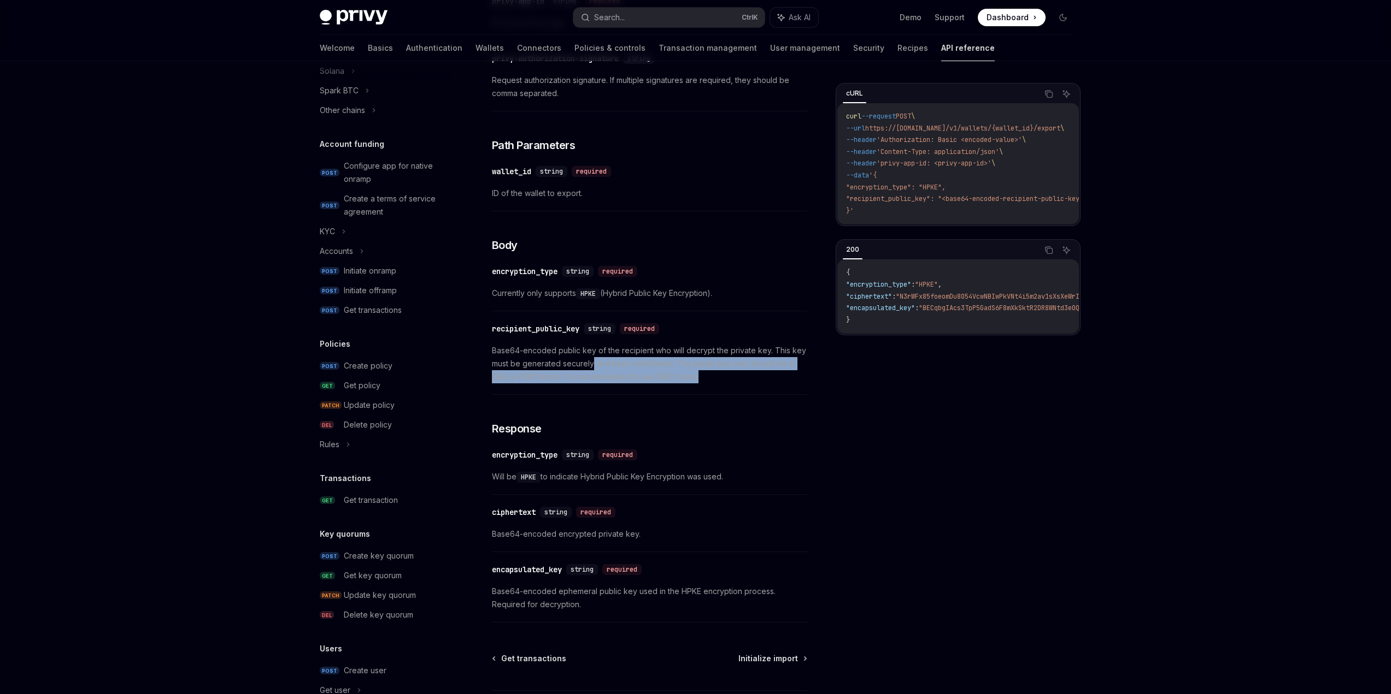
click at [690, 309] on span "Base64-encoded public key of the recipient who will decrypt the private key. Th…" at bounding box center [649, 363] width 315 height 39
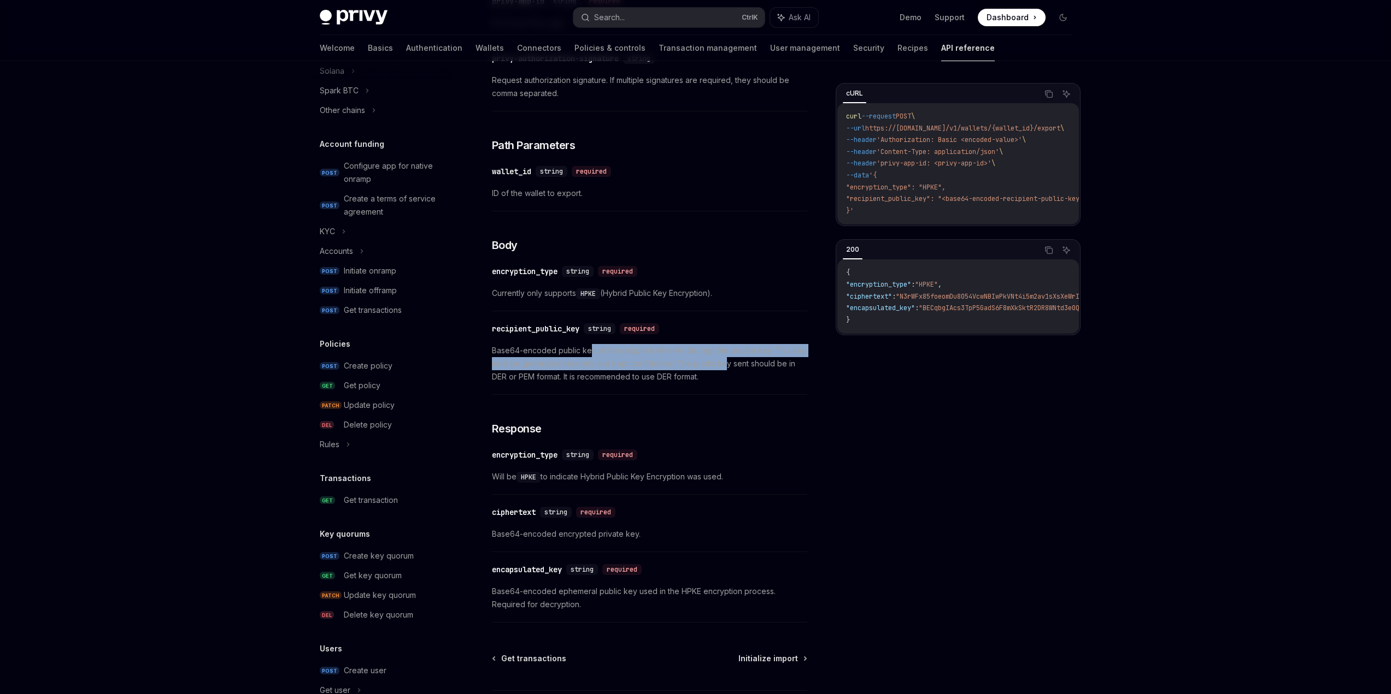
drag, startPoint x: 644, startPoint y: 357, endPoint x: 745, endPoint y: 363, distance: 100.7
click at [690, 309] on span "Base64-encoded public key of the recipient who will decrypt the private key. Th…" at bounding box center [649, 363] width 315 height 39
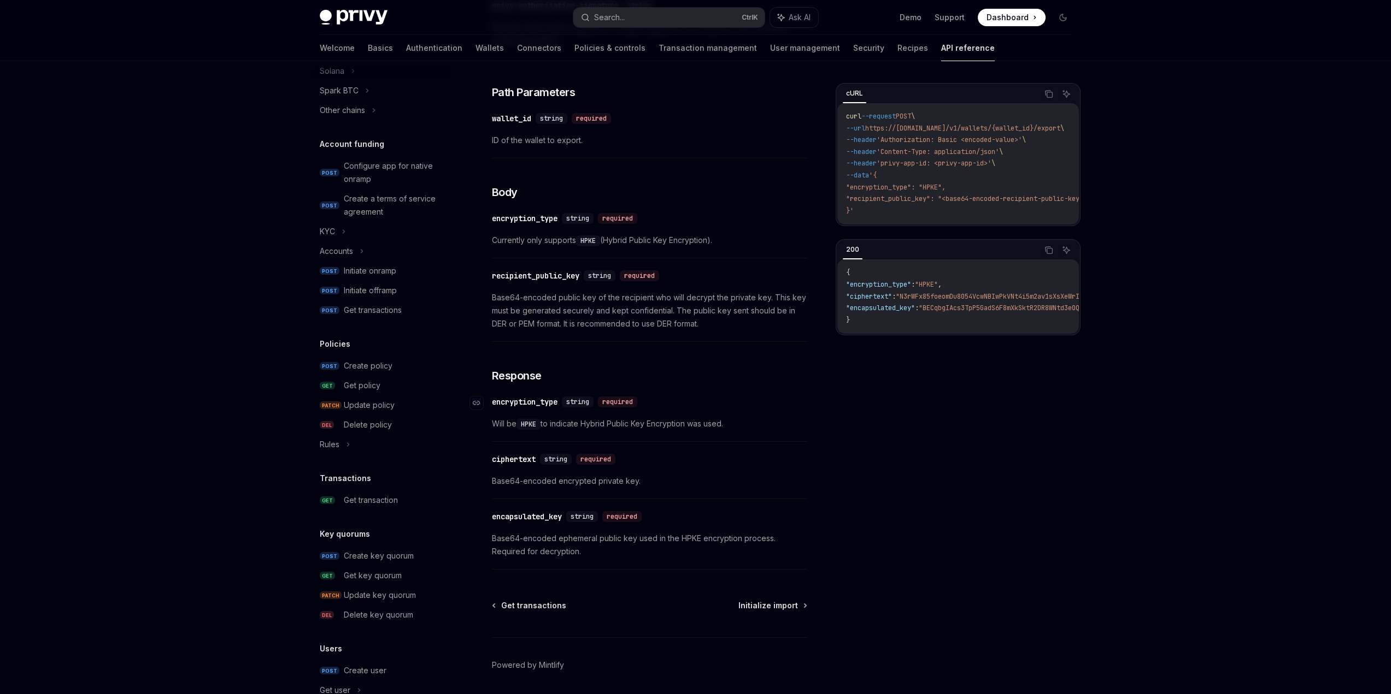
scroll to position [480, 0]
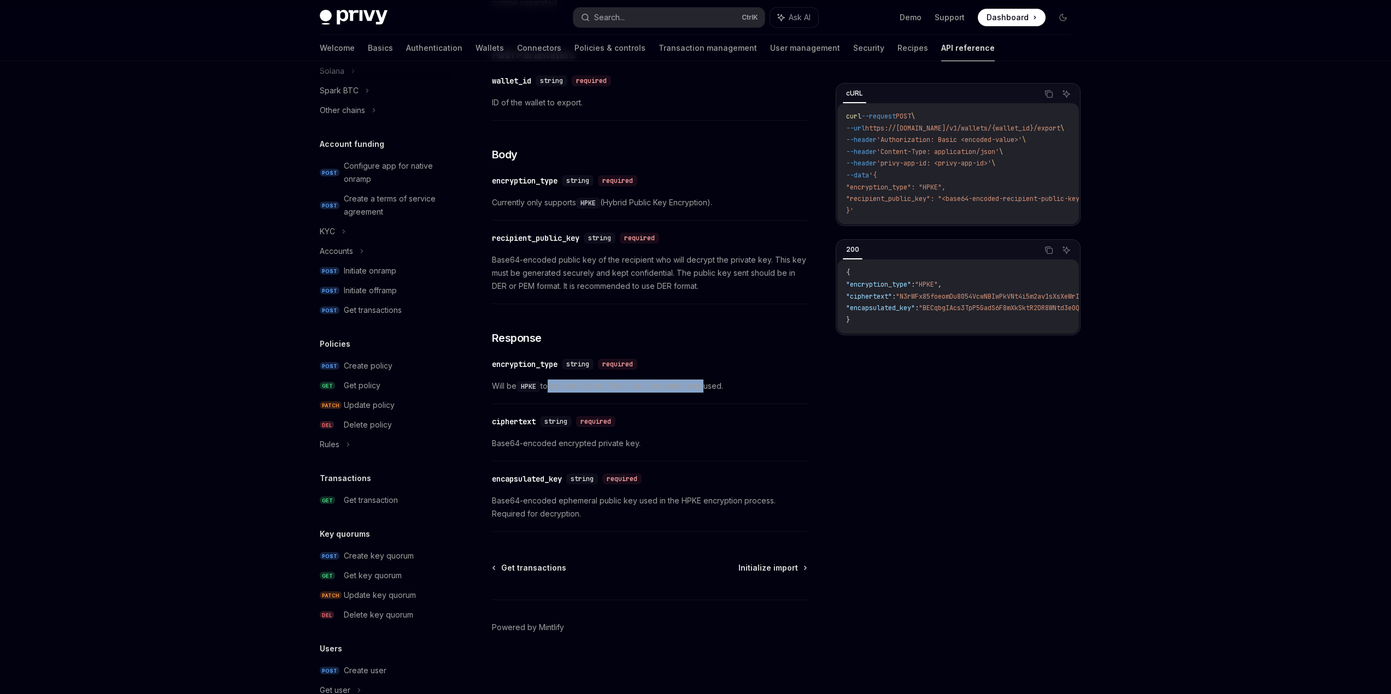
drag, startPoint x: 584, startPoint y: 387, endPoint x: 715, endPoint y: 384, distance: 131.2
click at [690, 309] on span "Will be HPKE to indicate Hybrid Public Key Encryption was used." at bounding box center [649, 386] width 315 height 13
drag, startPoint x: 715, startPoint y: 384, endPoint x: 701, endPoint y: 381, distance: 13.9
click at [690, 309] on span "Will be HPKE to indicate Hybrid Public Key Encryption was used." at bounding box center [649, 386] width 315 height 13
drag
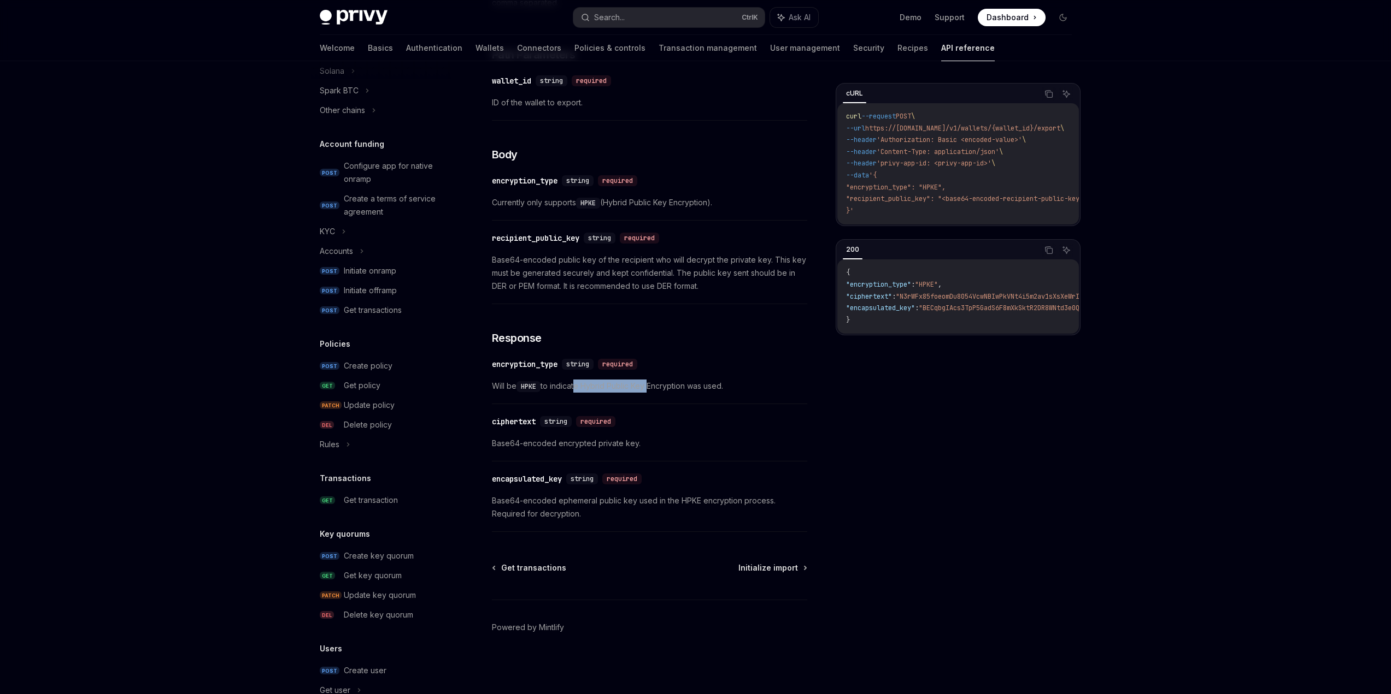
click at [652, 309] on div "​ encryption_type string required Will be HPKE to indicate Hybrid Public Key En…" at bounding box center [649, 378] width 315 height 52
click at [688, 309] on span "Will be HPKE to indicate Hybrid Public Key Encryption was used." at bounding box center [649, 386] width 315 height 13
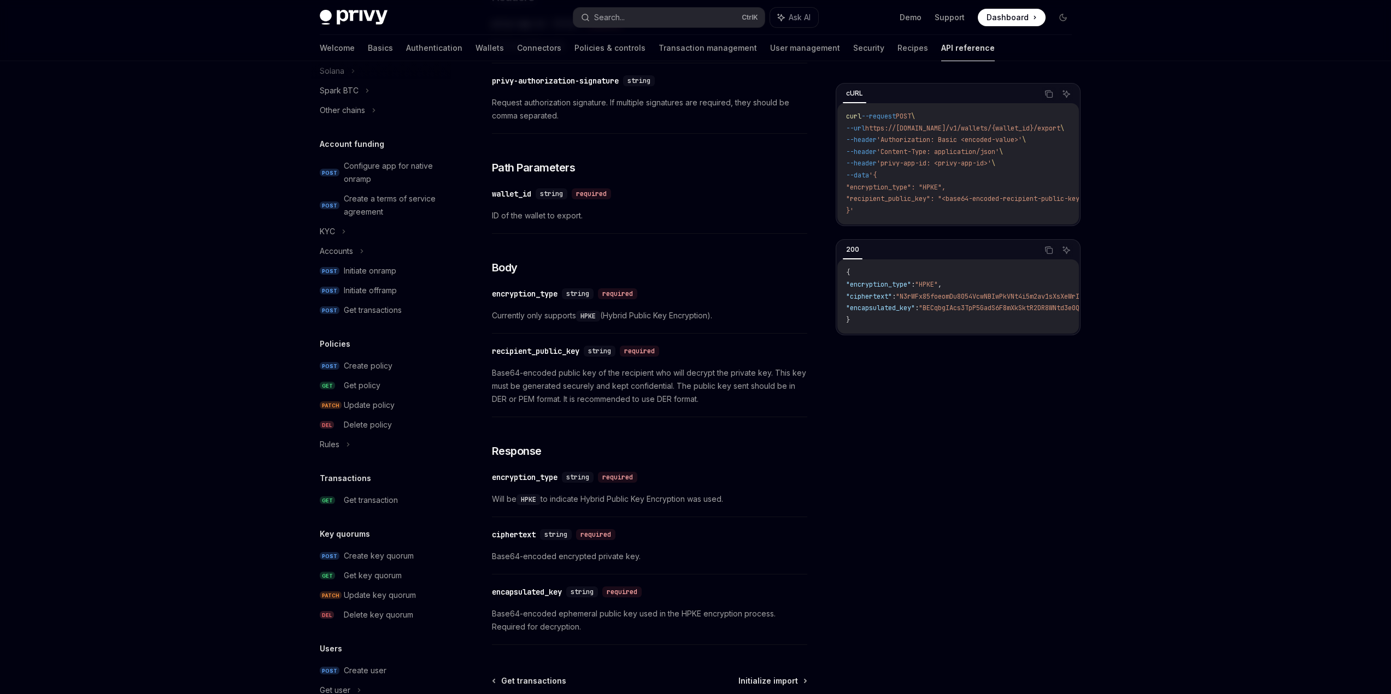
scroll to position [316, 0]
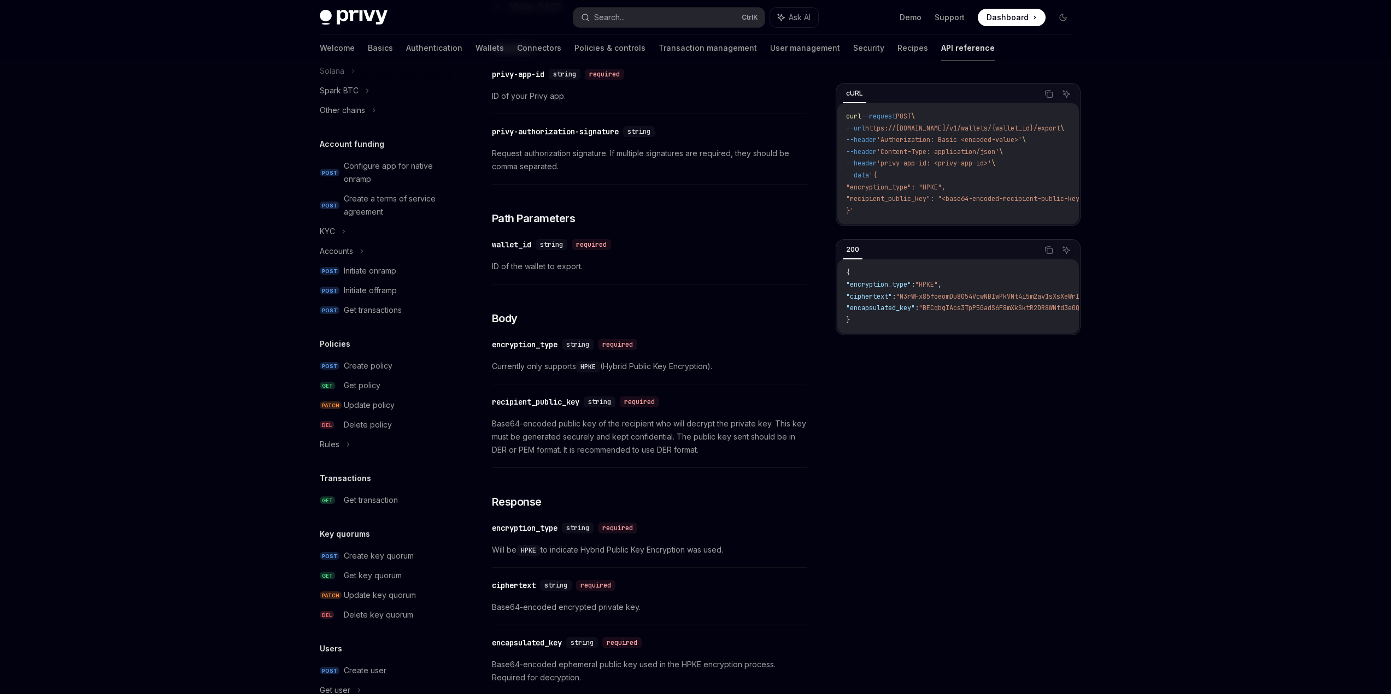
click at [690, 309] on div "​ encryption_type string required Currently only supports HPKE (Hybrid Public K…" at bounding box center [649, 359] width 315 height 52
click at [690, 309] on span "Currently only supports HPKE (Hybrid Public Key Encryption)." at bounding box center [649, 366] width 315 height 13
click at [690, 220] on div "curl --request POST \ --url https://[DOMAIN_NAME]/v1/wallets/{wallet_id}/export…" at bounding box center [957, 163] width 241 height 121
click at [690, 309] on div "Privy Docs home page Search... Ctrl K Ask AI Demo Support Dashboard Dashboard S…" at bounding box center [695, 271] width 1391 height 1174
